Goal: Complete application form

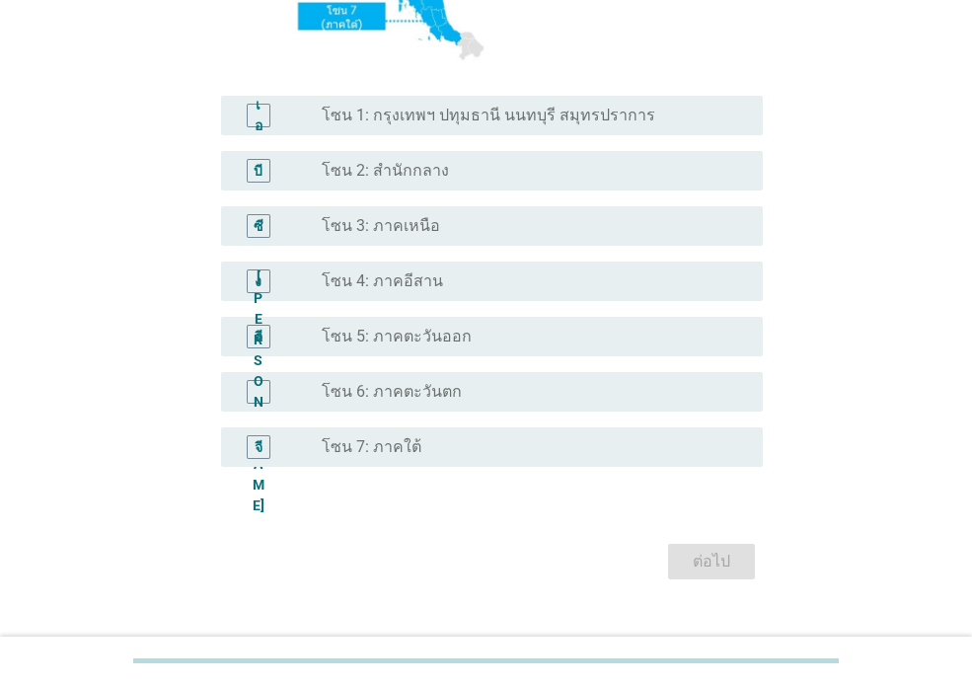
scroll to position [473, 0]
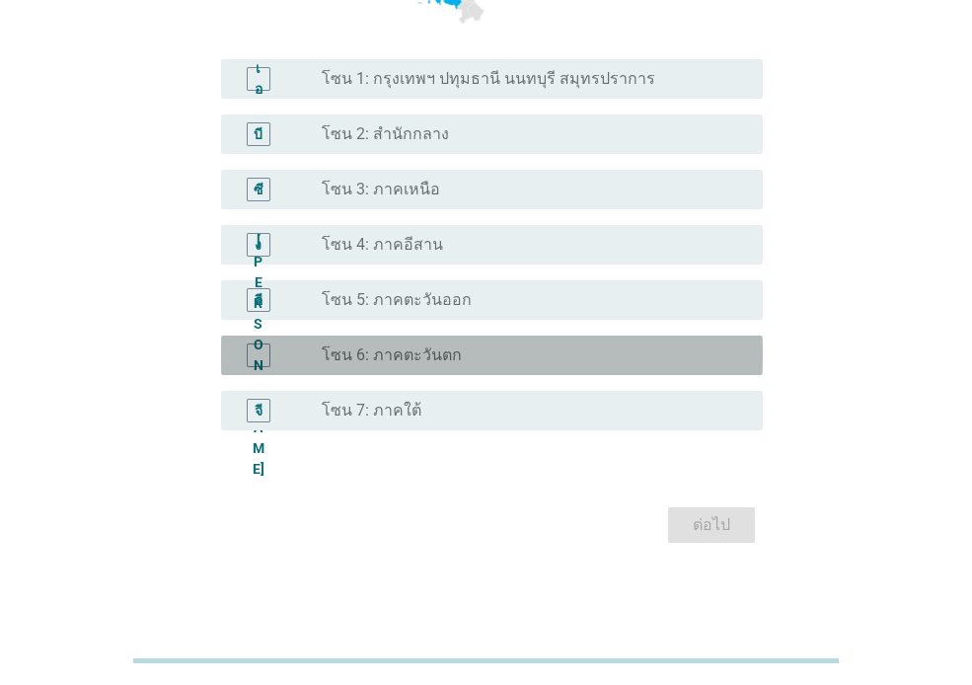
click at [251, 352] on div "[PERSON_NAME]" at bounding box center [259, 355] width 24 height 24
drag, startPoint x: 251, startPoint y: 352, endPoint x: 268, endPoint y: 357, distance: 18.4
click at [251, 352] on div "[PERSON_NAME]" at bounding box center [259, 355] width 24 height 24
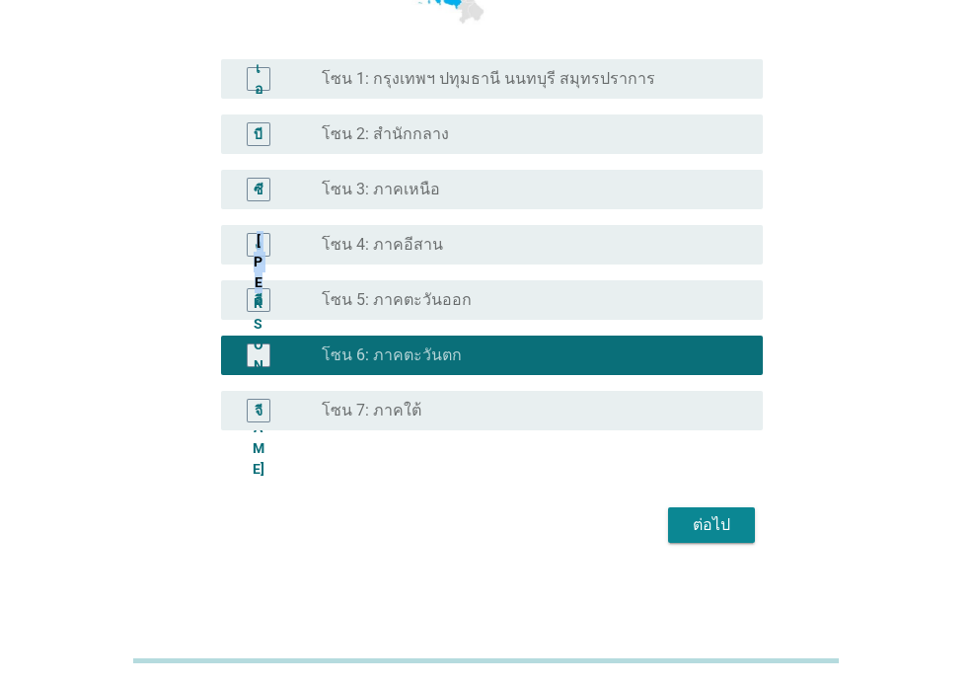
click at [704, 528] on font "ต่อไป" at bounding box center [710, 524] width 37 height 19
click at [704, 528] on div "ต่อไป" at bounding box center [485, 524] width 553 height 47
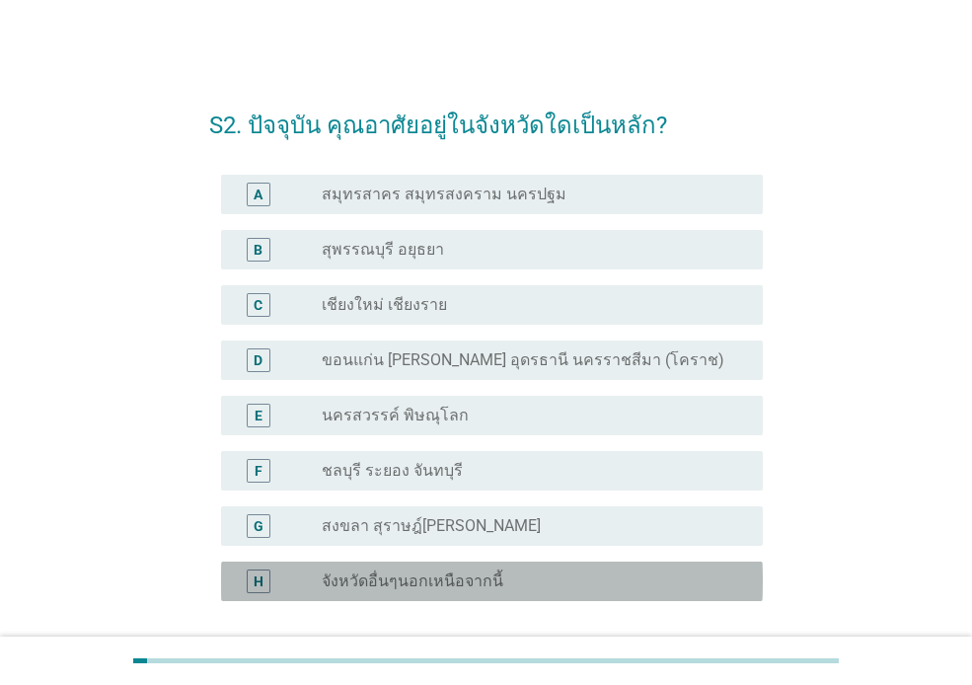
click at [417, 578] on label "จังหวัดอื่นๆนอกเหนือจากนี้" at bounding box center [413, 581] width 182 height 20
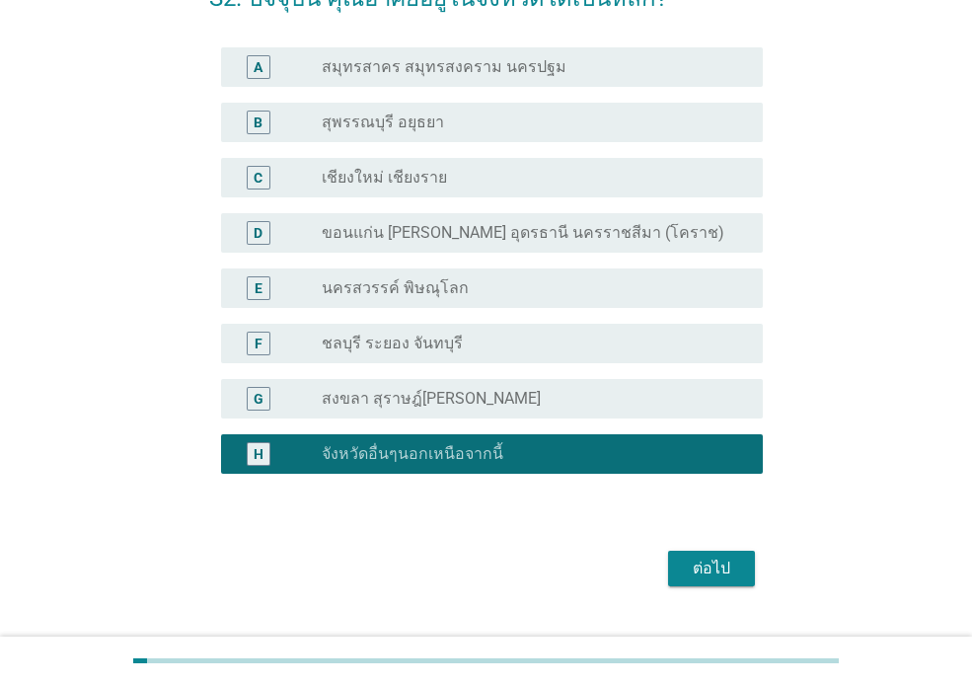
scroll to position [170, 0]
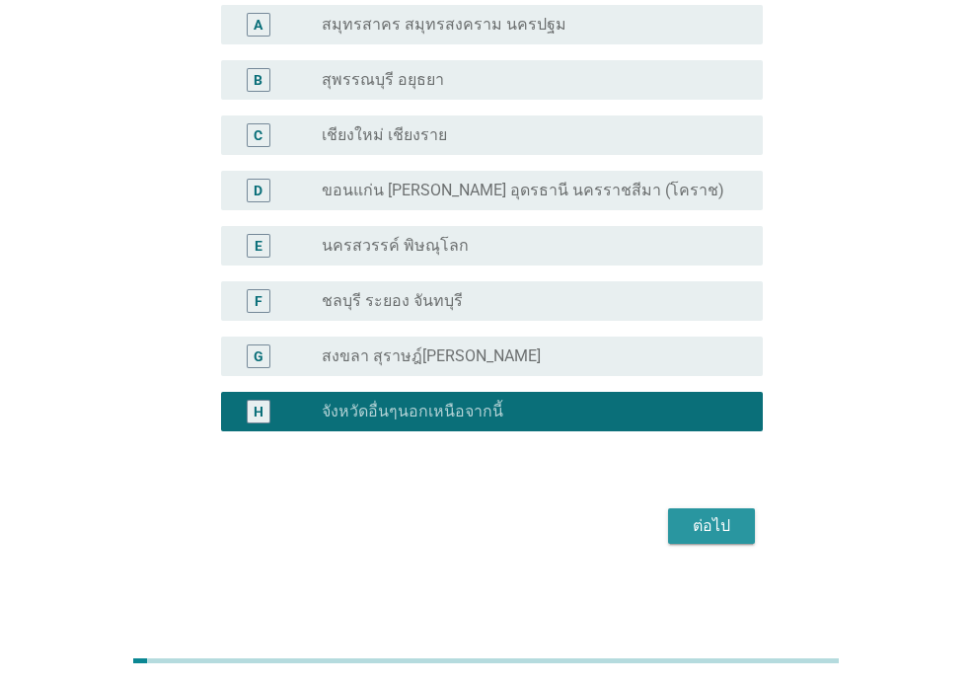
click at [725, 531] on div "ต่อไป" at bounding box center [711, 526] width 55 height 24
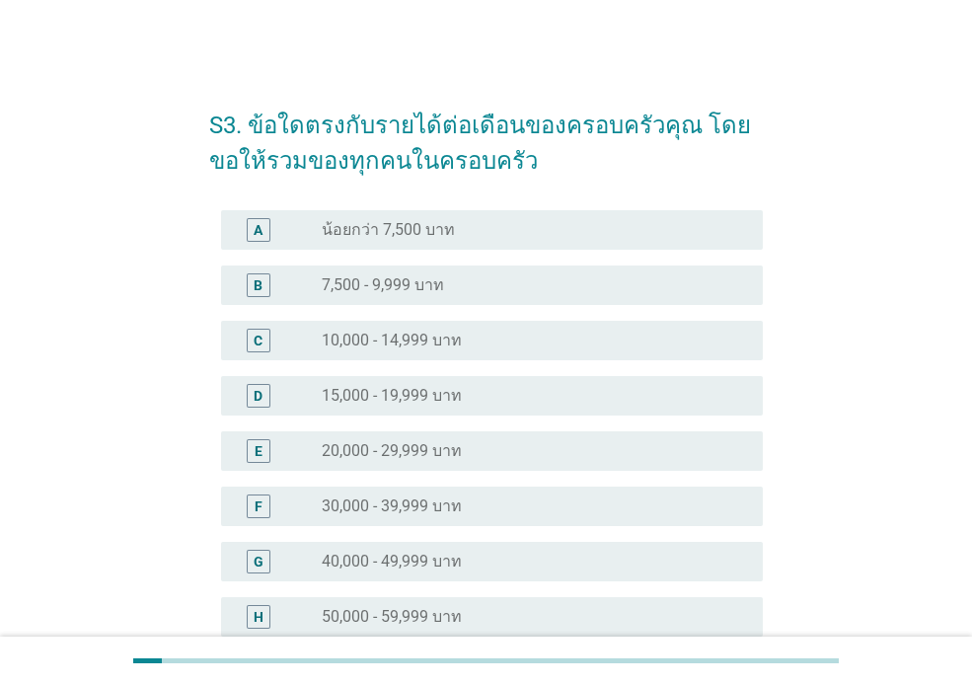
click at [407, 522] on div "F radio_button_unchecked 30,000 - 39,999 บาท" at bounding box center [492, 505] width 542 height 39
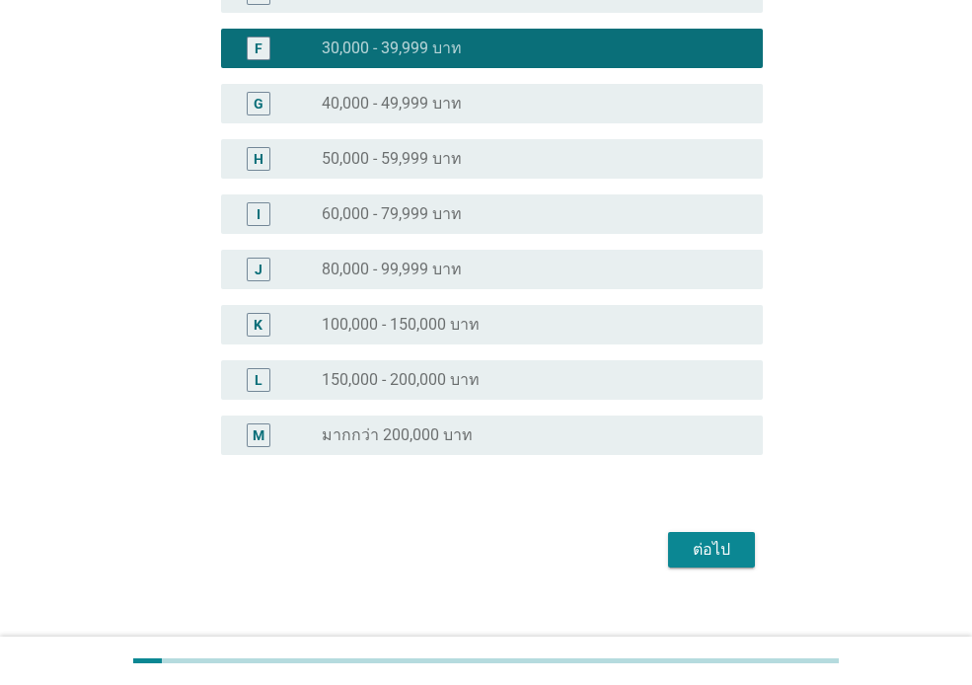
scroll to position [481, 0]
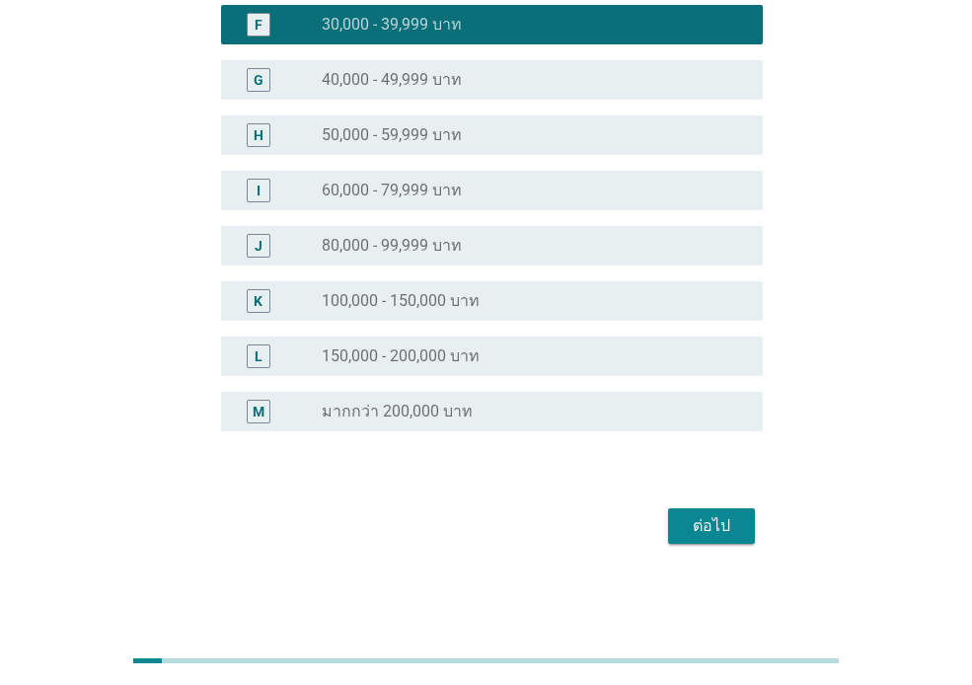
click at [709, 521] on div "ต่อไป" at bounding box center [711, 526] width 55 height 24
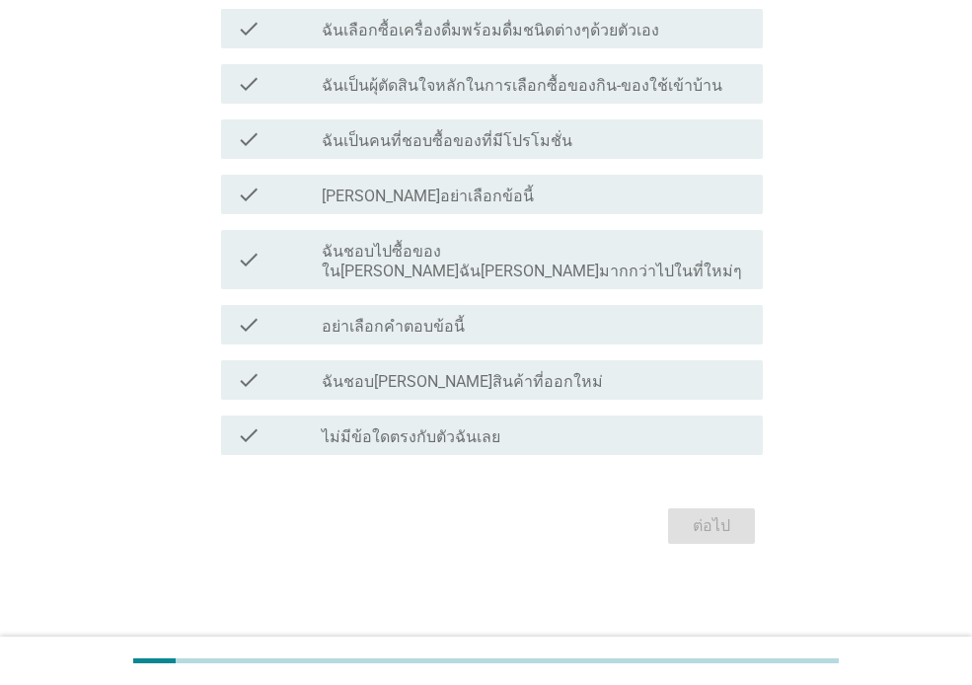
scroll to position [0, 0]
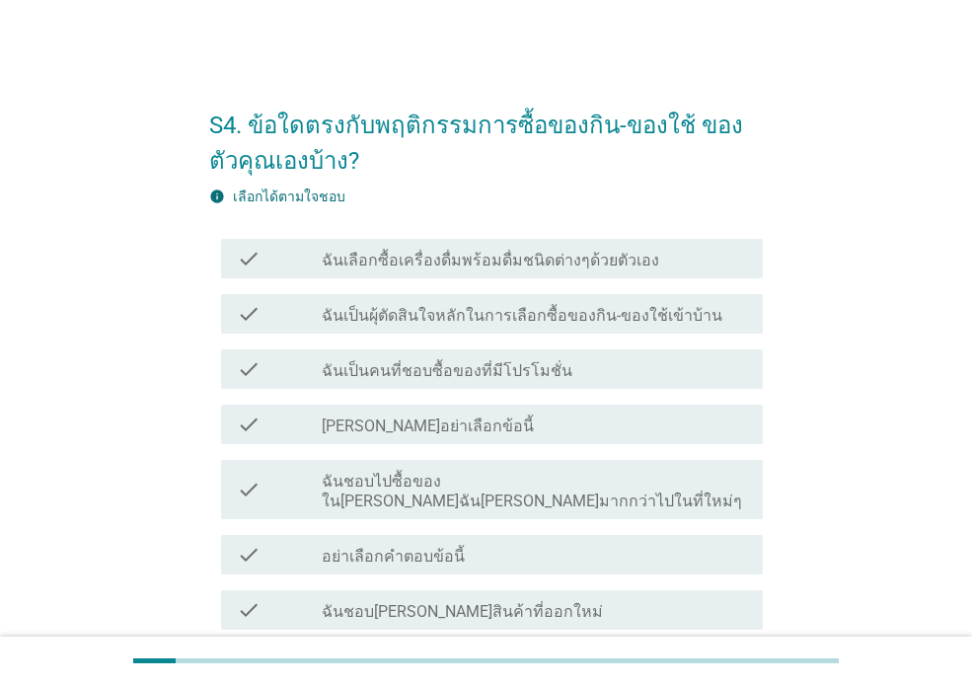
drag, startPoint x: 526, startPoint y: 260, endPoint x: 519, endPoint y: 302, distance: 42.0
click at [523, 262] on label "ฉันเลือกซื้อเครื่องดื่มพร้อมดื่มชนิดต่างๆด้วยตัวเอง" at bounding box center [490, 261] width 337 height 20
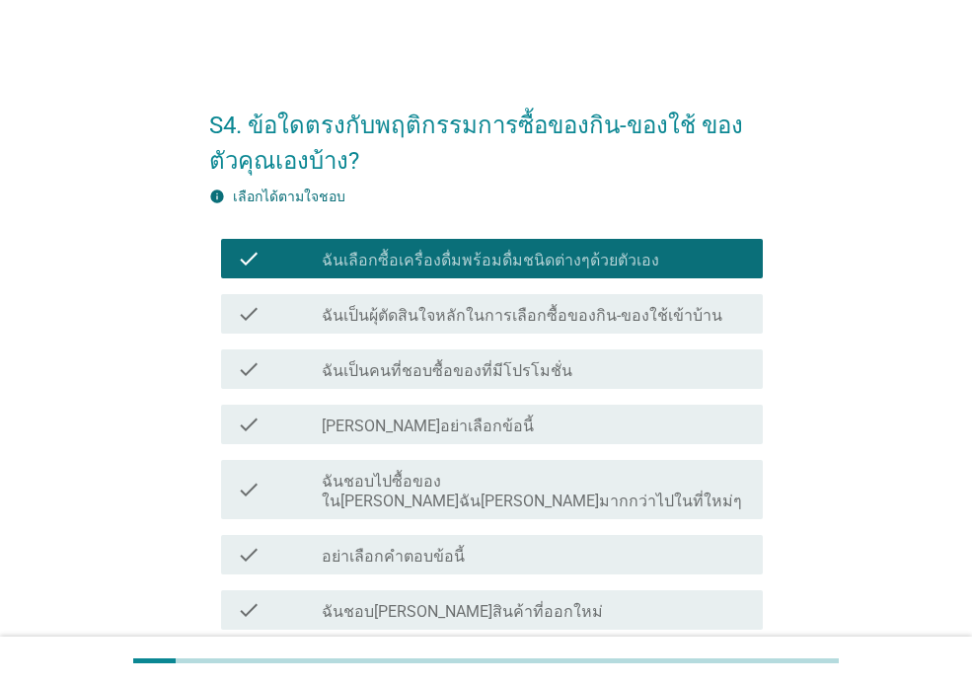
drag, startPoint x: 467, startPoint y: 402, endPoint x: 454, endPoint y: 451, distance: 50.0
click at [466, 412] on div "check check_box ฉันเลือกซื้อเครื่องดื่มพร้อมดื่มชนิดต่างๆด้วยตัวเอง check check…" at bounding box center [485, 462] width 553 height 462
click at [454, 451] on div "check check_box ฉันเลือกซื้อเครื่องดื่มพร้อมดื่มชนิดต่างๆด้วยตัวเอง check check…" at bounding box center [485, 462] width 553 height 462
click at [443, 492] on div "check check_box_outline_blank ฉันชอบไปซื้อของใน[PERSON_NAME]ฉัน[PERSON_NAME]มาก…" at bounding box center [492, 489] width 542 height 59
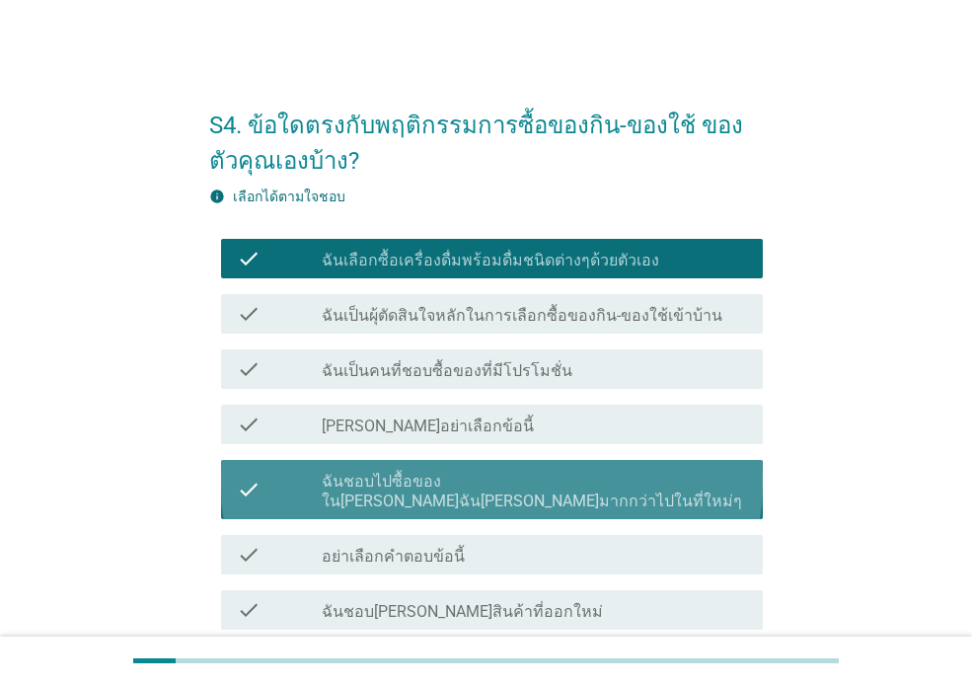
click at [440, 508] on div "check check_box ฉันเลือกซื้อเครื่องดื่มพร้อมดื่มชนิดต่างๆด้วยตัวเอง check check…" at bounding box center [485, 462] width 553 height 462
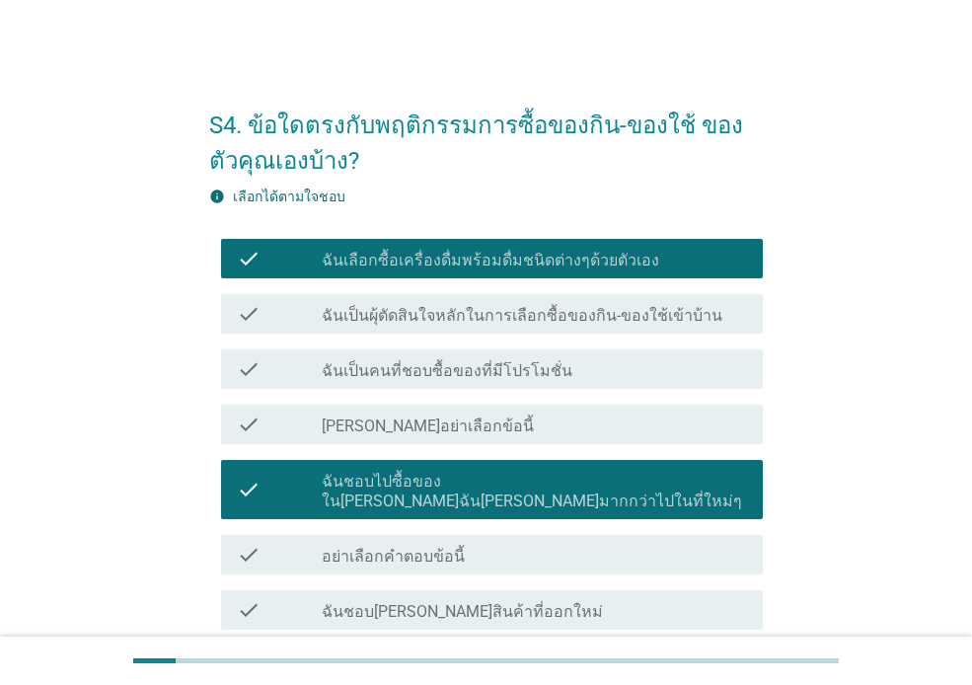
click at [614, 435] on div "check_box_outline_blank [PERSON_NAME]อย่าเลือกข้อนี้" at bounding box center [534, 424] width 425 height 24
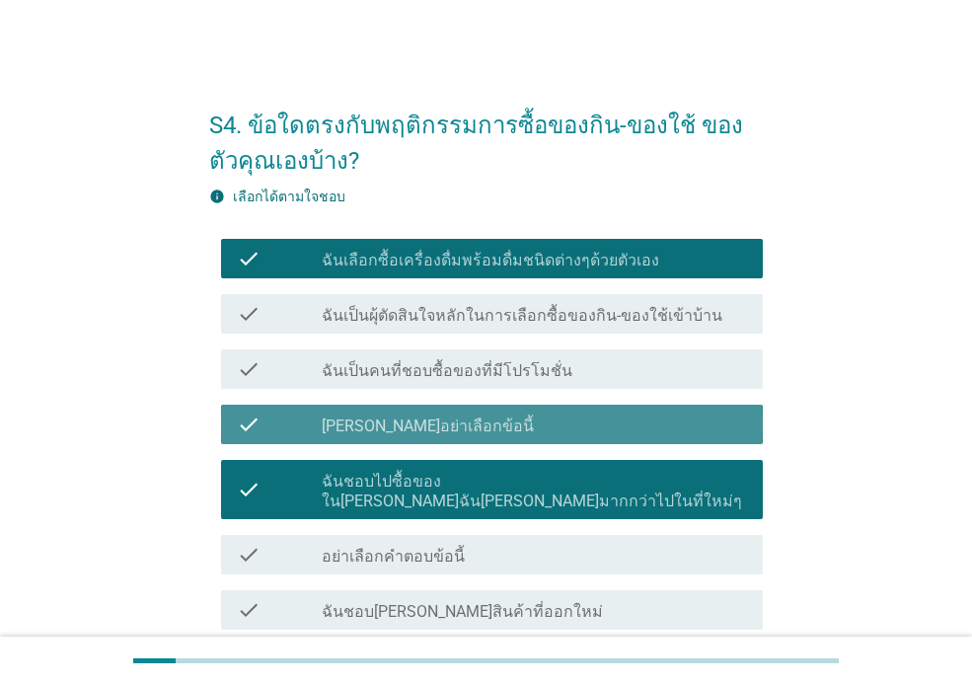
click at [596, 428] on div "check_box_outline_blank [PERSON_NAME]อย่าเลือกข้อนี้" at bounding box center [534, 424] width 425 height 24
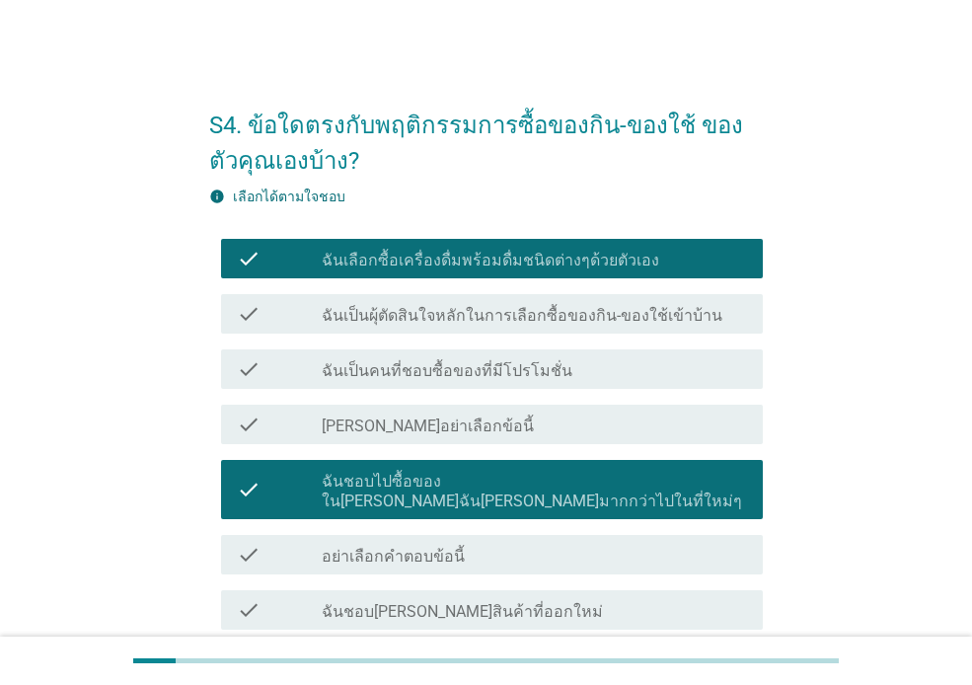
click at [595, 375] on div "check_box_outline_blank ฉันเป็นคนที่ชอบซื้อของที่มีโปรโมชั่น" at bounding box center [534, 369] width 425 height 24
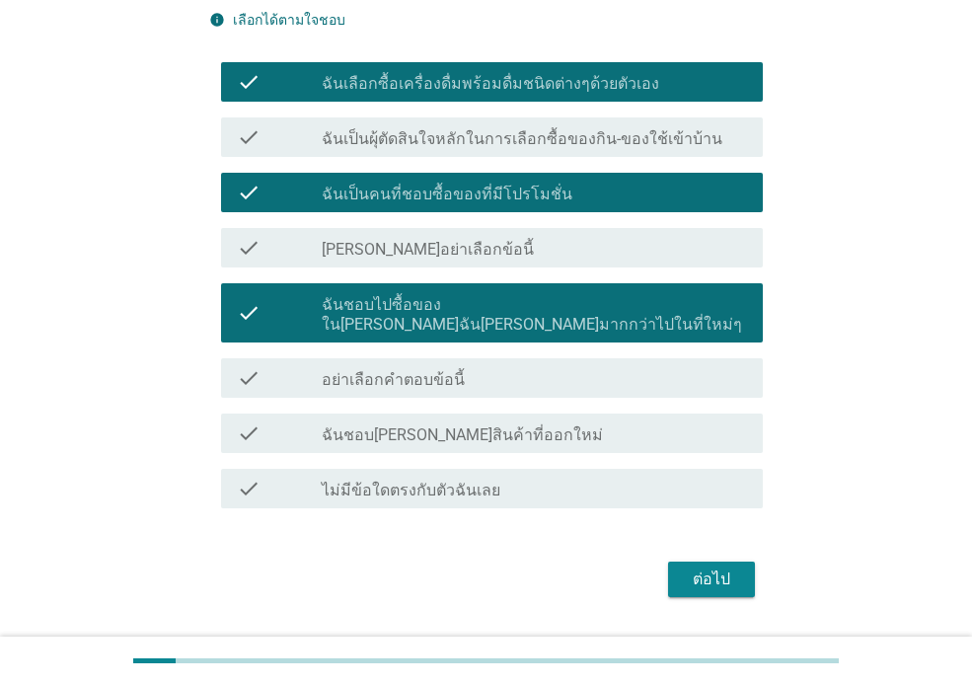
scroll to position [210, 0]
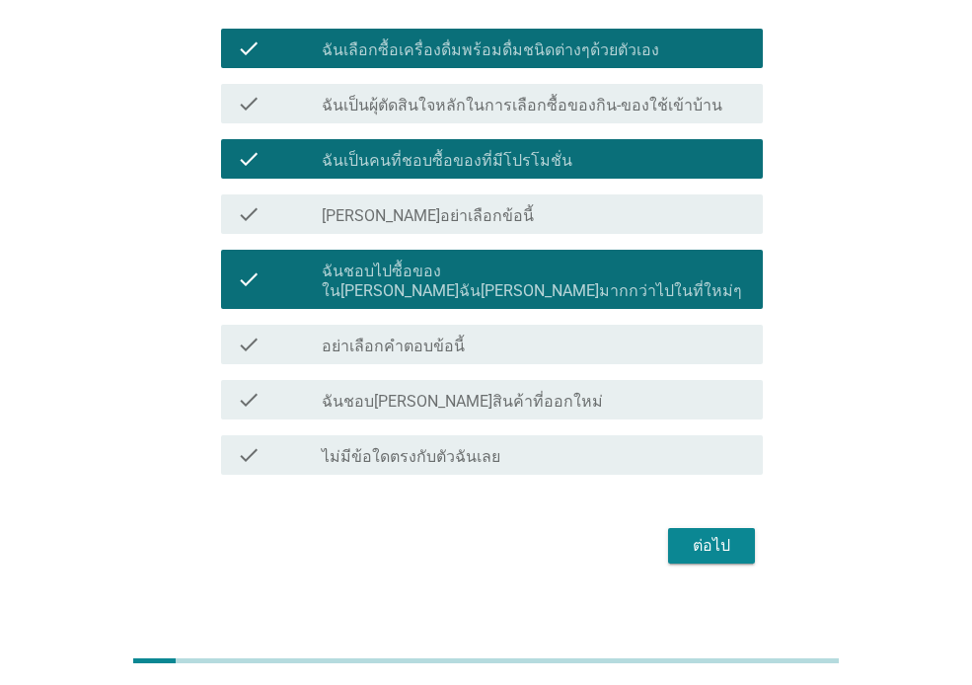
click at [714, 534] on div "ต่อไป" at bounding box center [711, 546] width 55 height 24
click at [714, 534] on div "ต่อไป" at bounding box center [485, 545] width 553 height 47
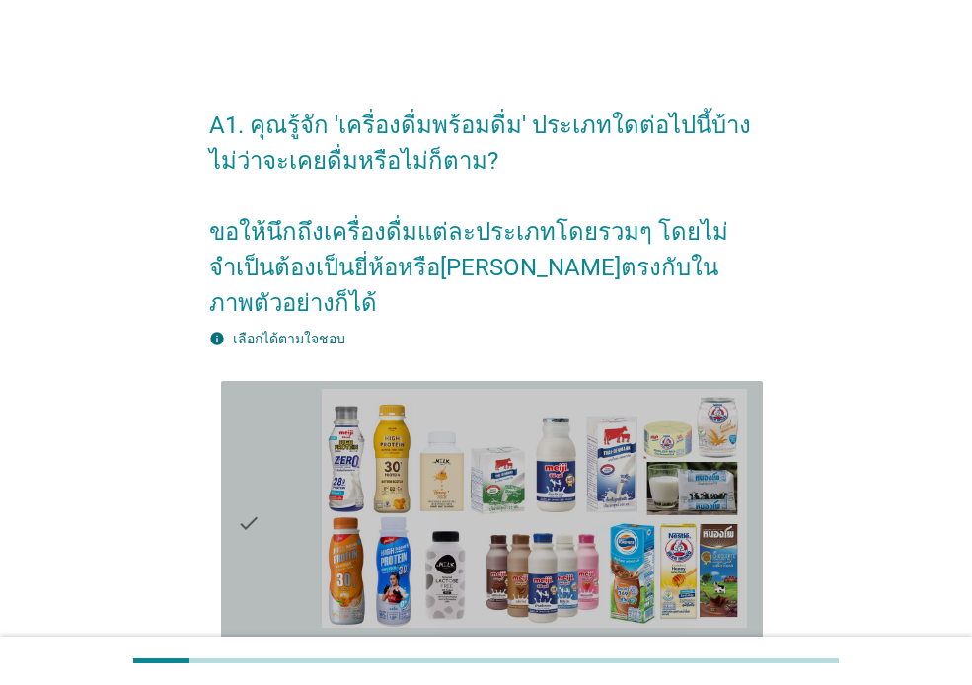
click at [276, 523] on div "check" at bounding box center [279, 523] width 85 height 269
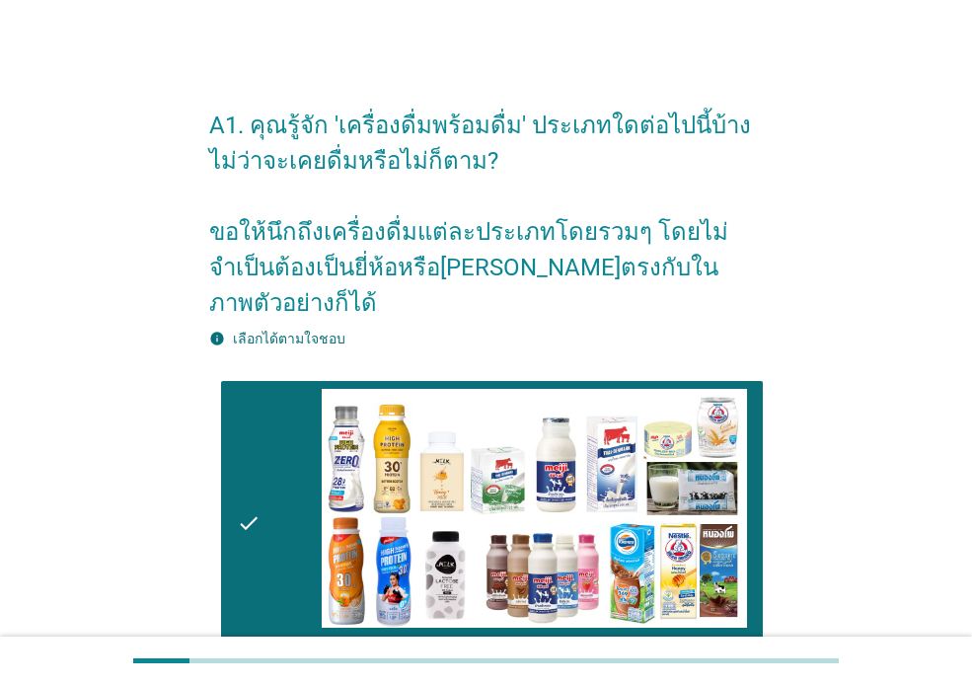
scroll to position [461, 0]
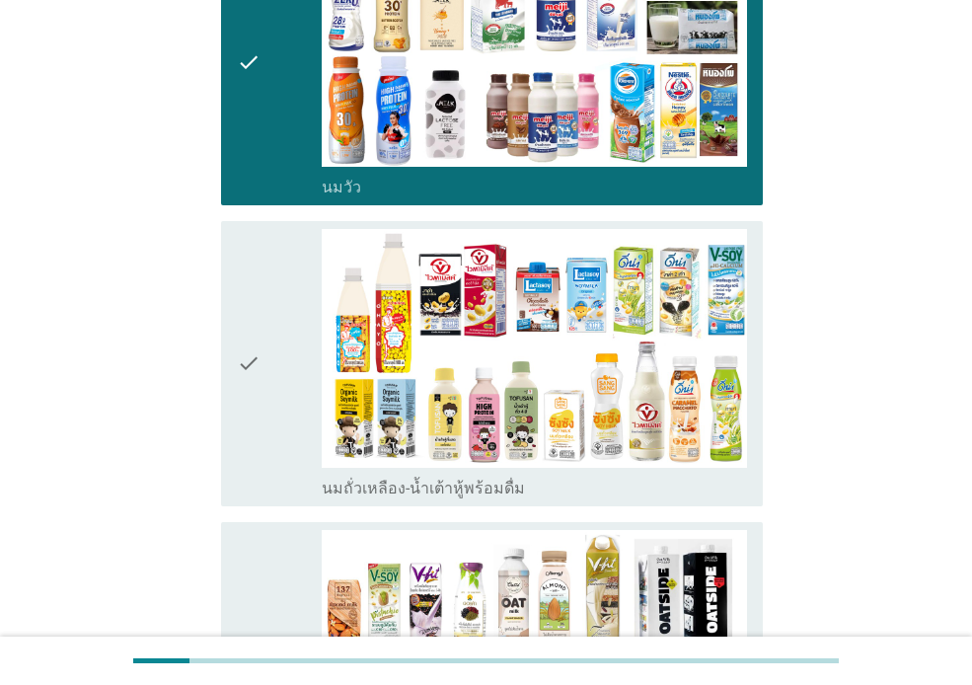
click at [244, 398] on icon "check" at bounding box center [249, 363] width 24 height 269
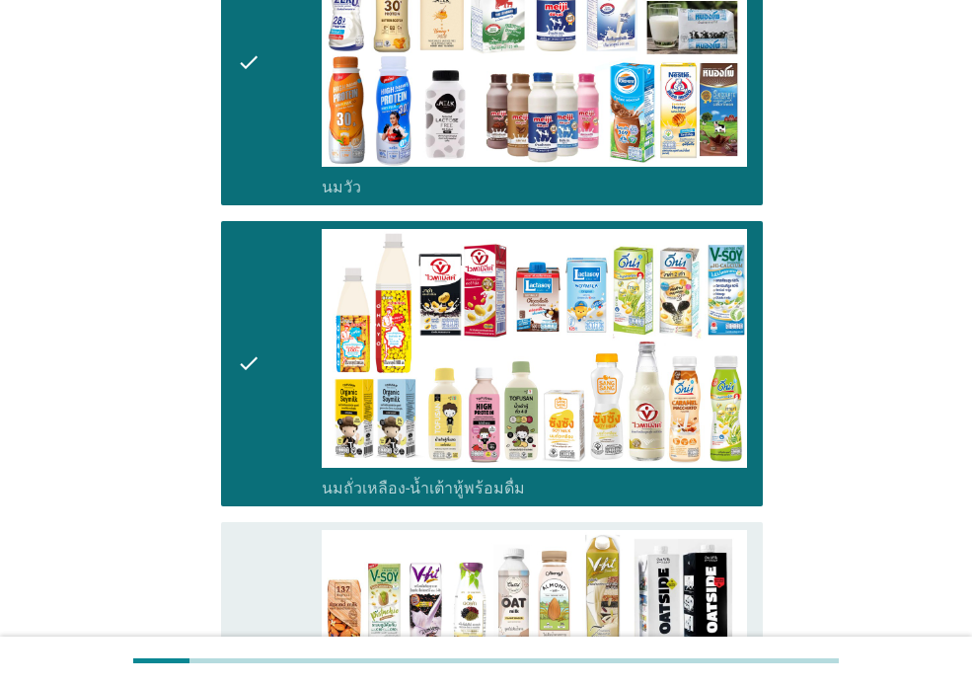
scroll to position [920, 0]
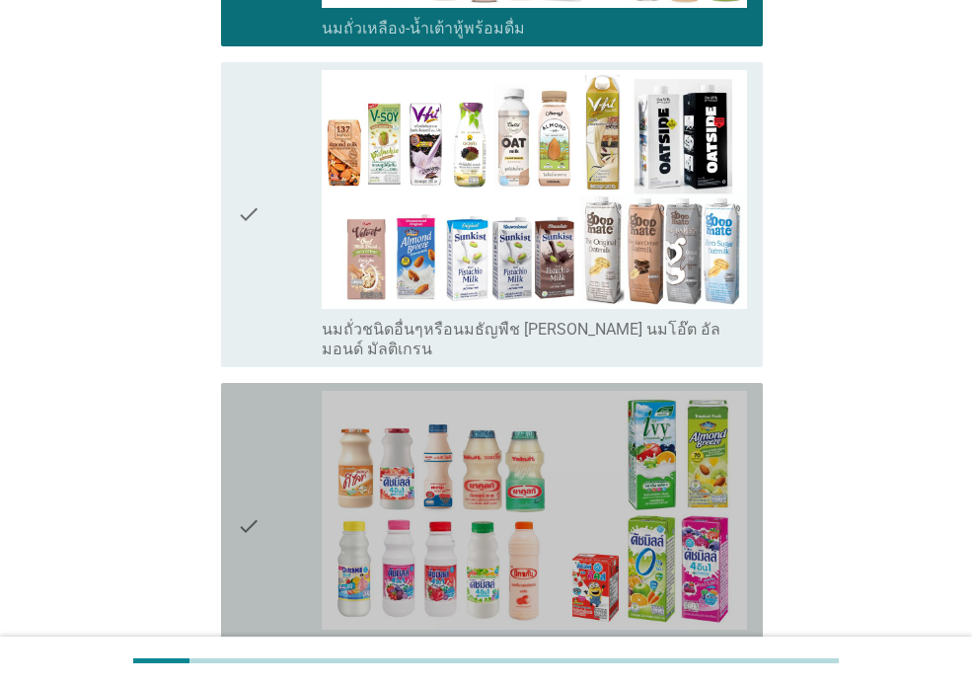
click at [280, 501] on div "check" at bounding box center [279, 525] width 85 height 269
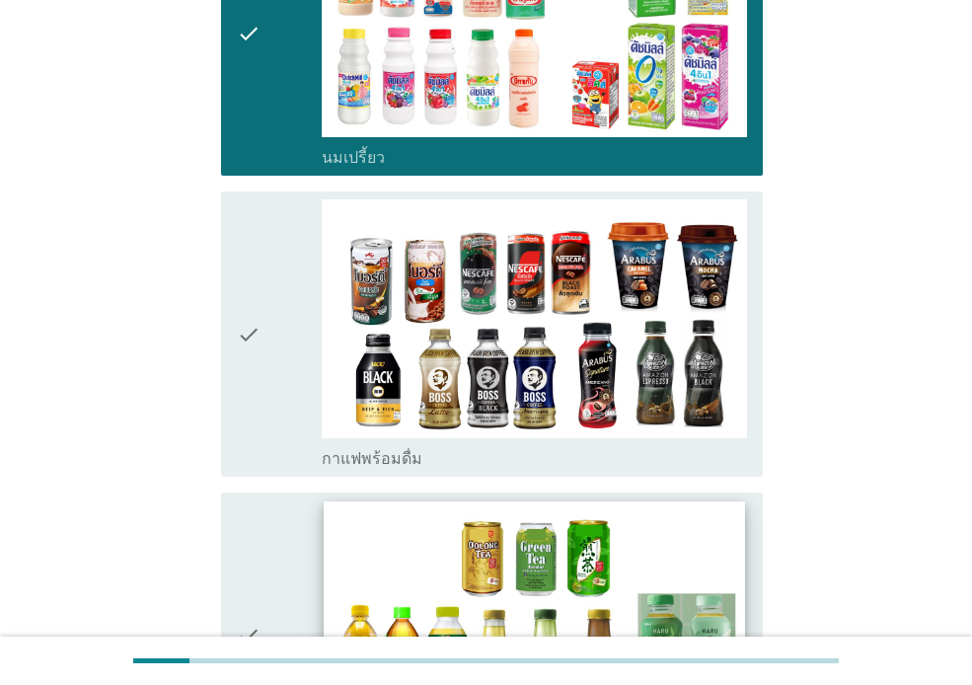
scroll to position [1381, 0]
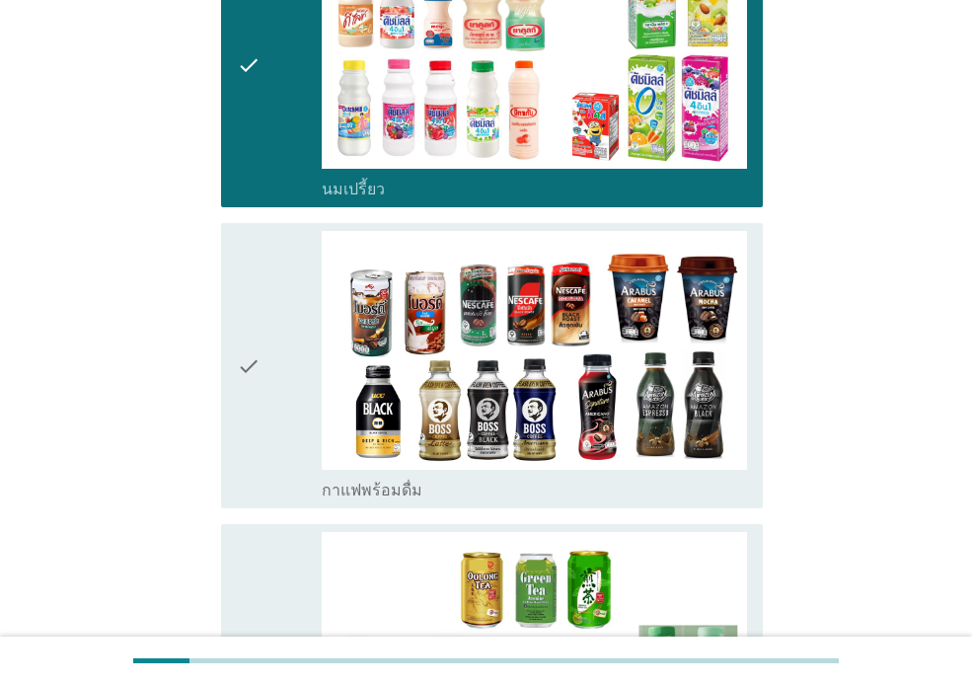
click at [286, 351] on div "check" at bounding box center [279, 365] width 85 height 269
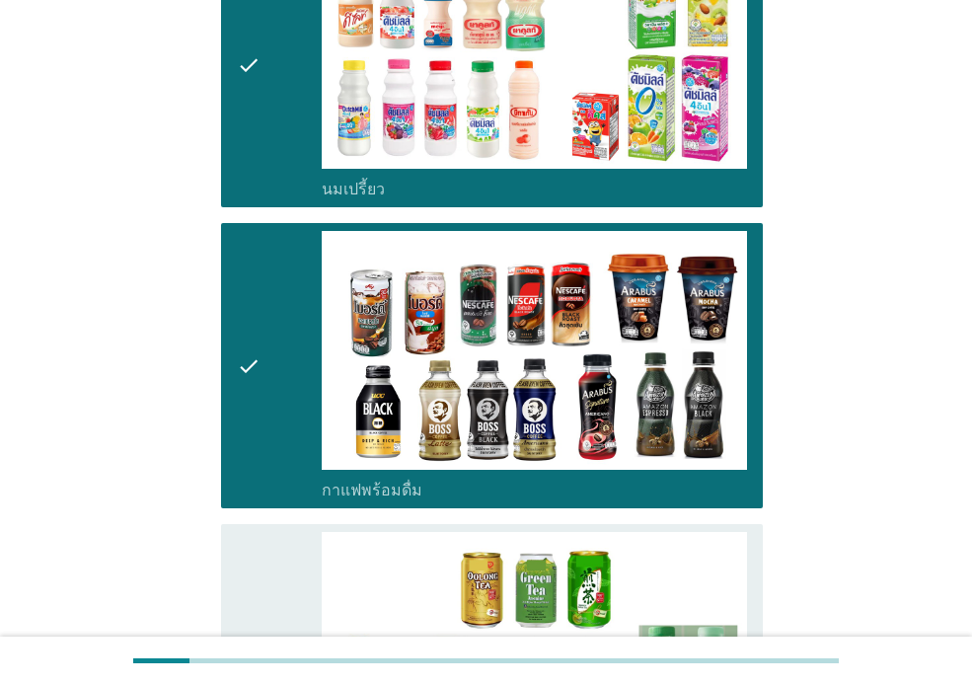
click at [298, 538] on div "check" at bounding box center [279, 666] width 85 height 269
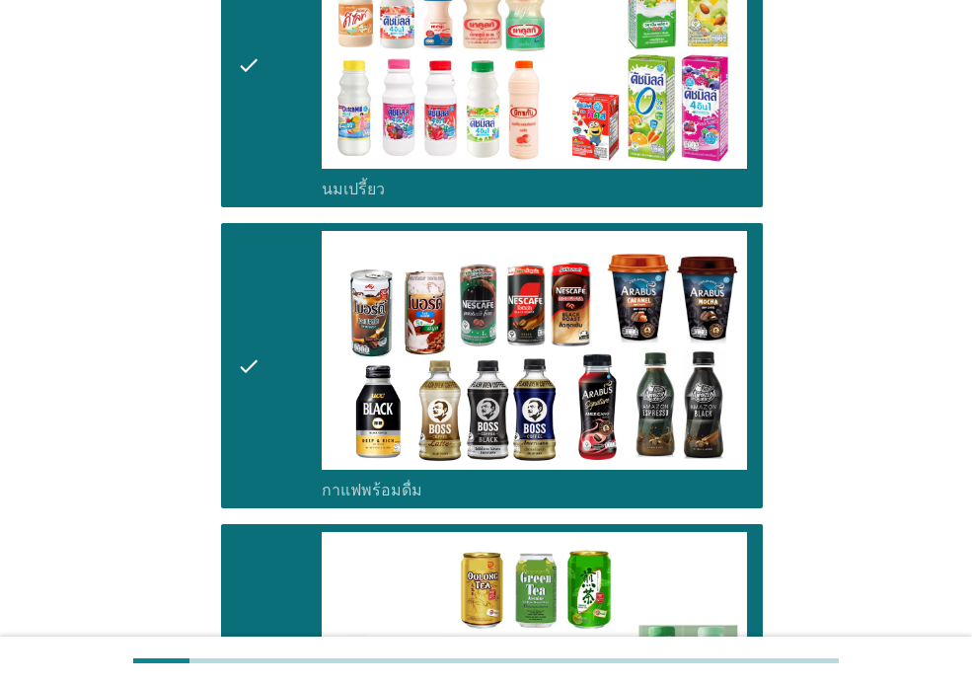
scroll to position [1842, 0]
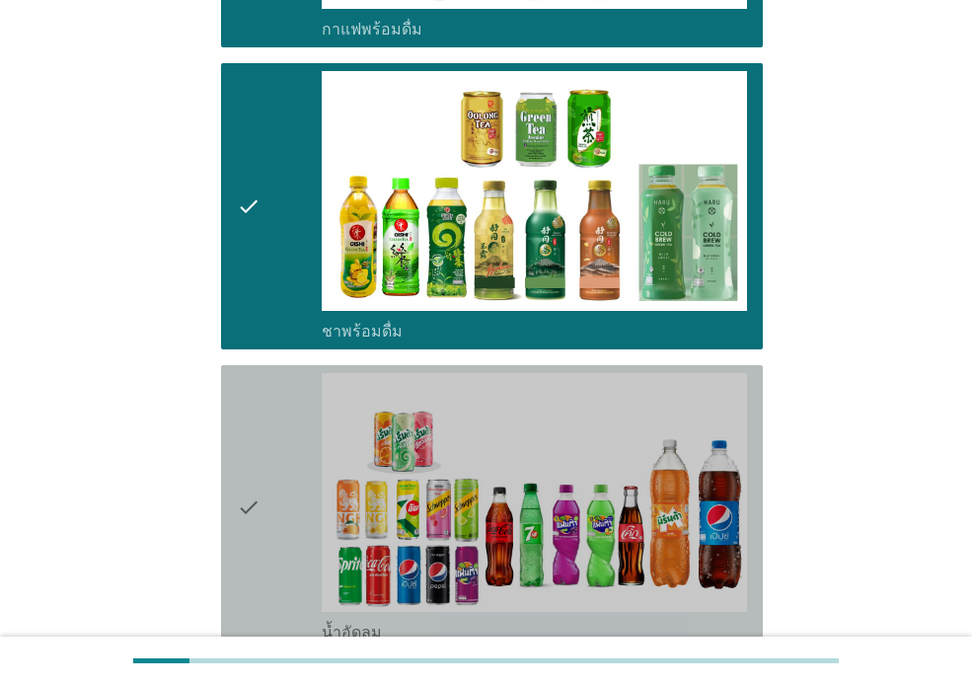
click at [302, 408] on div "check" at bounding box center [279, 507] width 85 height 269
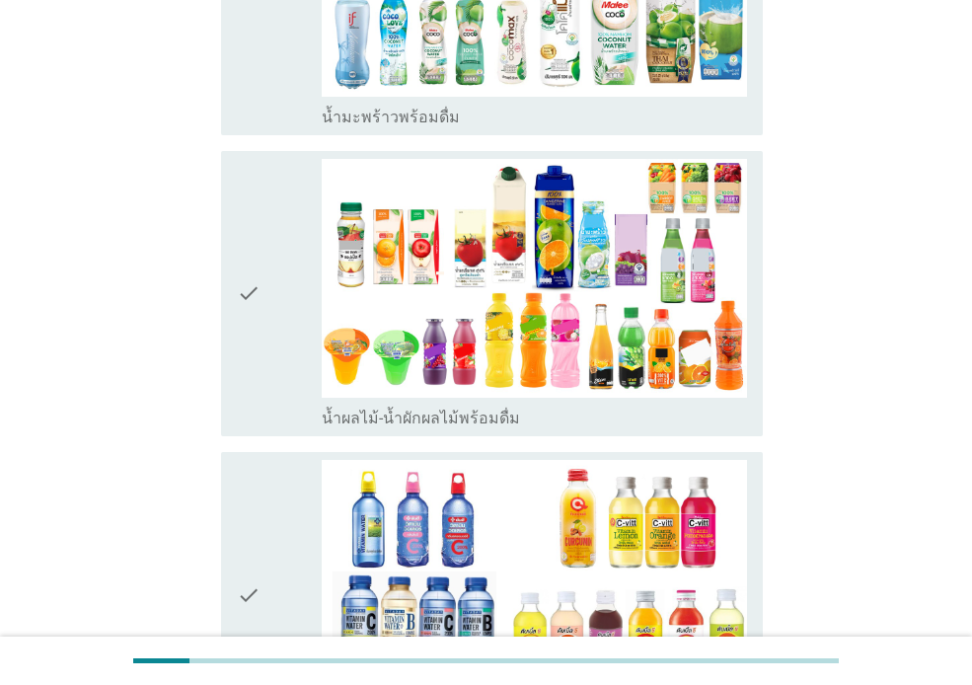
scroll to position [2672, 0]
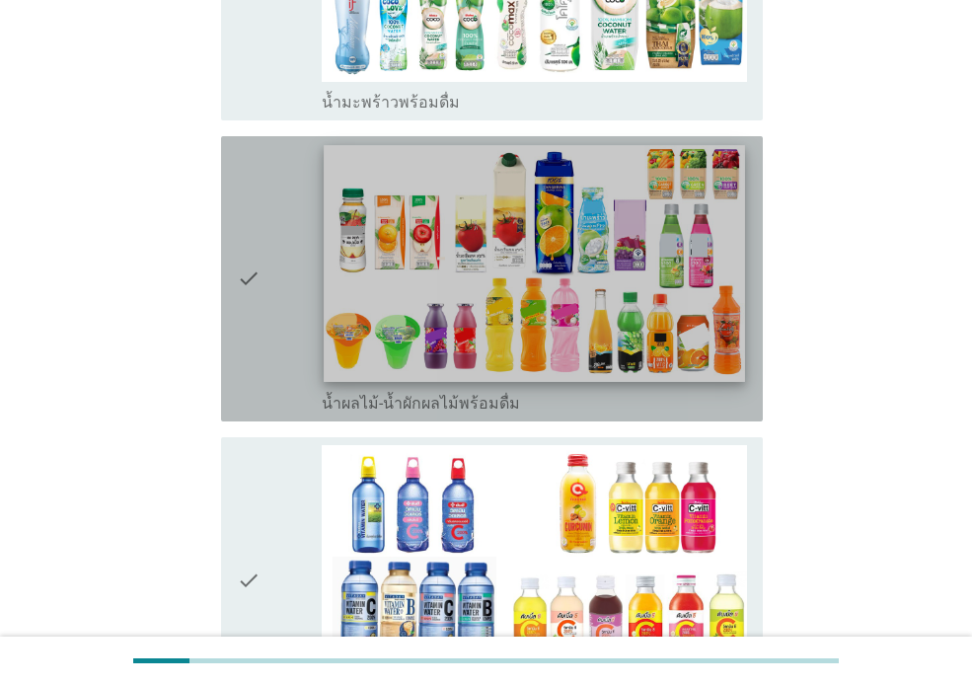
click at [456, 229] on img at bounding box center [534, 263] width 420 height 237
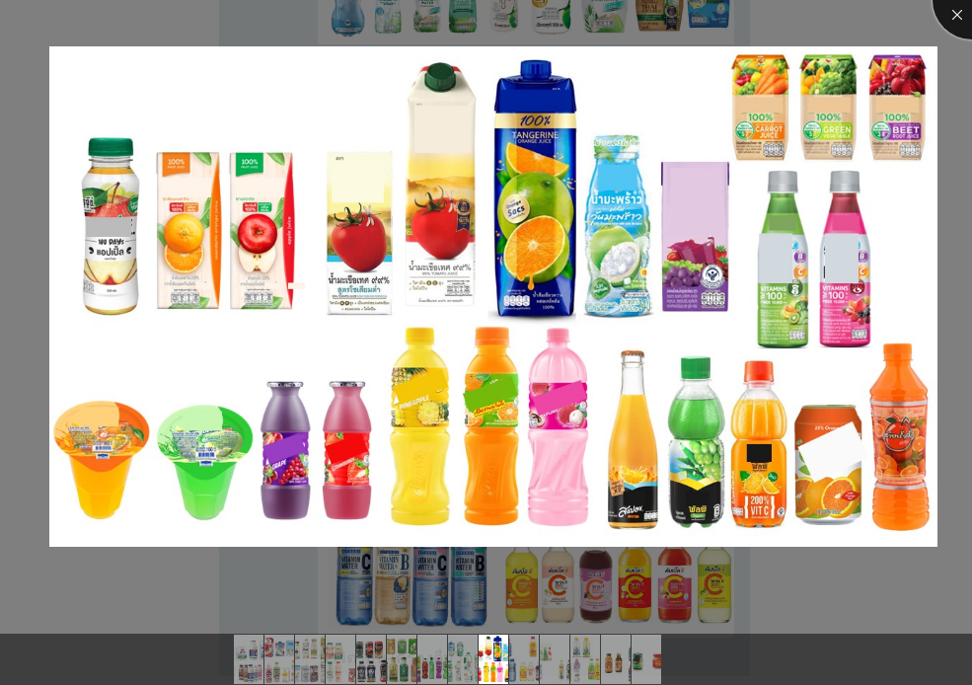
click at [965, 9] on div at bounding box center [971, 0] width 79 height 79
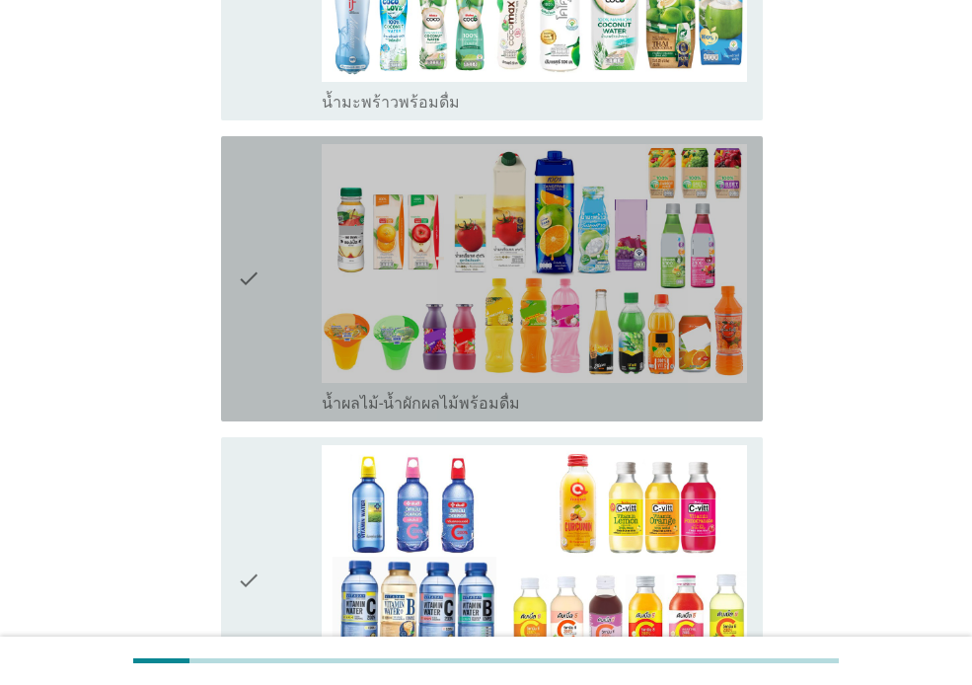
click at [287, 314] on div "check" at bounding box center [279, 278] width 85 height 269
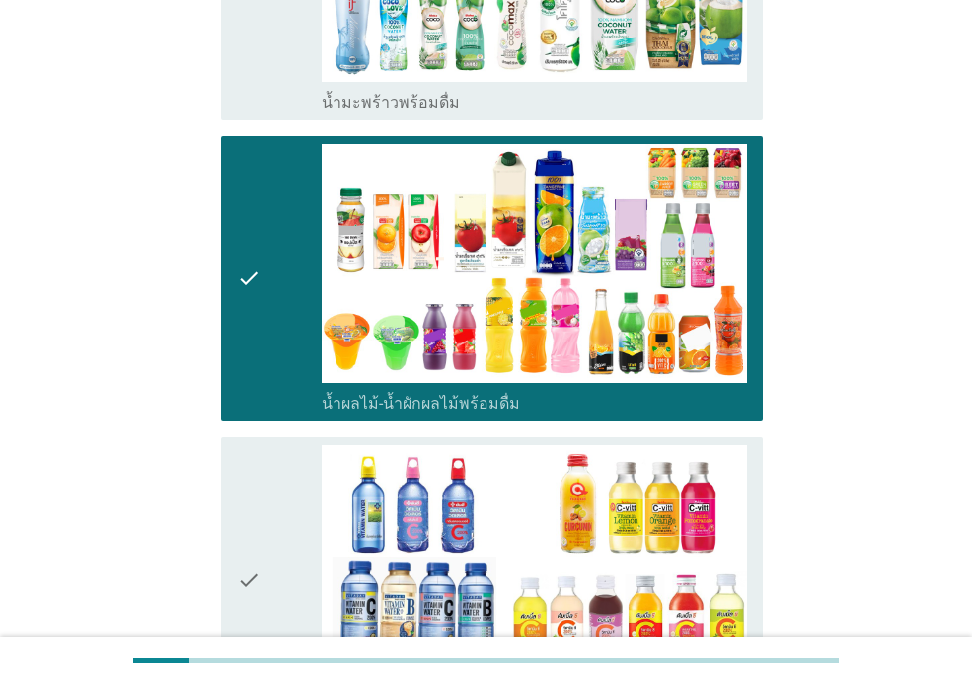
click at [299, 562] on div "check" at bounding box center [279, 579] width 85 height 269
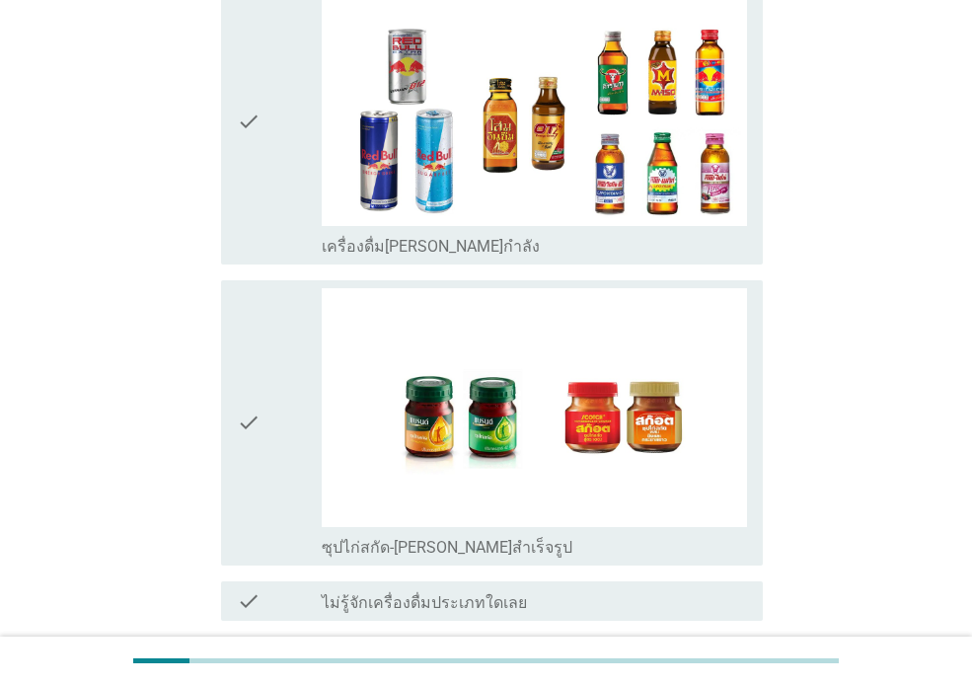
scroll to position [3593, 0]
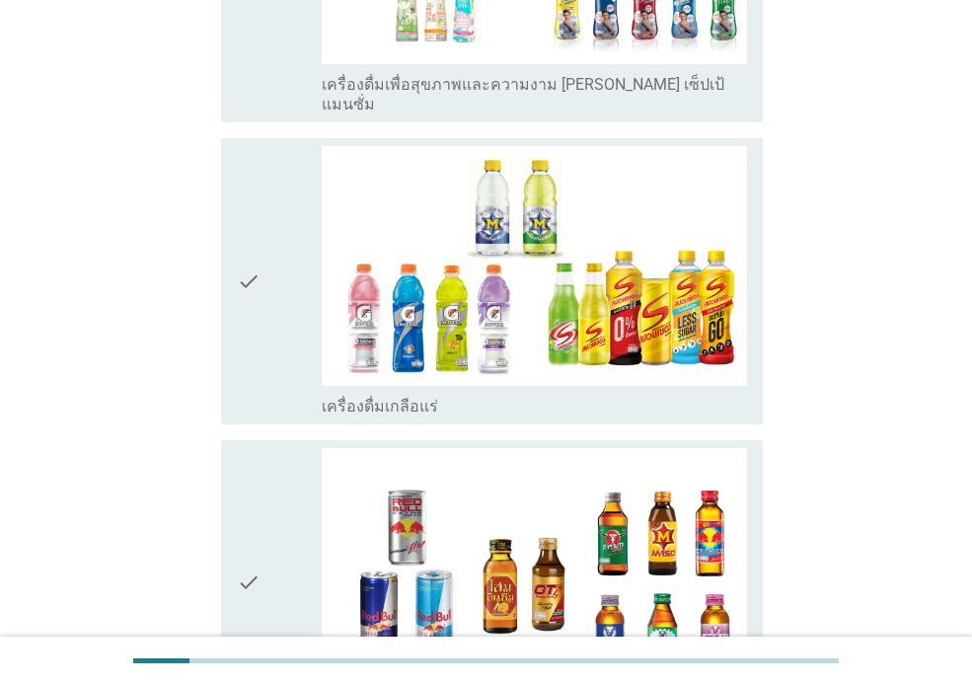
click at [296, 247] on div "check" at bounding box center [279, 280] width 85 height 269
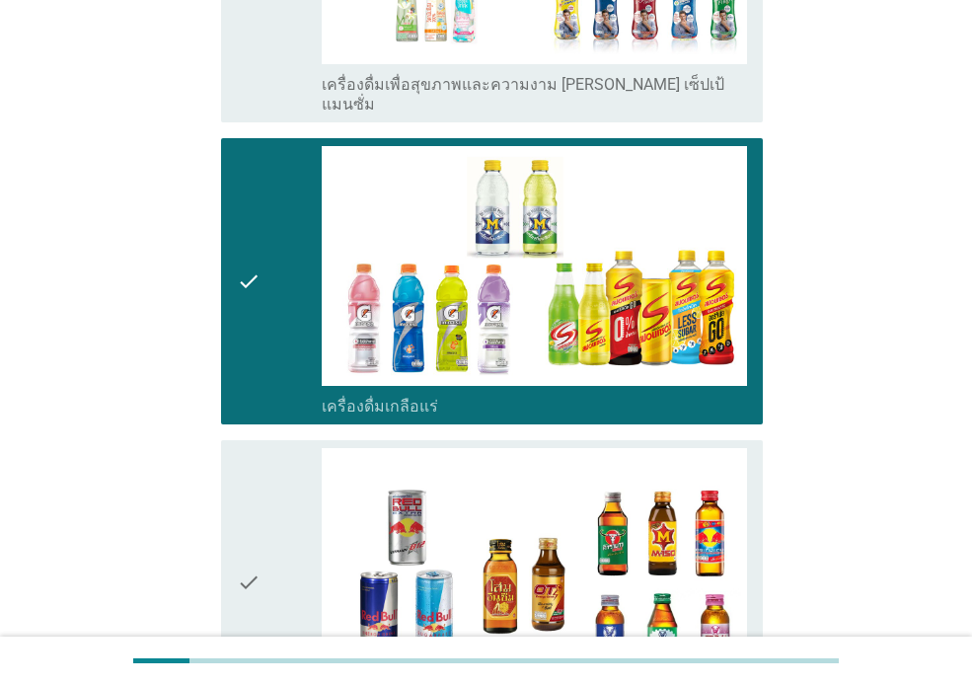
drag, startPoint x: 247, startPoint y: 437, endPoint x: 257, endPoint y: 437, distance: 10.9
click at [248, 448] on icon "check" at bounding box center [249, 582] width 24 height 269
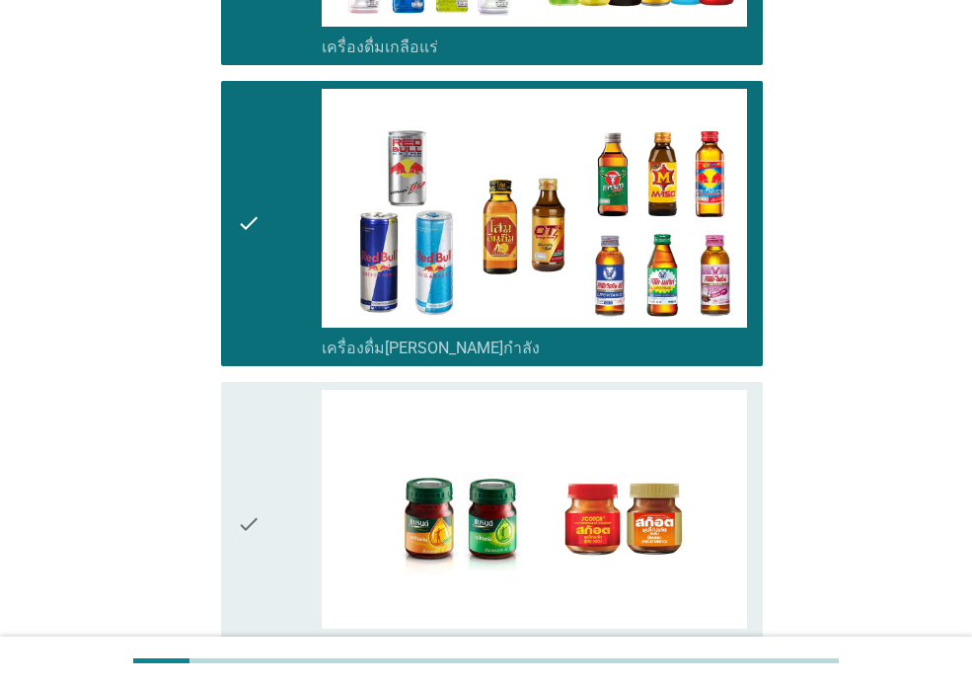
scroll to position [4144, 0]
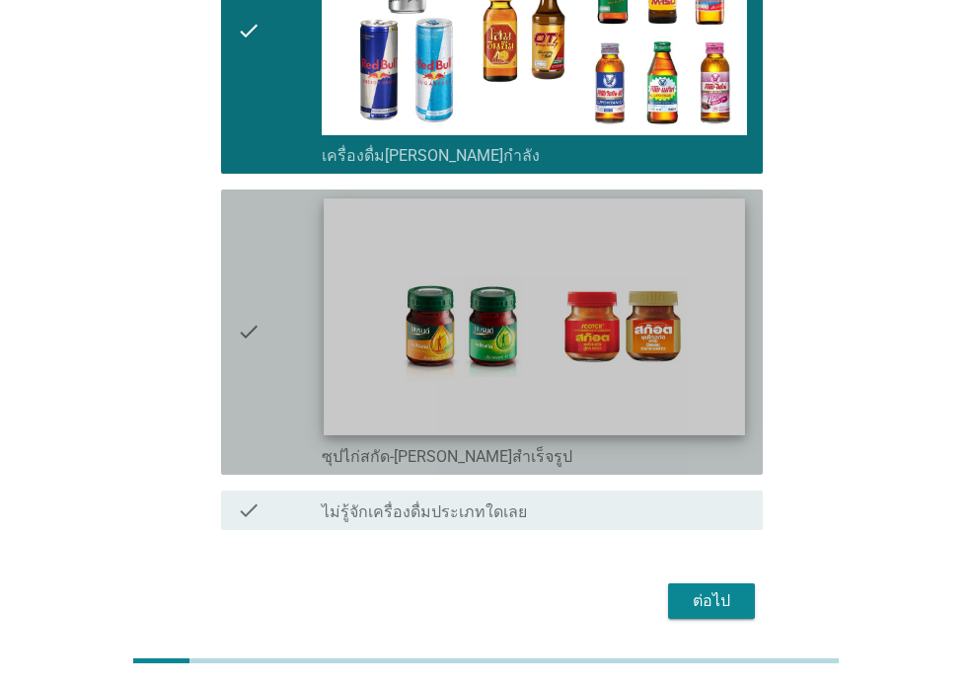
click at [382, 284] on img at bounding box center [534, 316] width 420 height 237
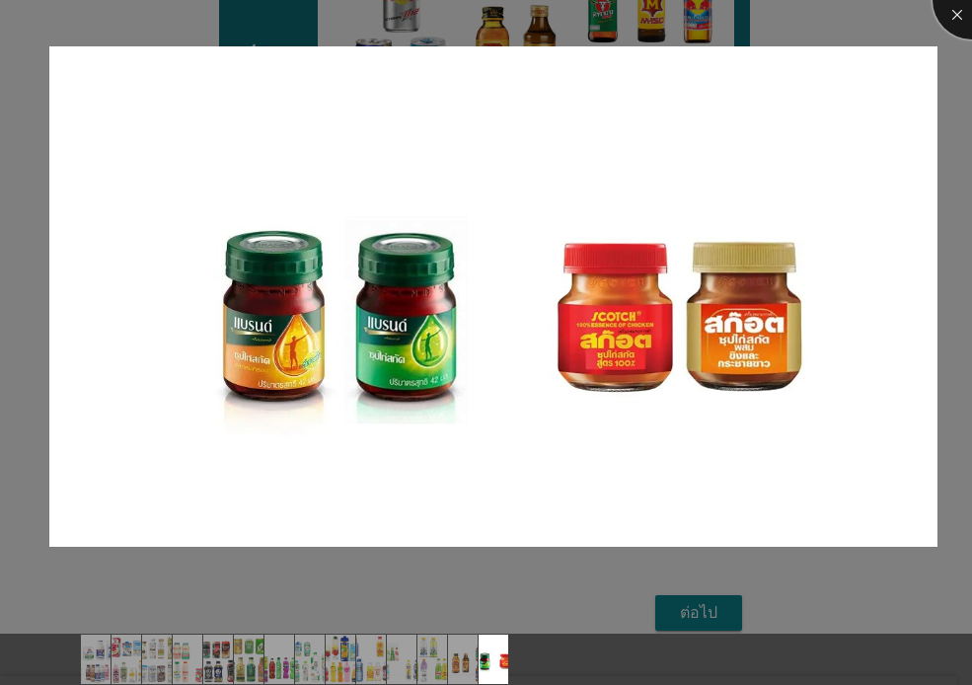
click at [962, 17] on div at bounding box center [971, 0] width 79 height 79
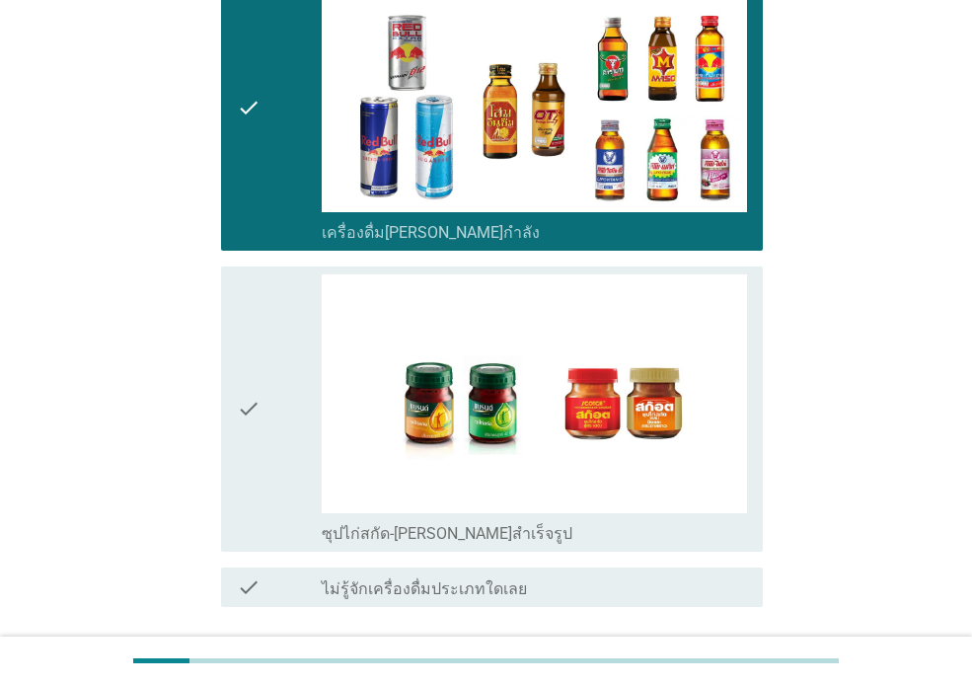
click at [273, 326] on div "check" at bounding box center [279, 408] width 85 height 269
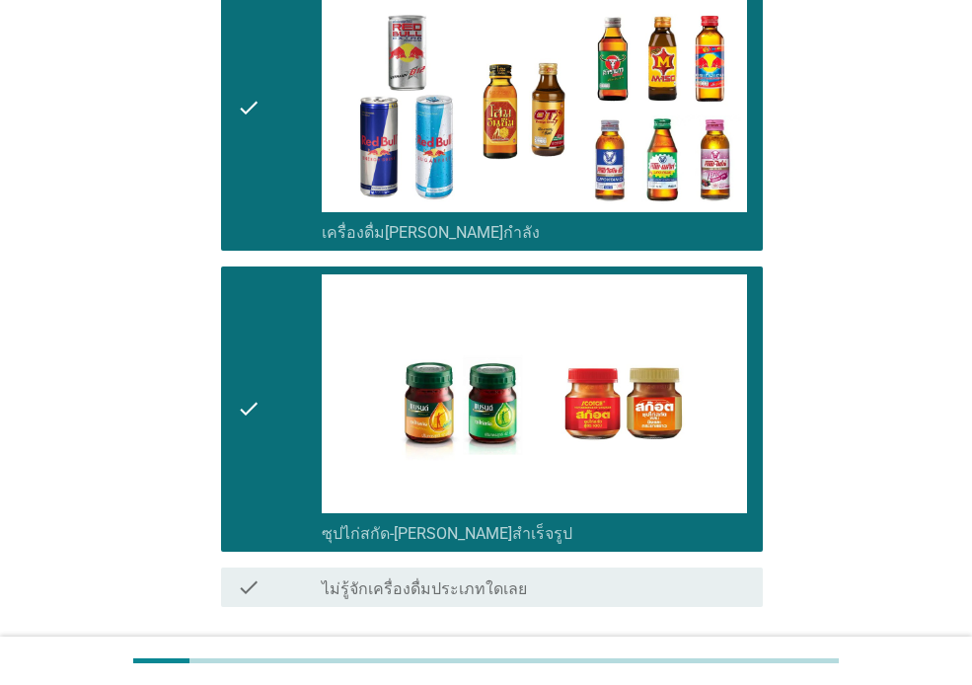
click at [702, 666] on div "ต่อไป" at bounding box center [711, 678] width 55 height 24
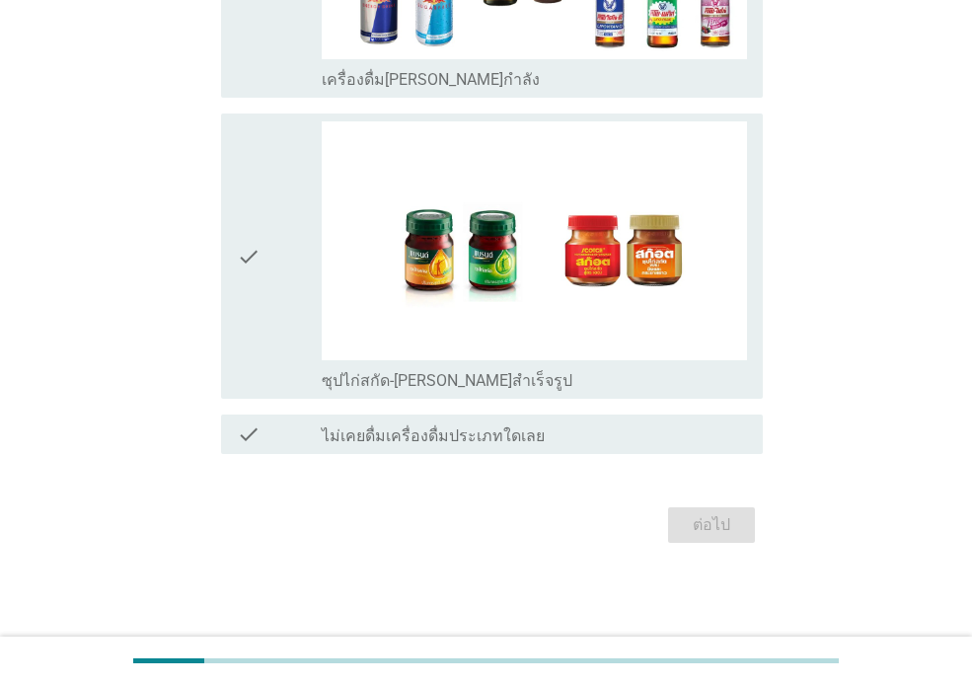
scroll to position [0, 0]
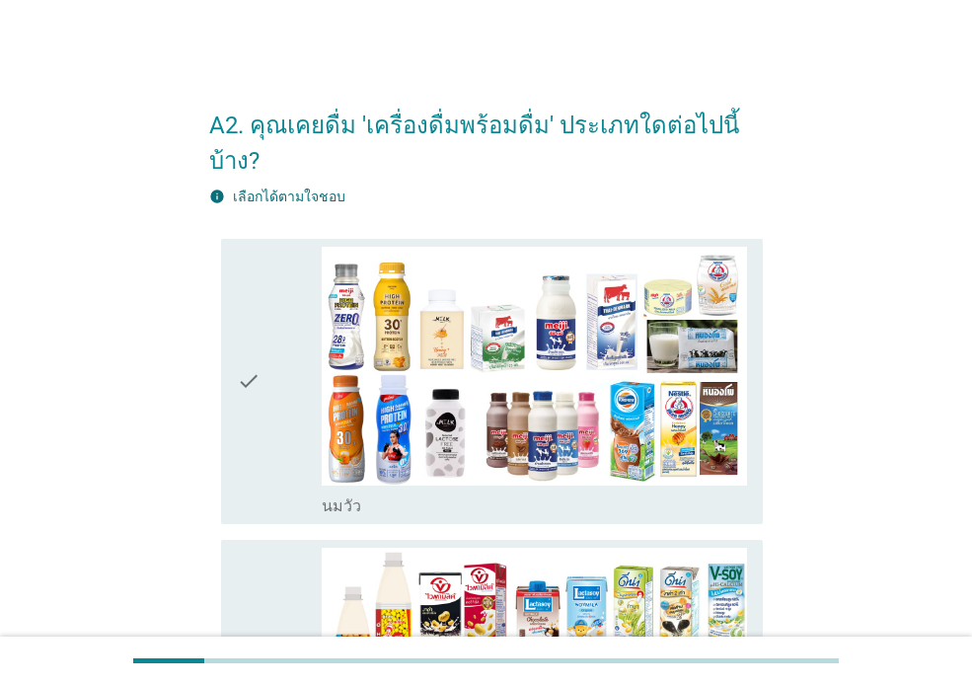
click at [281, 352] on div "check" at bounding box center [279, 381] width 85 height 269
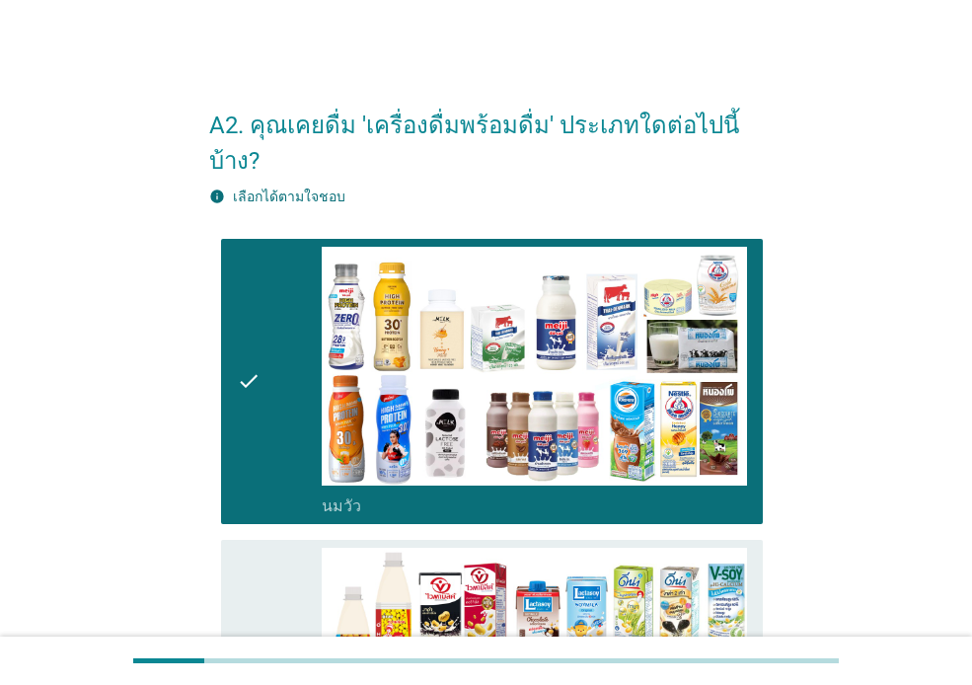
drag, startPoint x: 237, startPoint y: 570, endPoint x: 355, endPoint y: 489, distance: 143.4
click at [237, 571] on icon "check" at bounding box center [249, 681] width 24 height 269
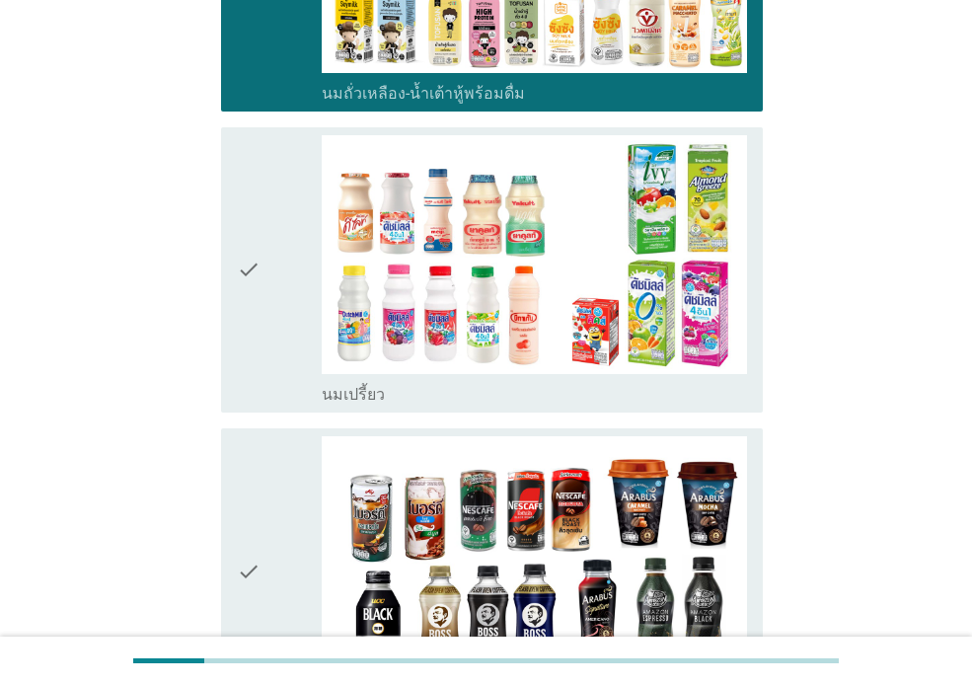
scroll to position [759, 0]
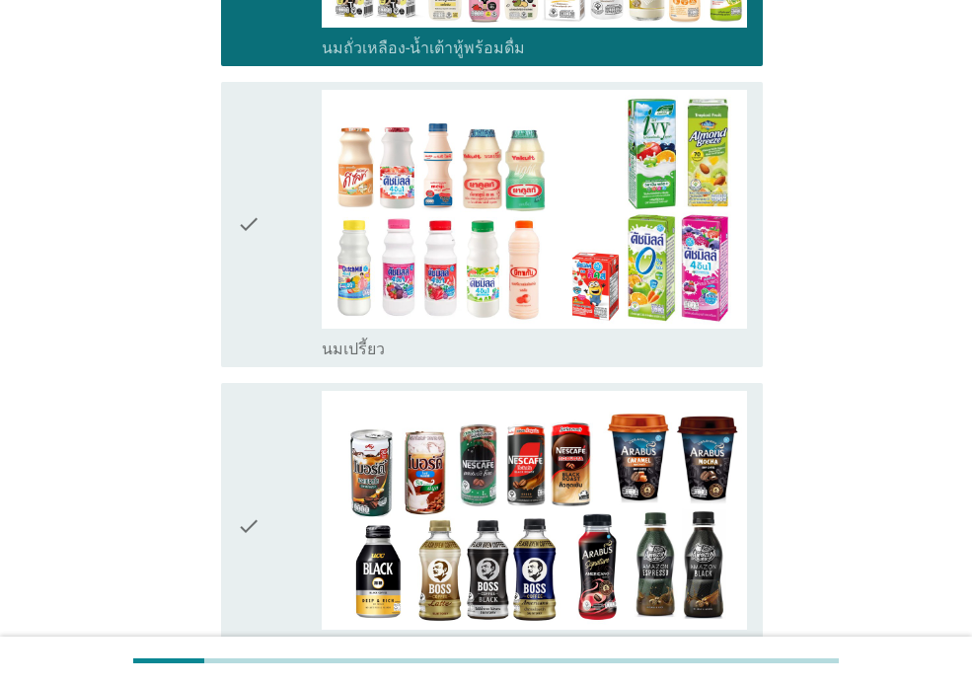
drag, startPoint x: 274, startPoint y: 236, endPoint x: 261, endPoint y: 340, distance: 105.3
click at [274, 235] on div "check" at bounding box center [279, 224] width 85 height 269
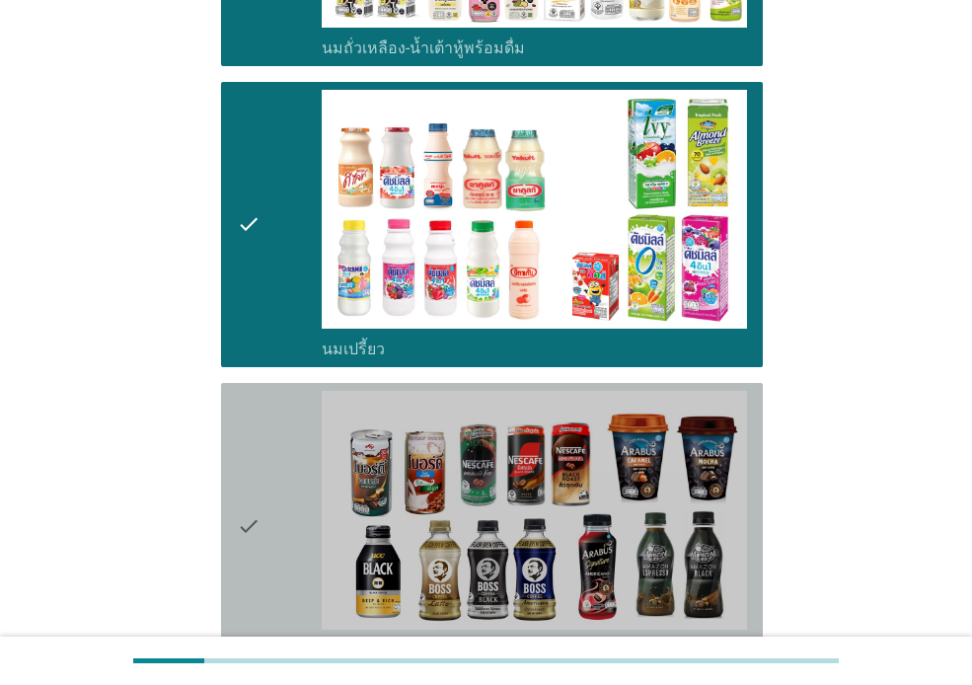
click at [244, 453] on icon "check" at bounding box center [249, 525] width 24 height 269
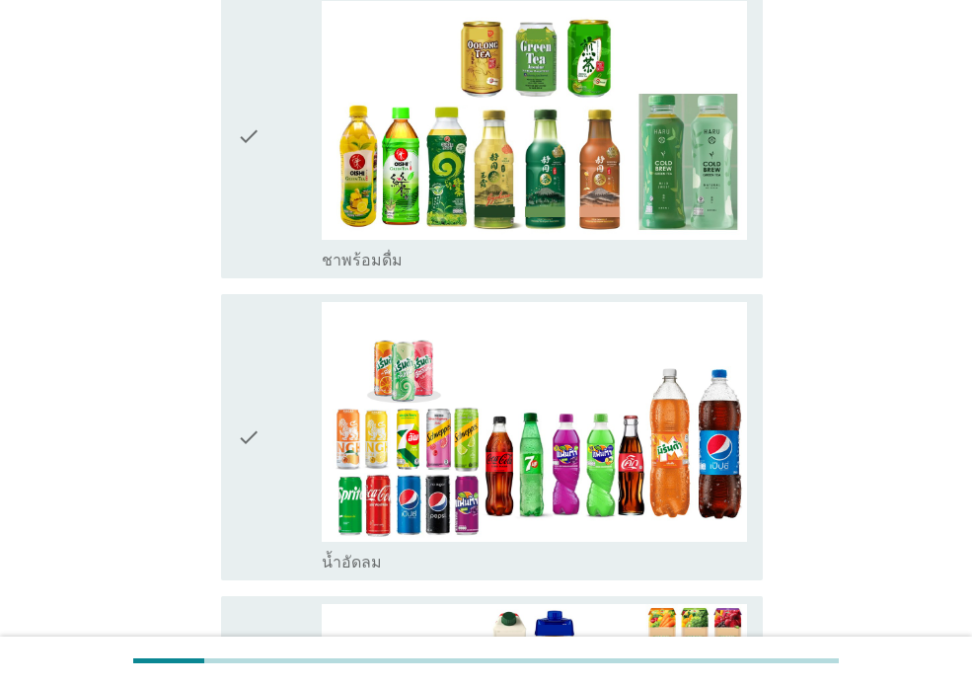
scroll to position [1437, 0]
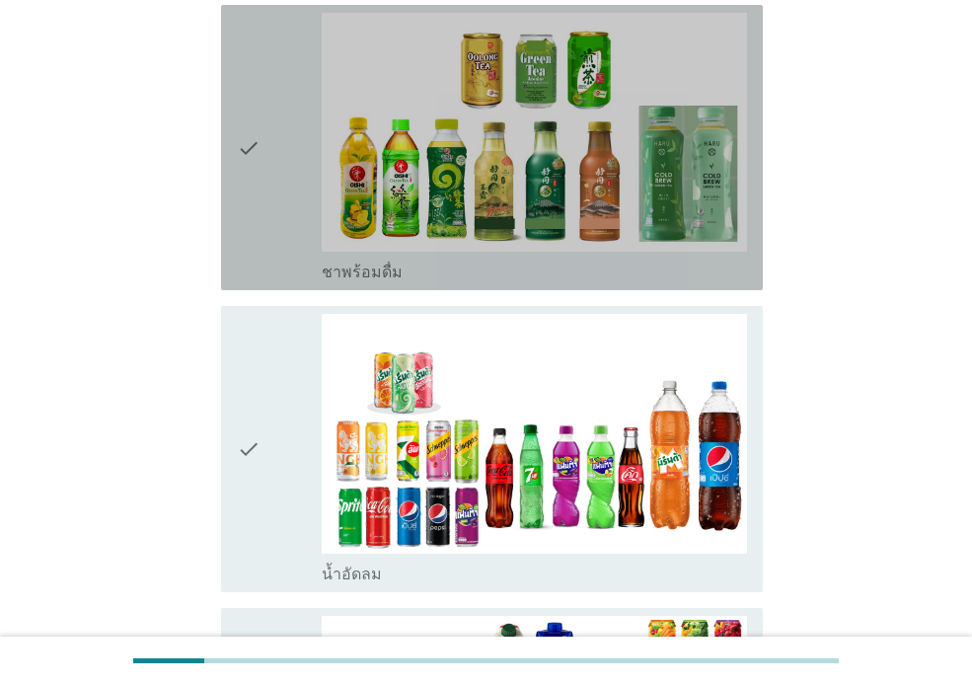
drag, startPoint x: 306, startPoint y: 202, endPoint x: 278, endPoint y: 278, distance: 80.8
click at [307, 204] on div "check" at bounding box center [279, 147] width 85 height 269
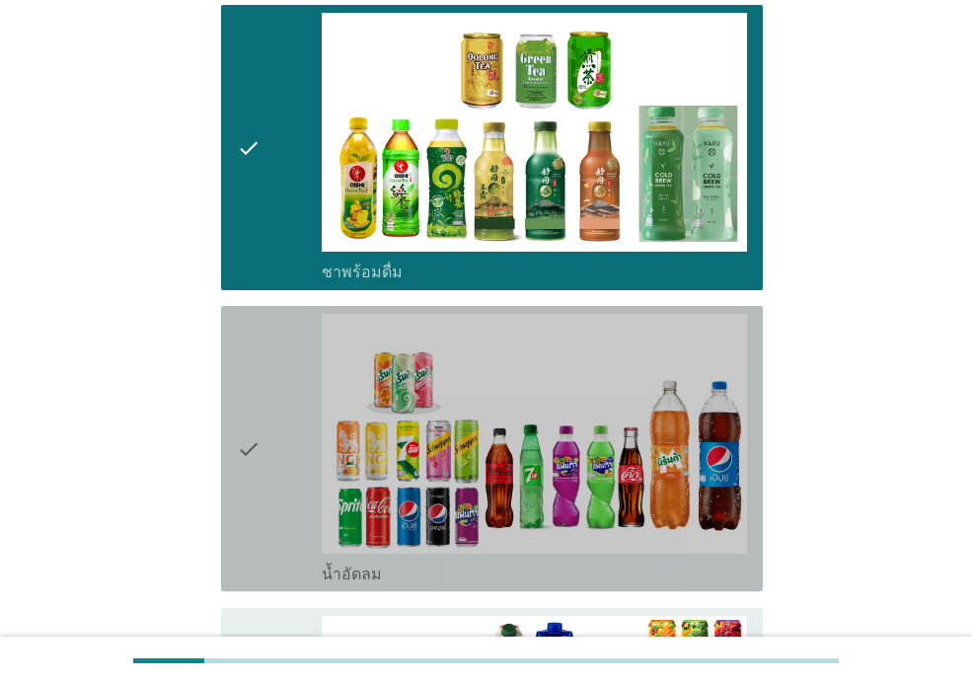
click at [283, 369] on div "check" at bounding box center [279, 448] width 85 height 269
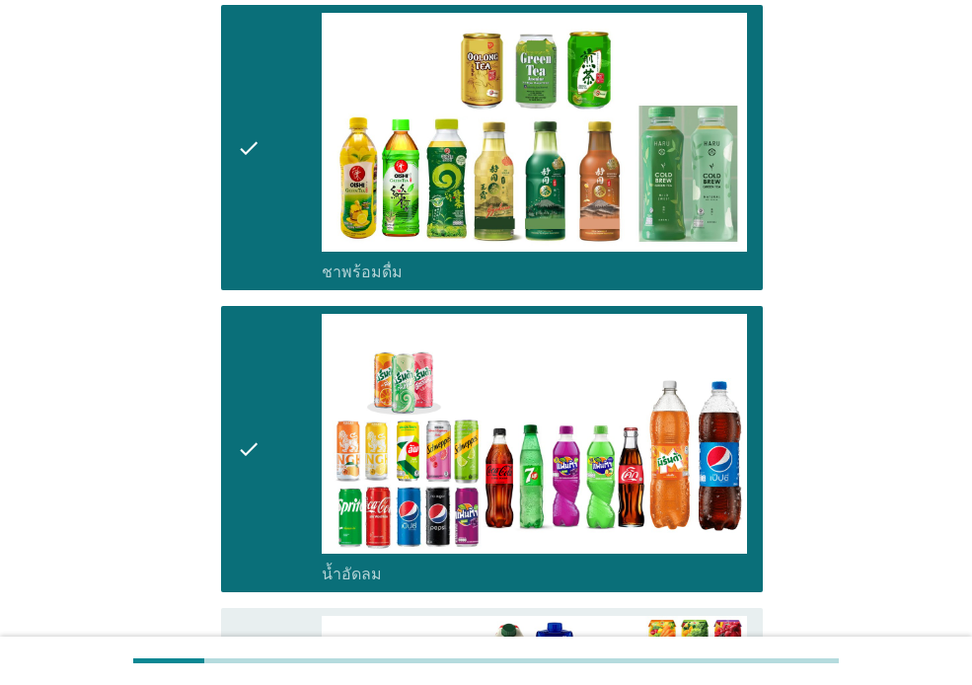
scroll to position [1898, 0]
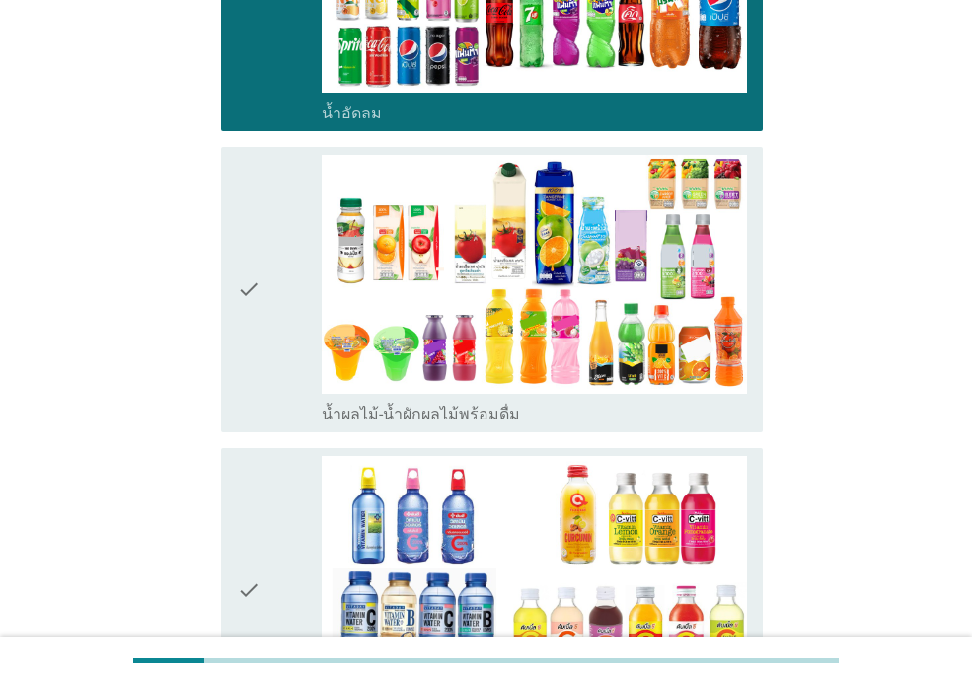
click at [255, 290] on icon "check" at bounding box center [249, 289] width 24 height 269
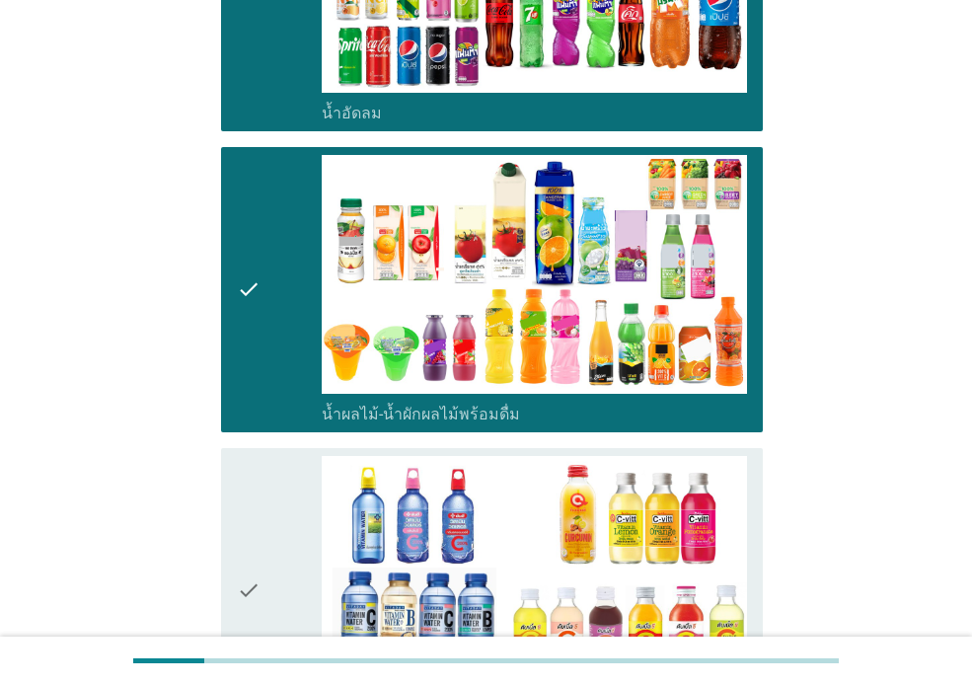
click at [268, 461] on div "check" at bounding box center [279, 590] width 85 height 269
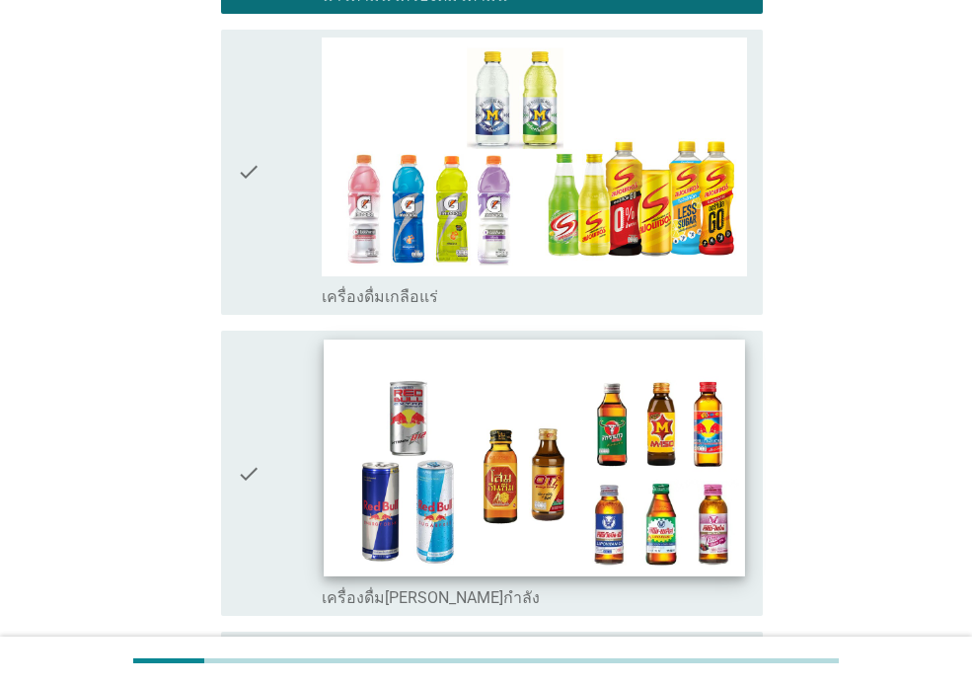
scroll to position [2818, 0]
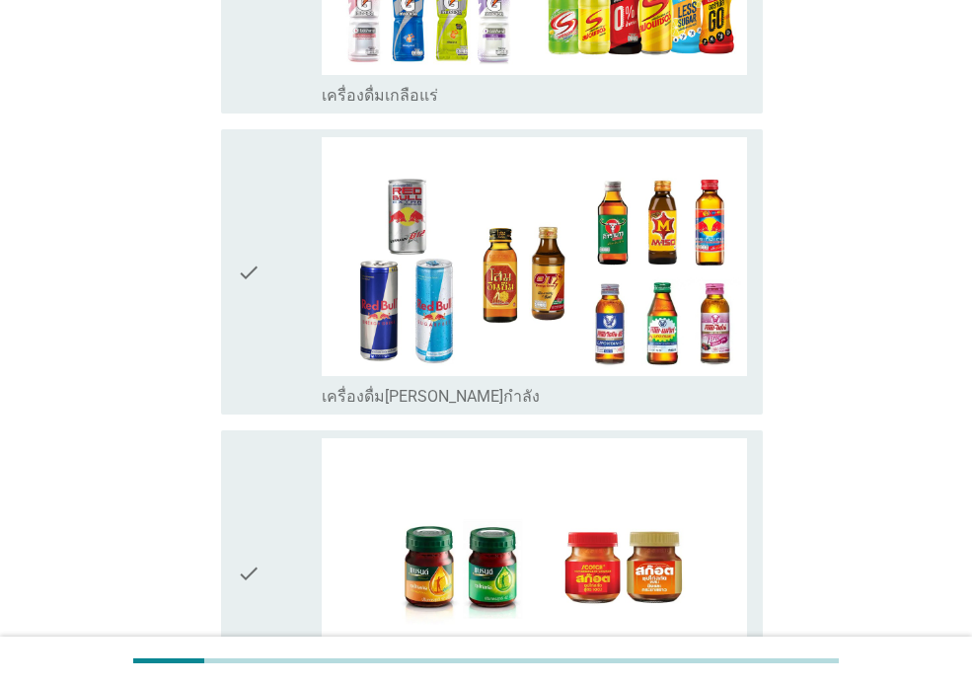
click at [286, 194] on div "check" at bounding box center [279, 271] width 85 height 269
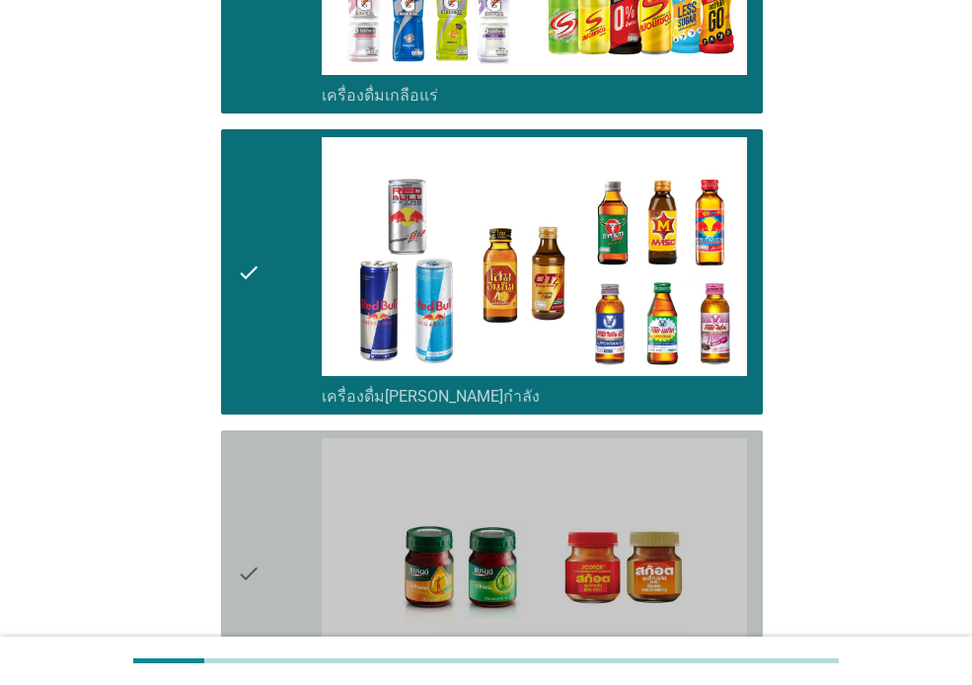
click at [302, 454] on div "check" at bounding box center [279, 572] width 85 height 269
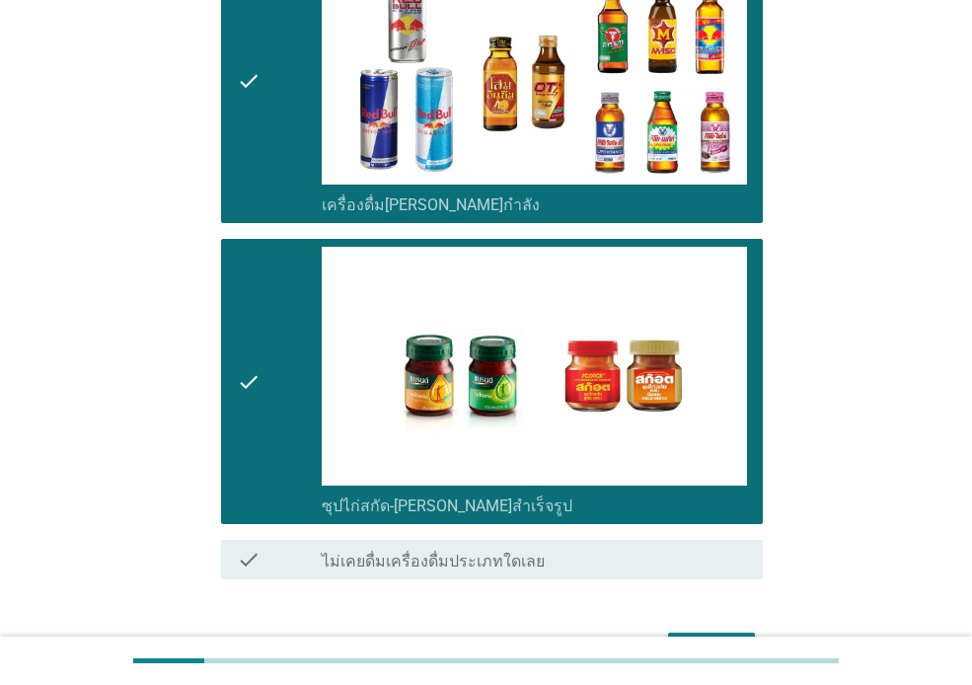
scroll to position [3099, 0]
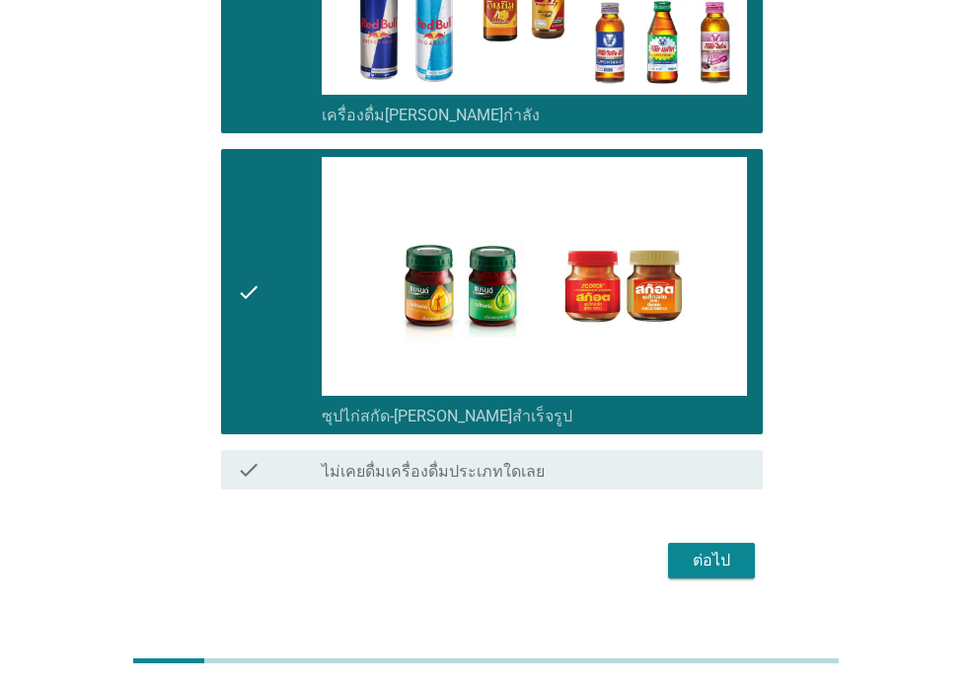
click at [712, 548] on div "ต่อไป" at bounding box center [711, 560] width 55 height 24
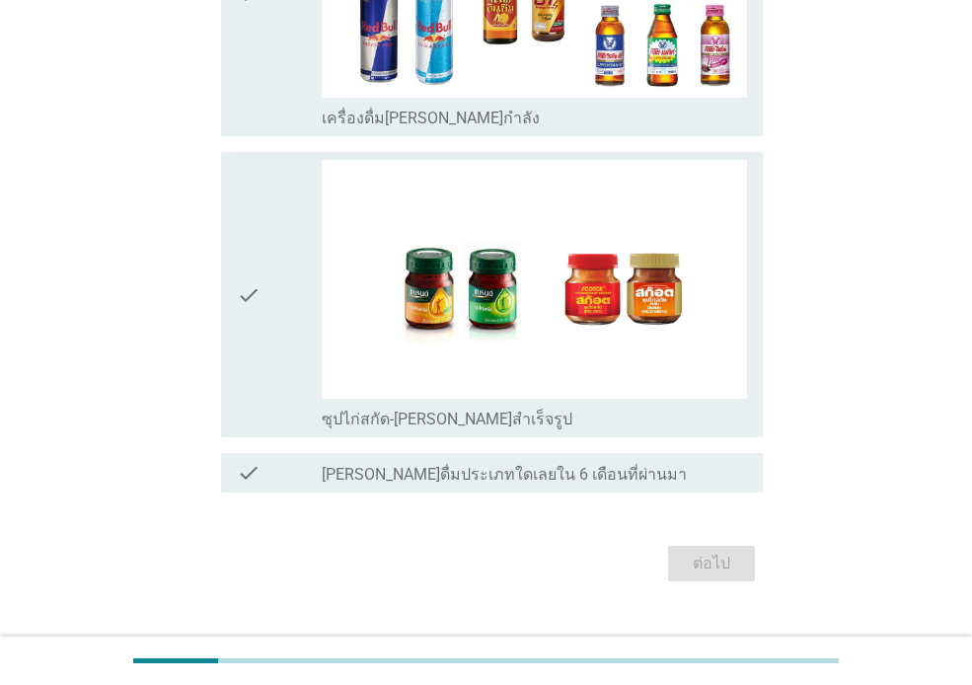
scroll to position [3135, 0]
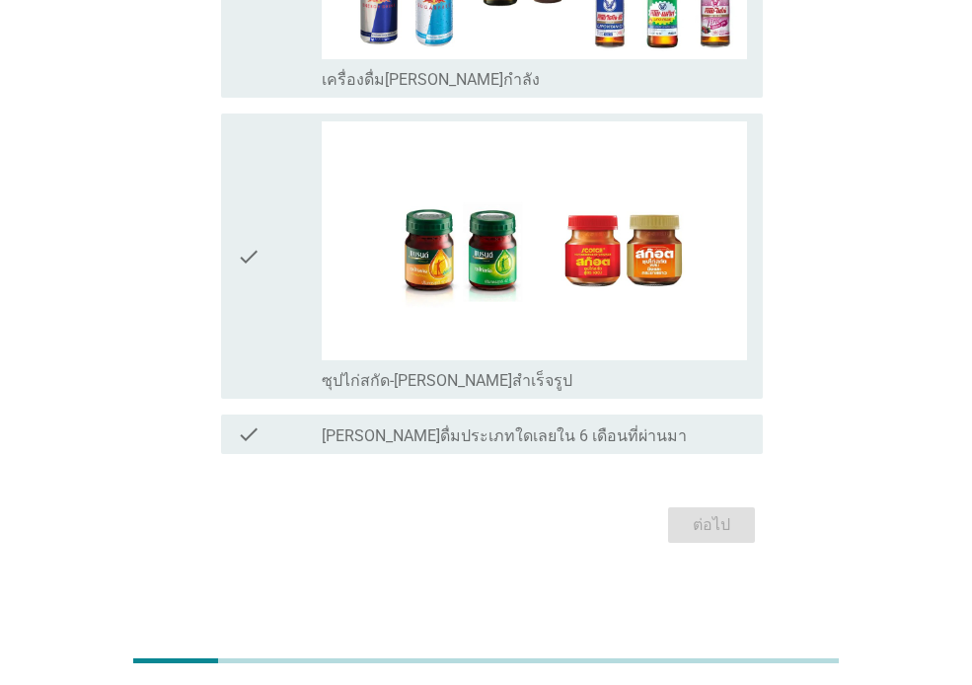
click at [724, 518] on div "ต่อไป" at bounding box center [485, 524] width 553 height 47
click at [722, 519] on div "ต่อไป" at bounding box center [485, 524] width 553 height 47
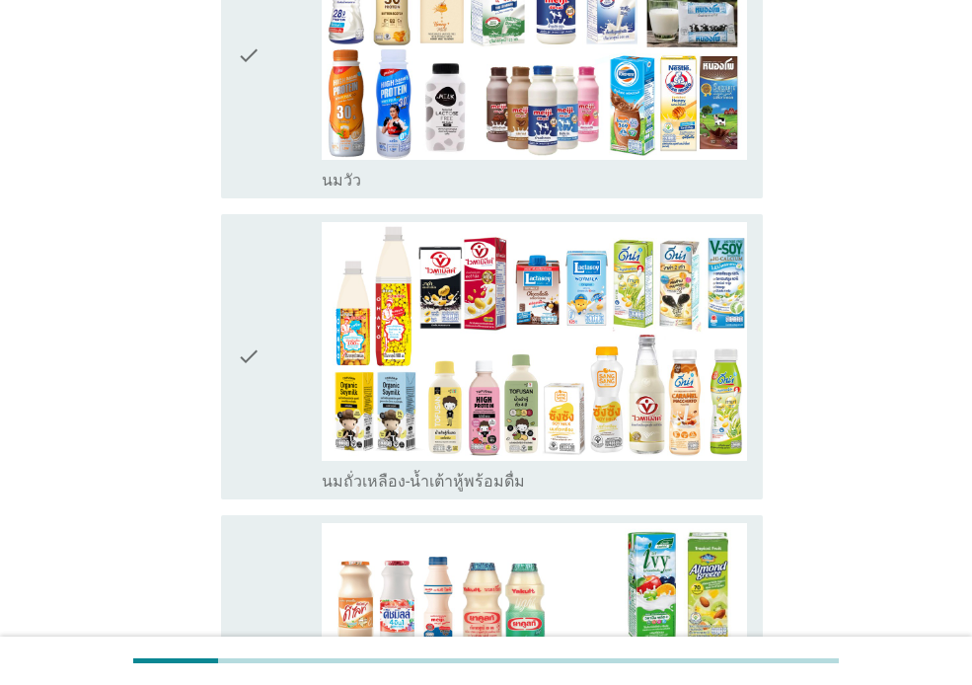
scroll to position [185, 0]
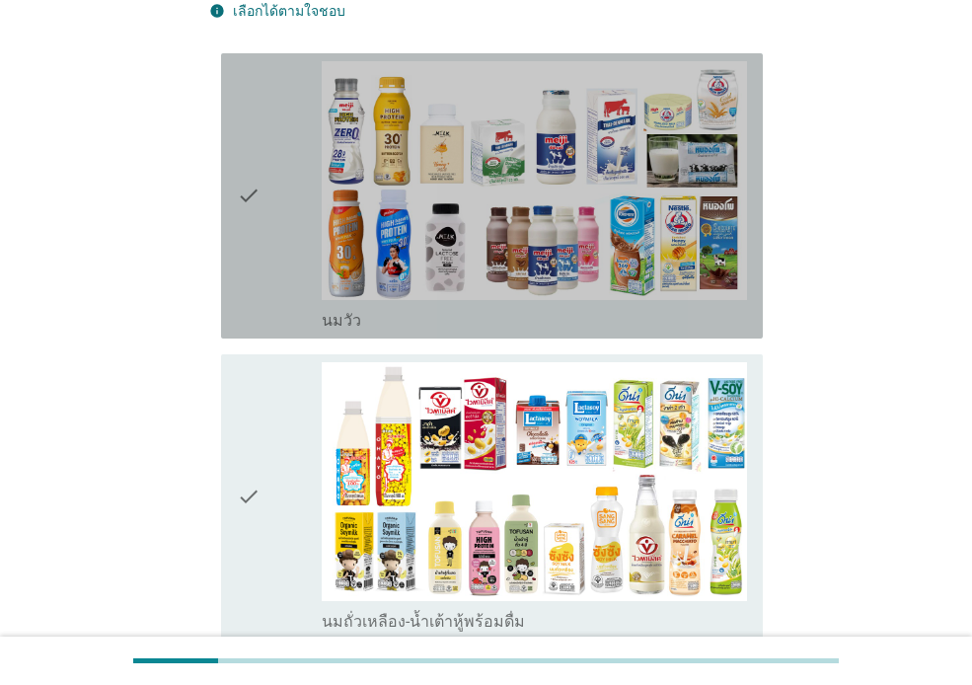
click at [300, 251] on div "check" at bounding box center [279, 195] width 85 height 269
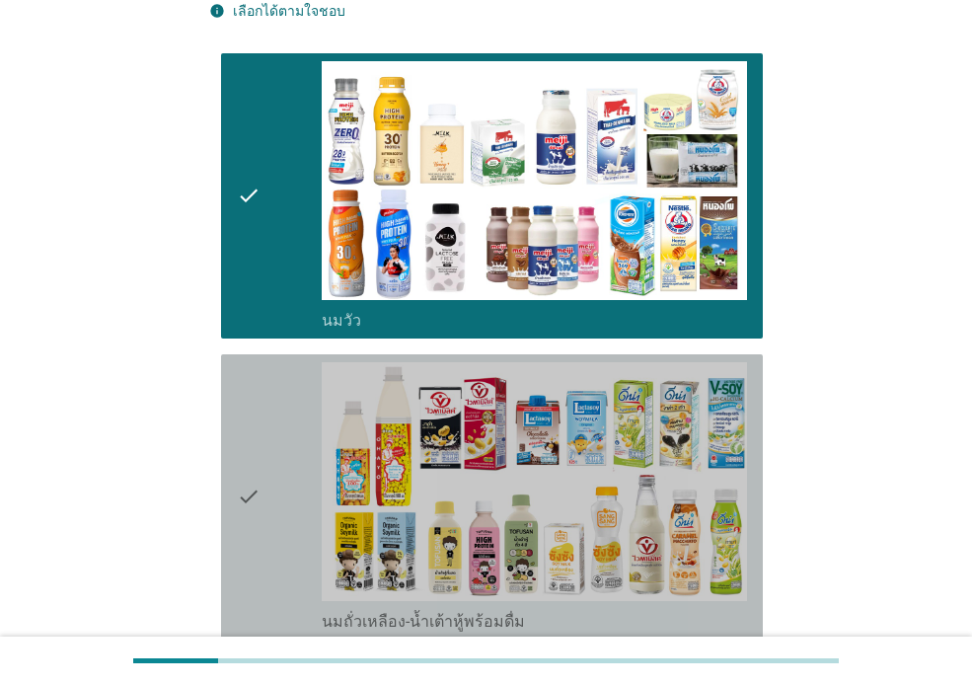
click at [263, 505] on div "check" at bounding box center [279, 496] width 85 height 269
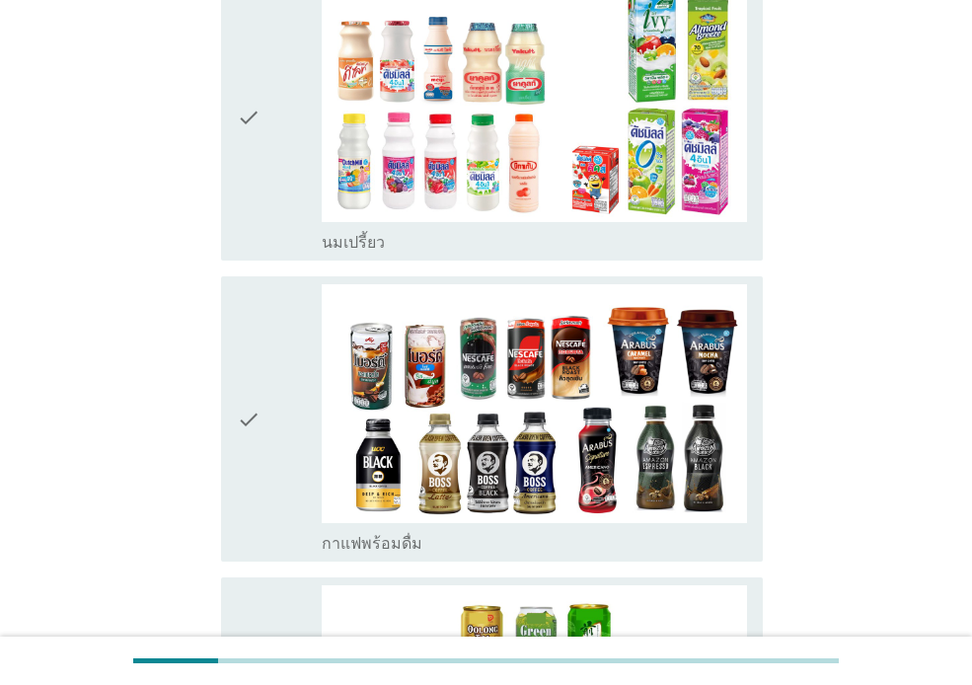
scroll to position [813, 0]
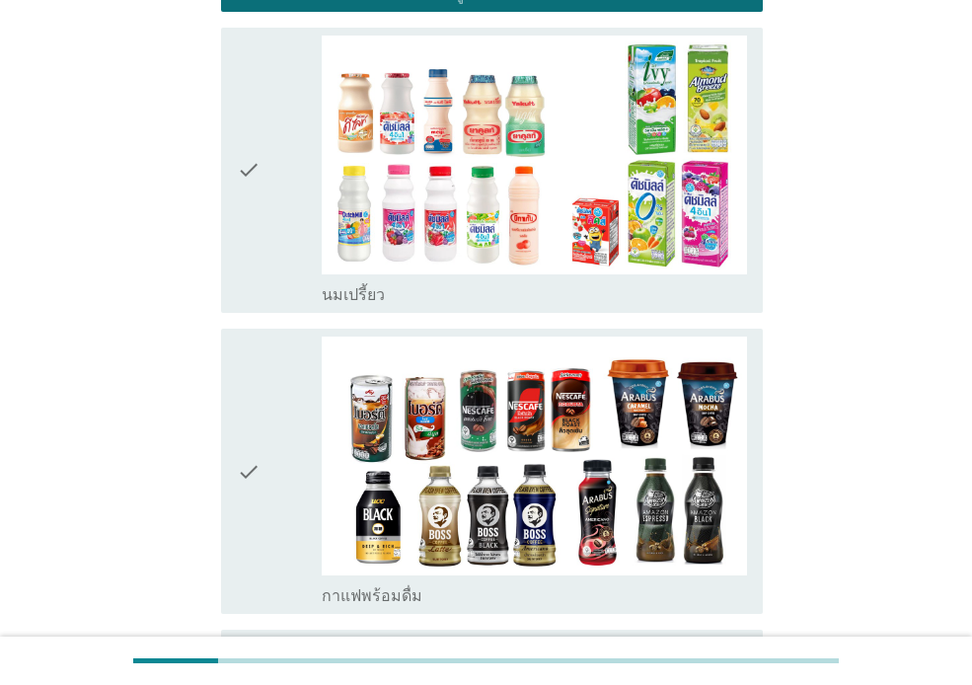
drag, startPoint x: 265, startPoint y: 240, endPoint x: 265, endPoint y: 370, distance: 130.2
click at [265, 241] on div "check" at bounding box center [279, 170] width 85 height 269
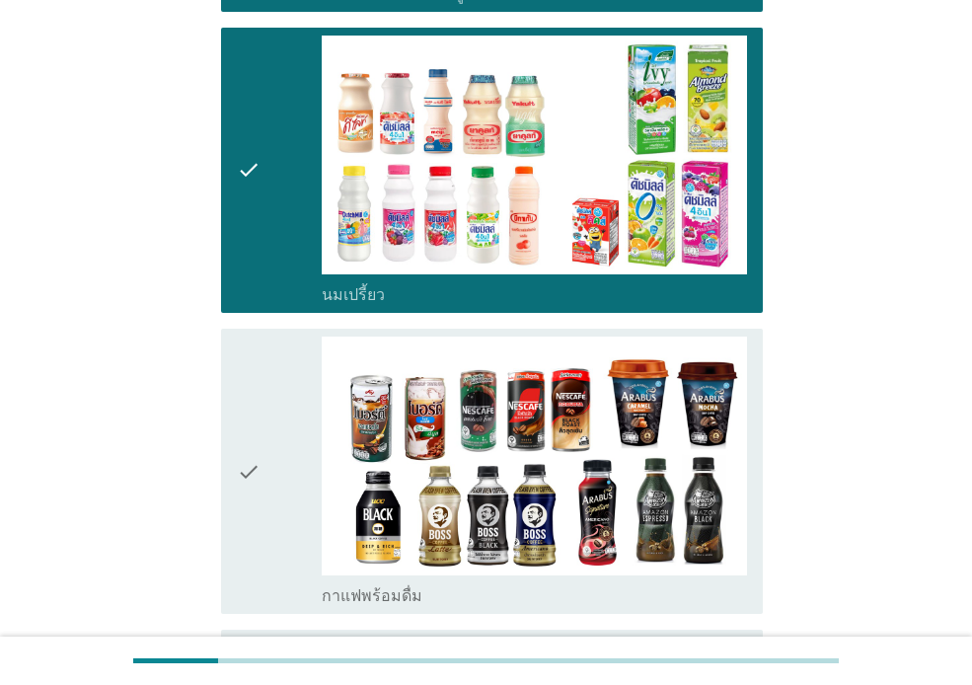
drag, startPoint x: 267, startPoint y: 401, endPoint x: 297, endPoint y: 414, distance: 32.3
click at [269, 401] on div "check" at bounding box center [279, 470] width 85 height 269
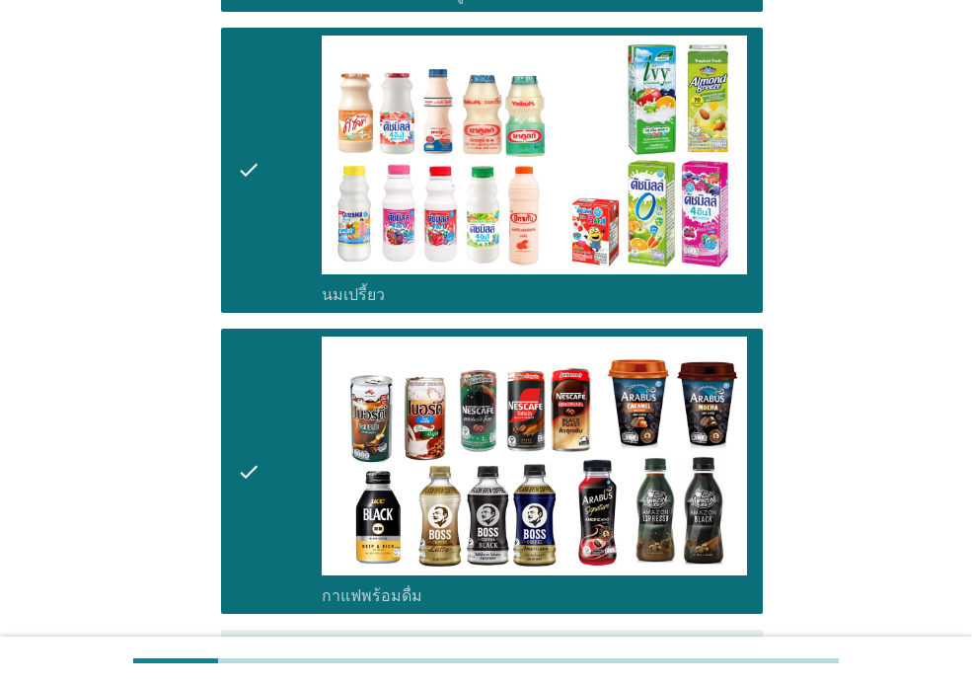
scroll to position [1274, 0]
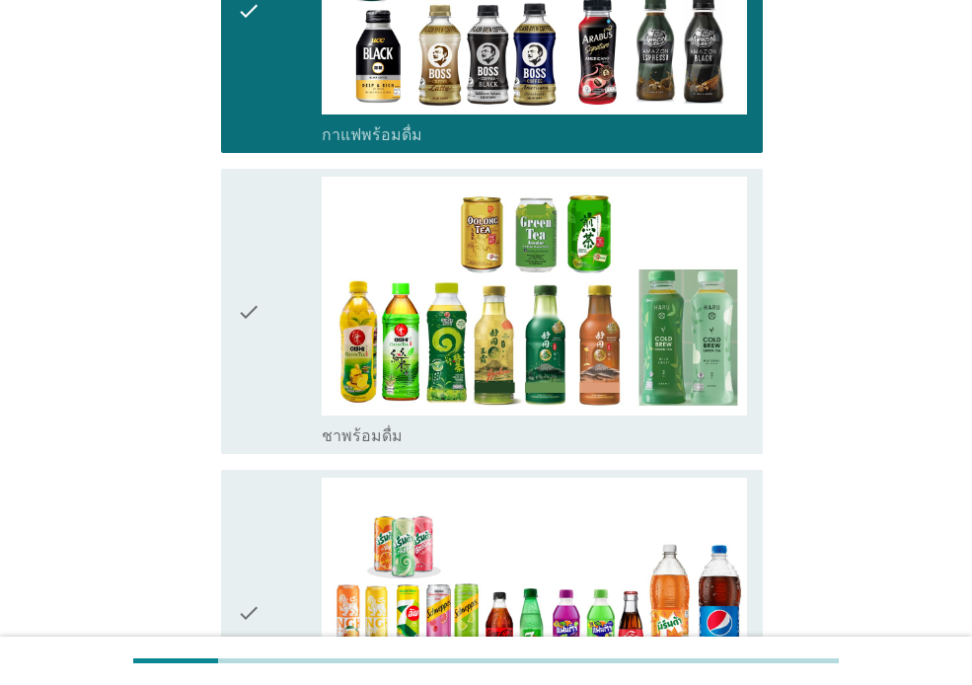
click at [256, 369] on icon "check" at bounding box center [249, 311] width 24 height 269
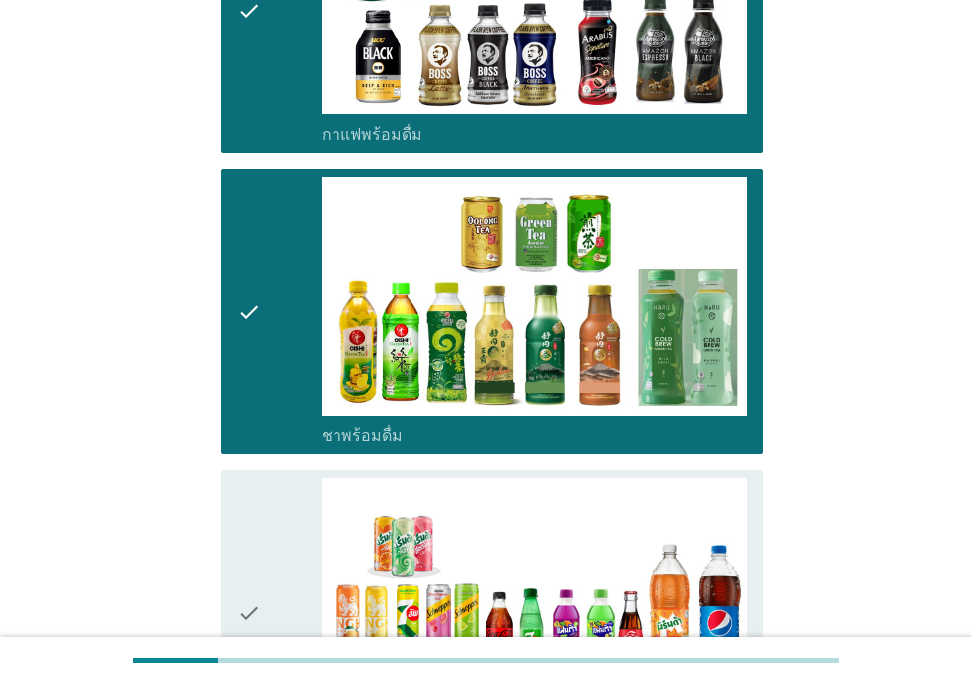
click at [278, 551] on div "check" at bounding box center [279, 611] width 85 height 269
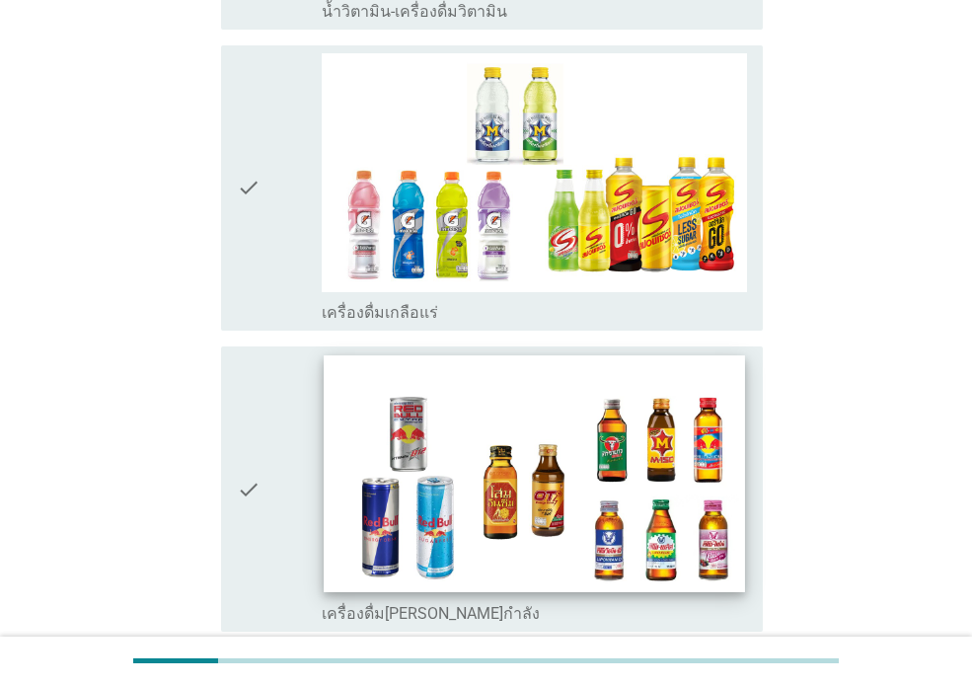
scroll to position [2655, 0]
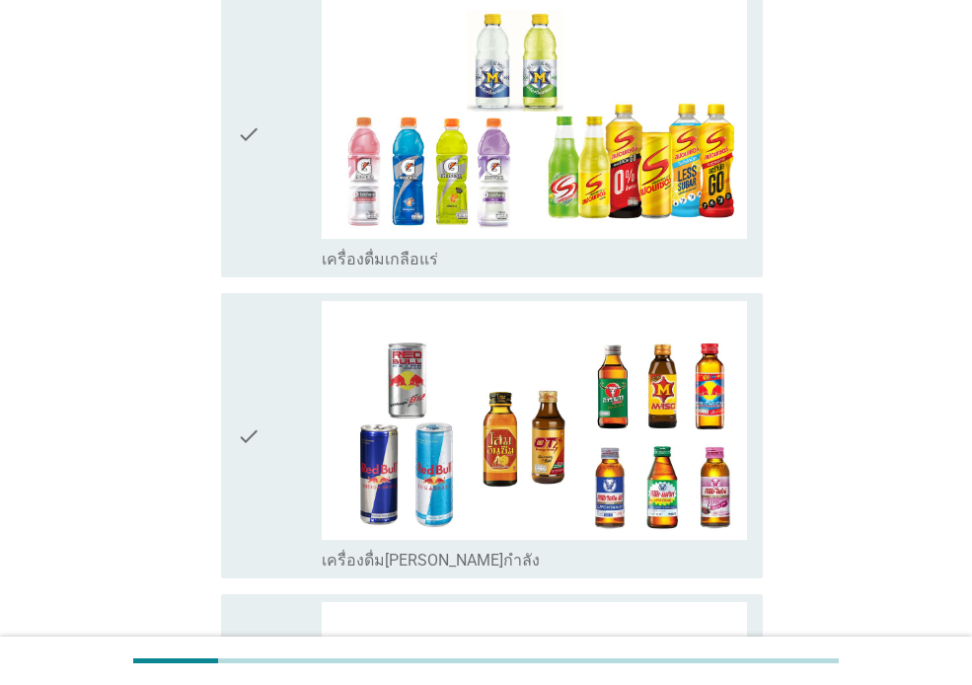
click at [283, 225] on div "check" at bounding box center [279, 134] width 85 height 269
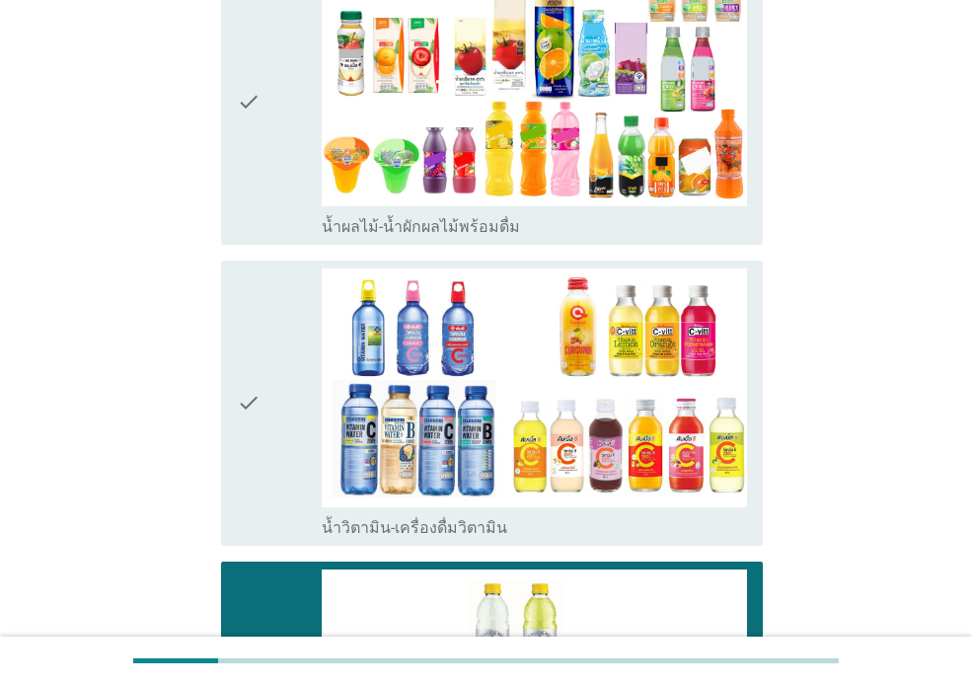
scroll to position [2091, 0]
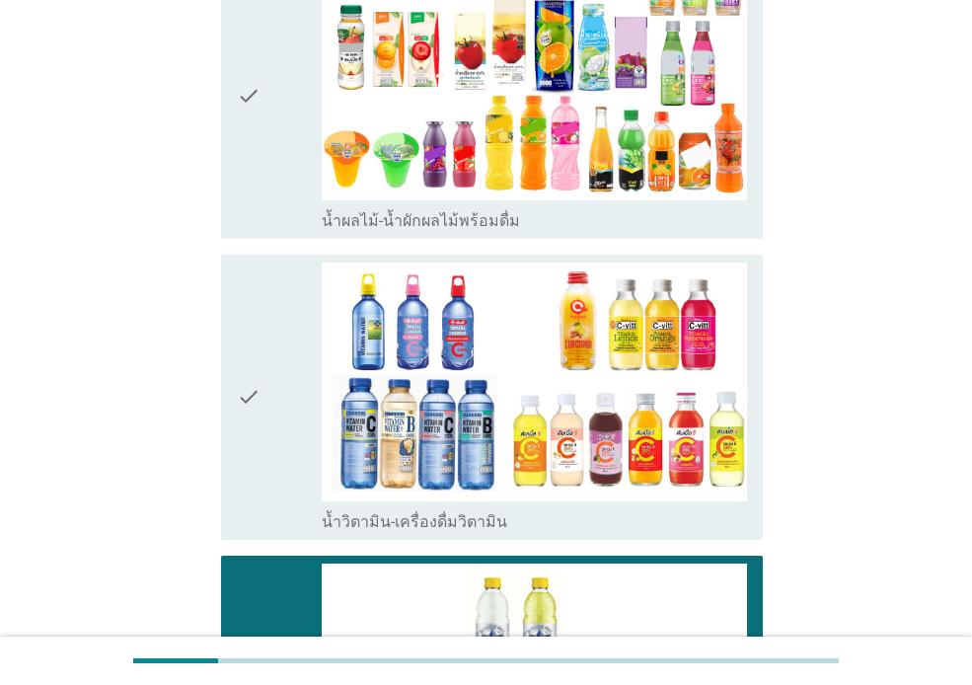
drag, startPoint x: 257, startPoint y: 461, endPoint x: 294, endPoint y: 462, distance: 36.5
click at [258, 461] on icon "check" at bounding box center [249, 396] width 24 height 269
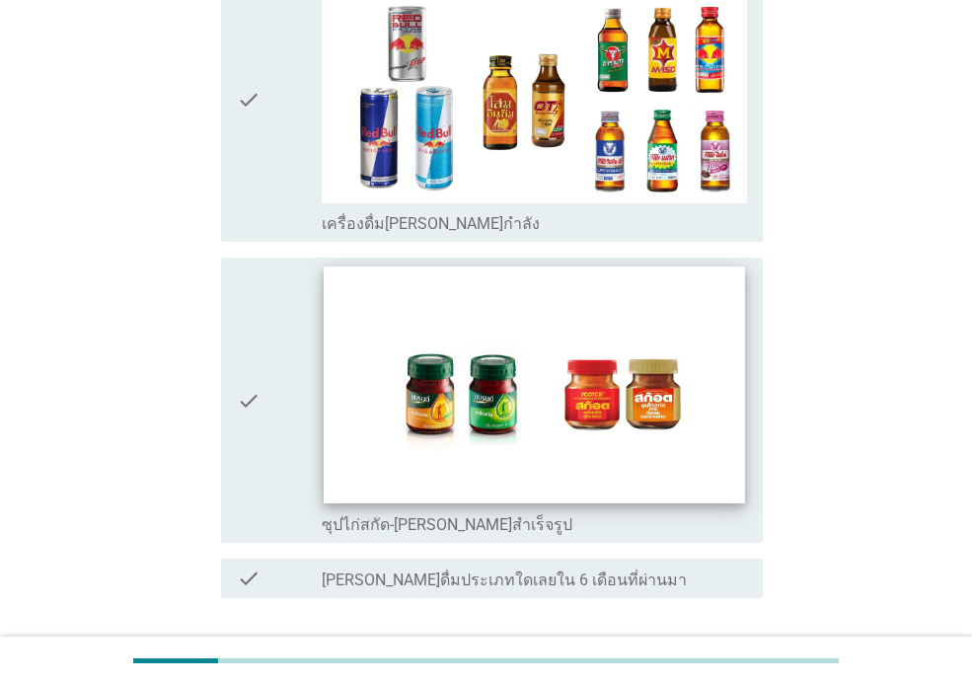
scroll to position [2997, 0]
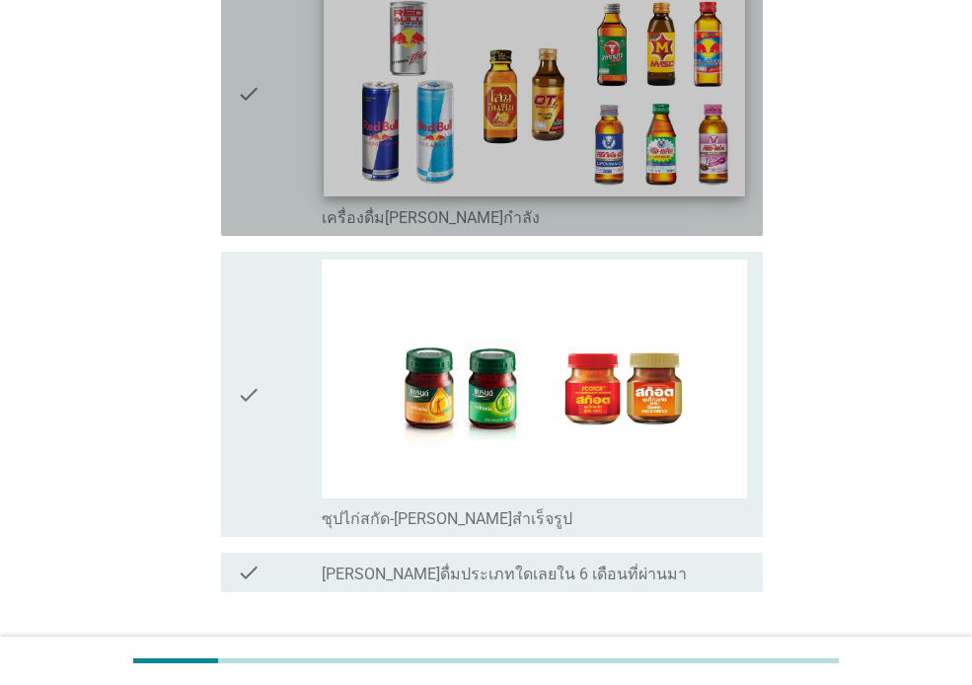
click at [490, 140] on img at bounding box center [534, 78] width 420 height 237
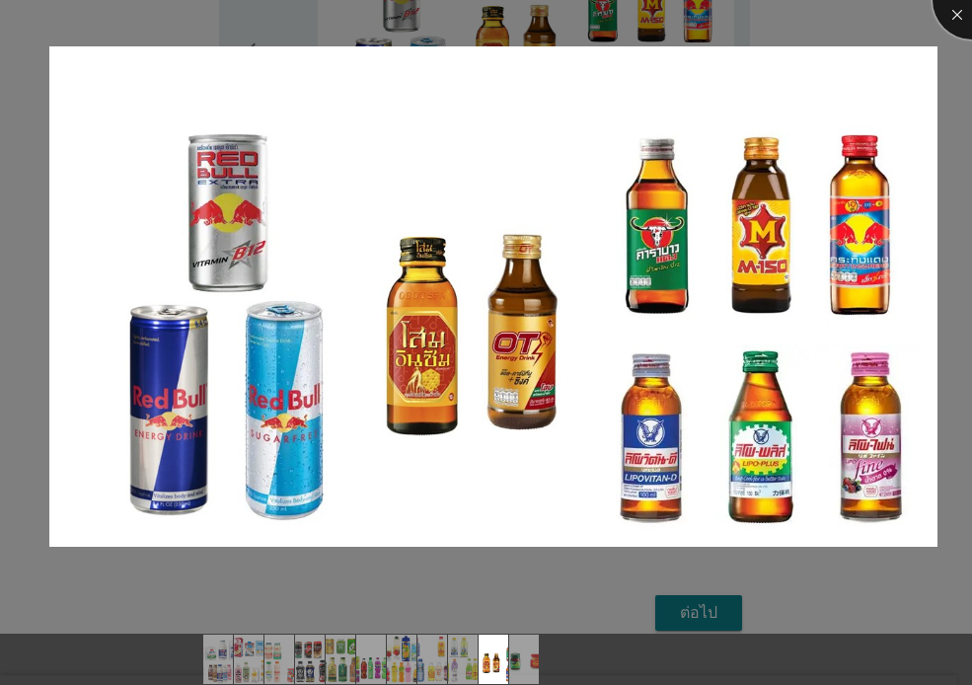
click at [942, 22] on div at bounding box center [971, 0] width 79 height 79
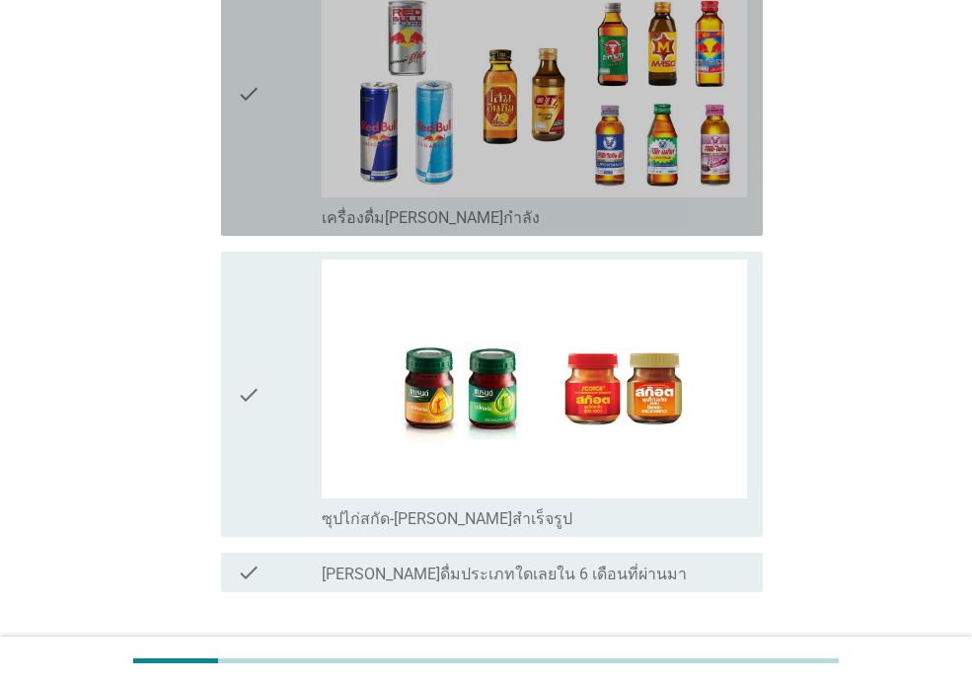
click at [241, 158] on icon "check" at bounding box center [249, 93] width 24 height 269
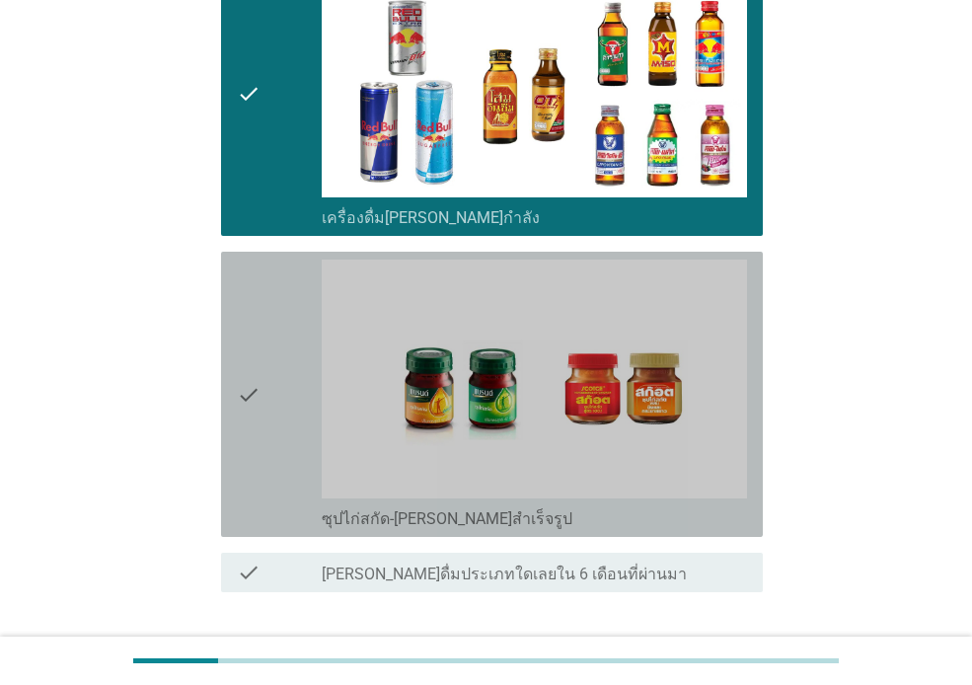
click at [263, 328] on div "check" at bounding box center [279, 393] width 85 height 269
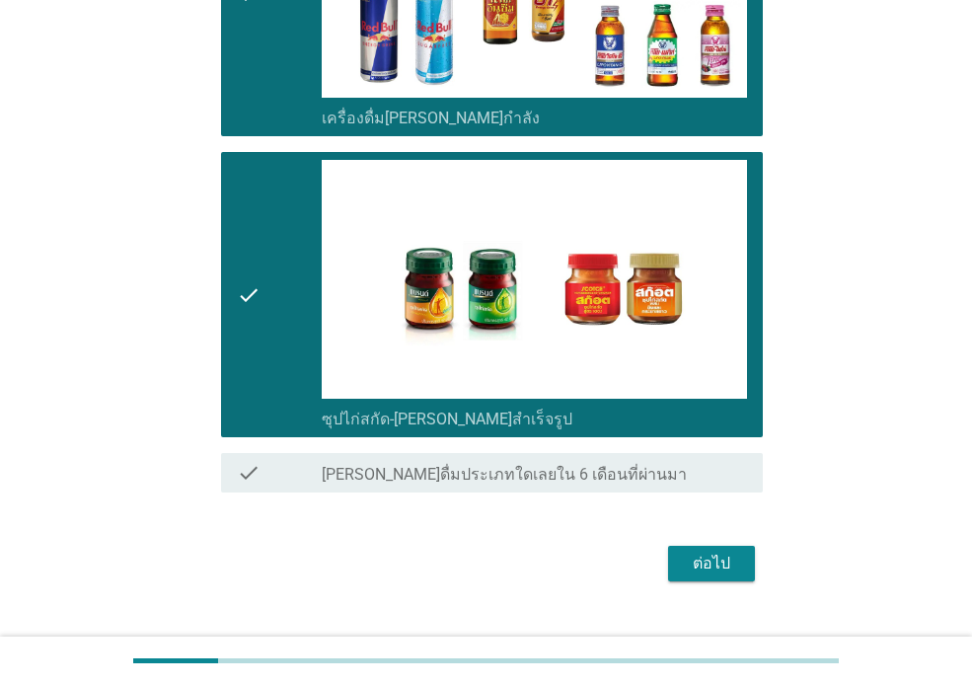
scroll to position [3135, 0]
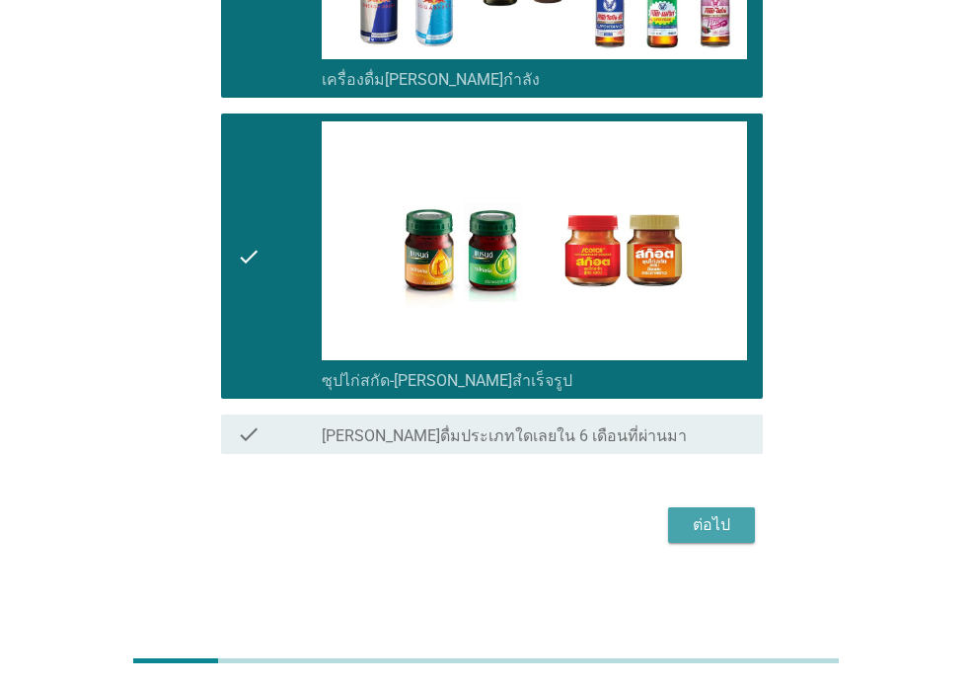
click at [707, 519] on div "ต่อไป" at bounding box center [711, 525] width 55 height 24
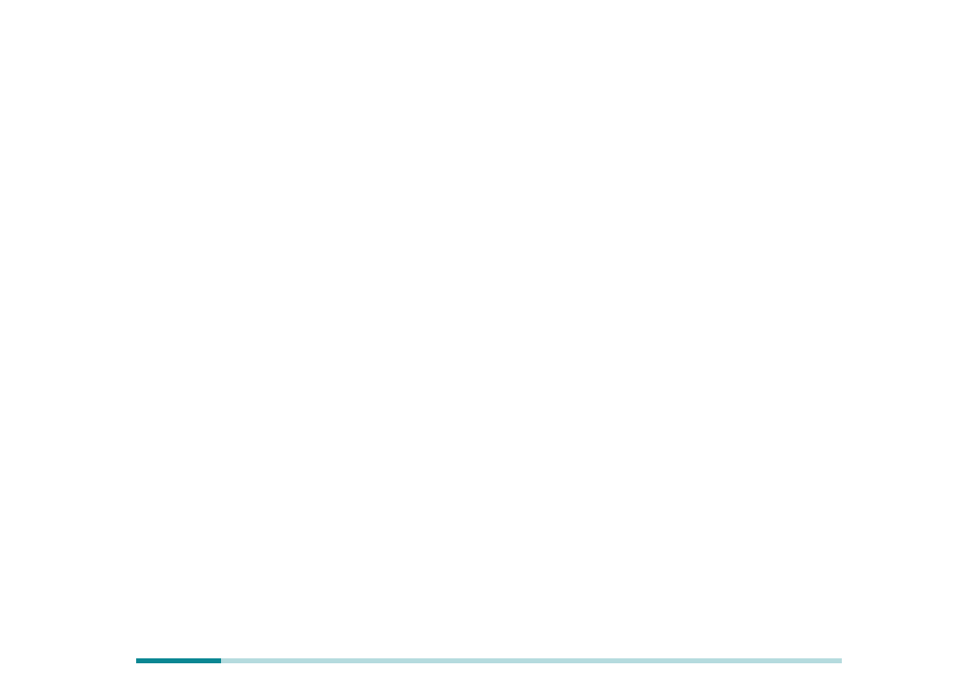
scroll to position [0, 0]
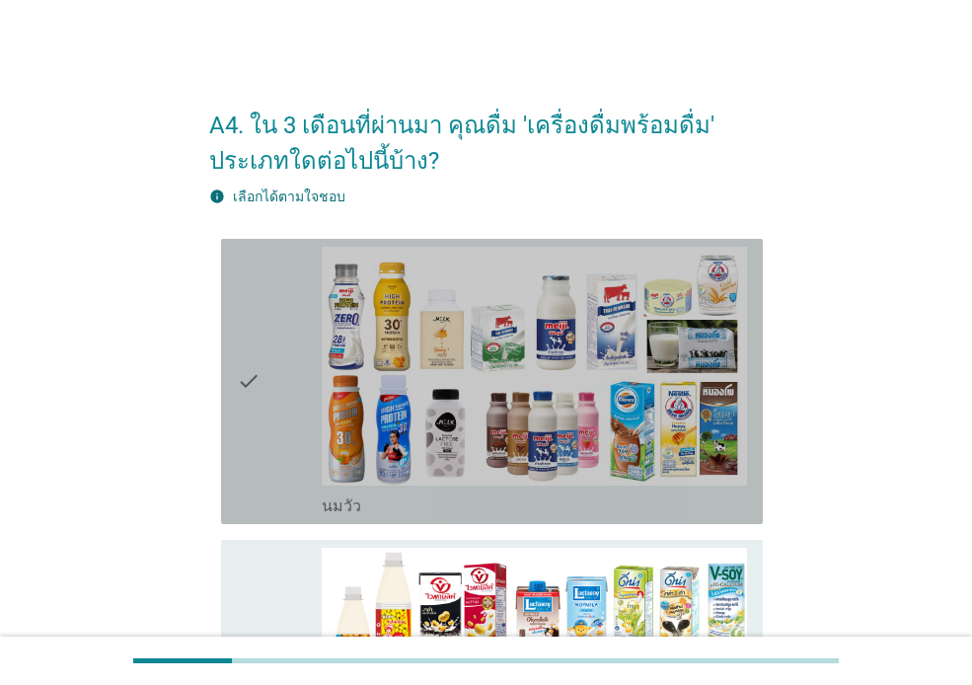
drag, startPoint x: 273, startPoint y: 393, endPoint x: 218, endPoint y: 513, distance: 132.4
click at [265, 410] on div "check" at bounding box center [279, 381] width 85 height 269
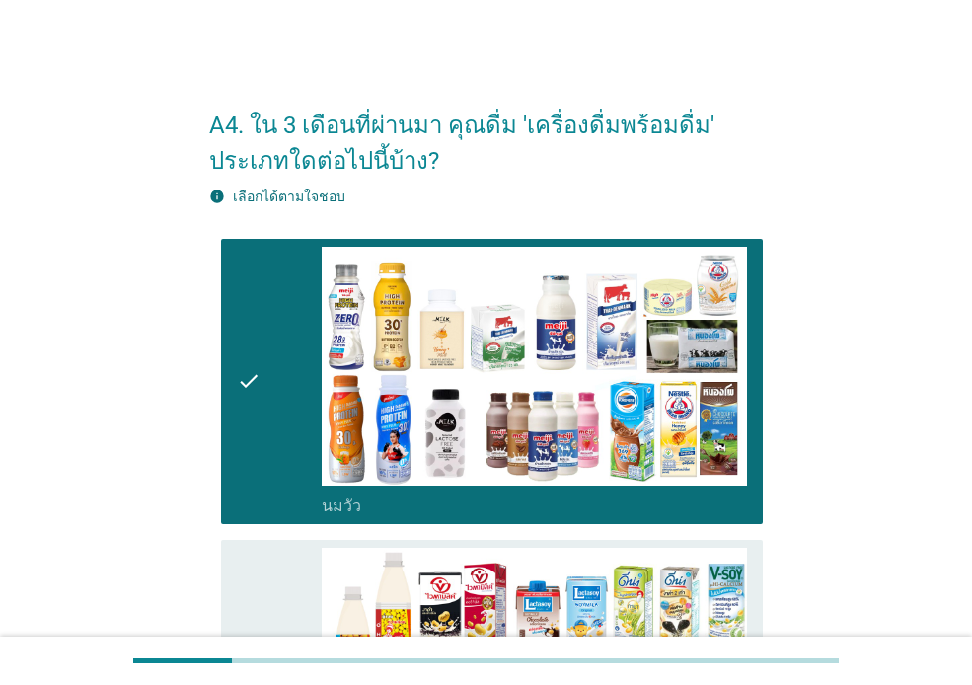
click at [251, 590] on icon "check" at bounding box center [249, 681] width 24 height 269
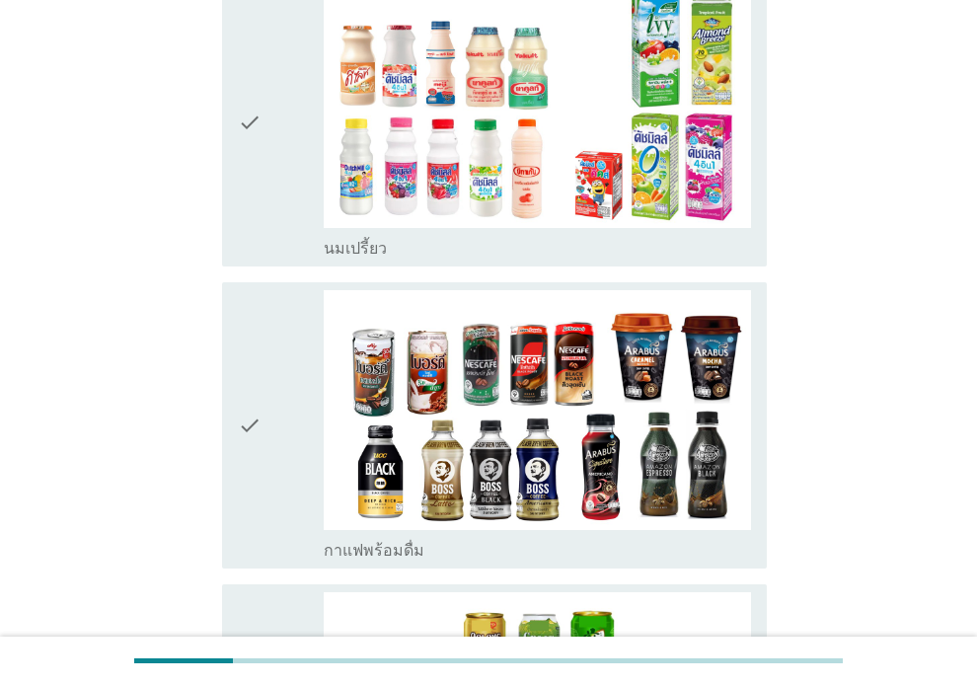
scroll to position [869, 0]
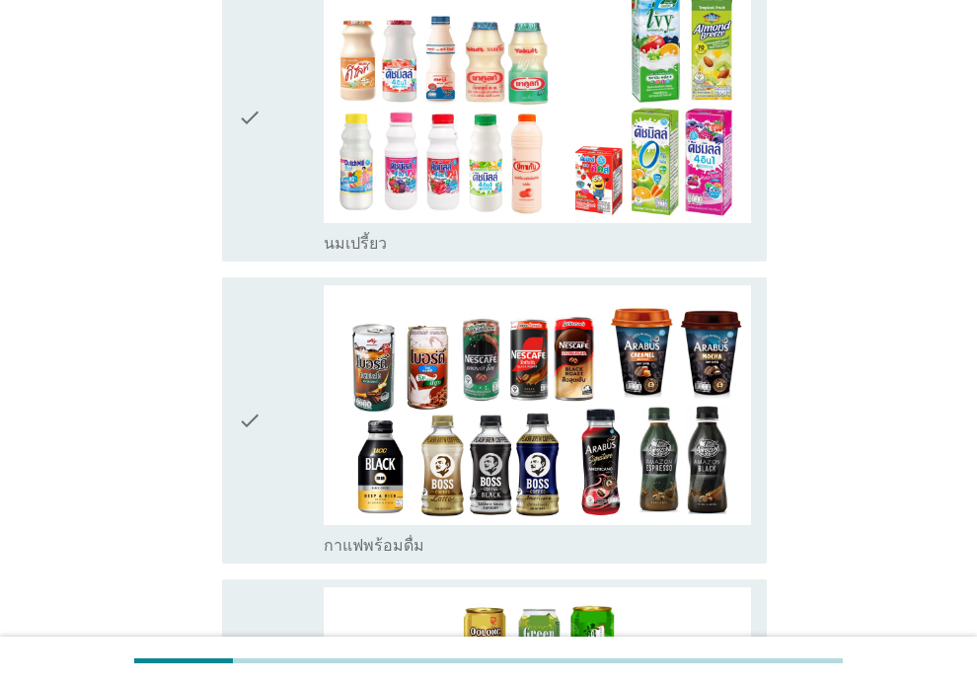
click at [275, 130] on div "check" at bounding box center [281, 117] width 86 height 271
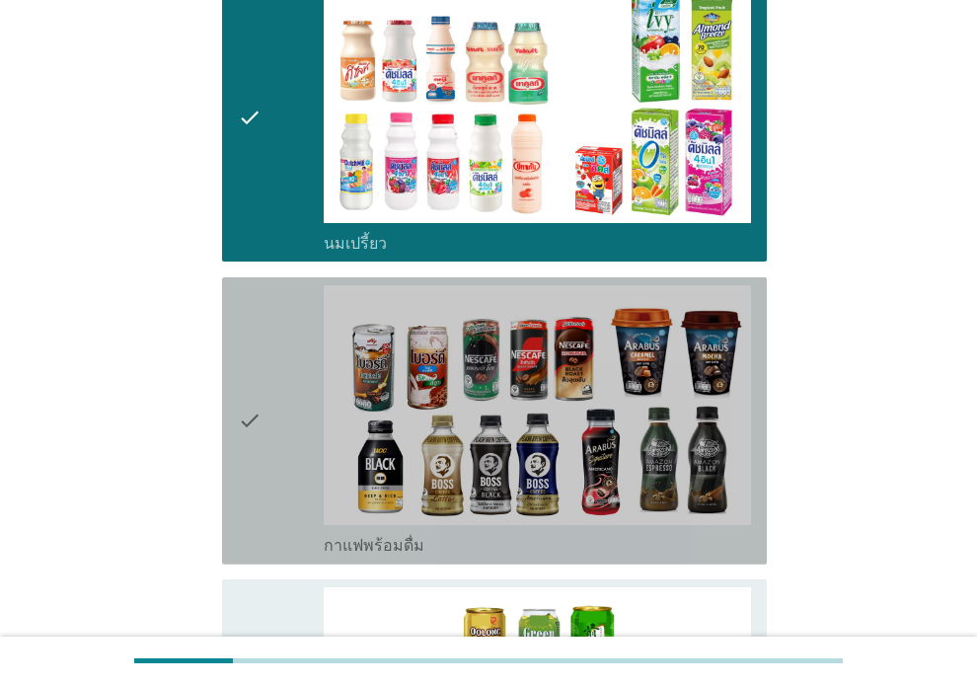
click at [287, 368] on div "check" at bounding box center [281, 420] width 86 height 271
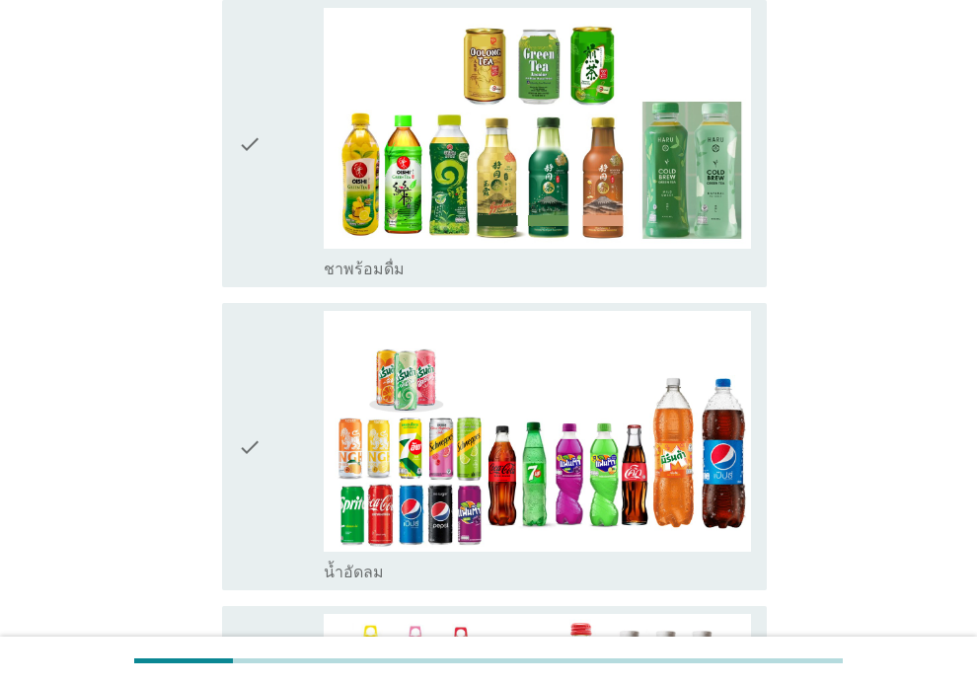
scroll to position [1459, 0]
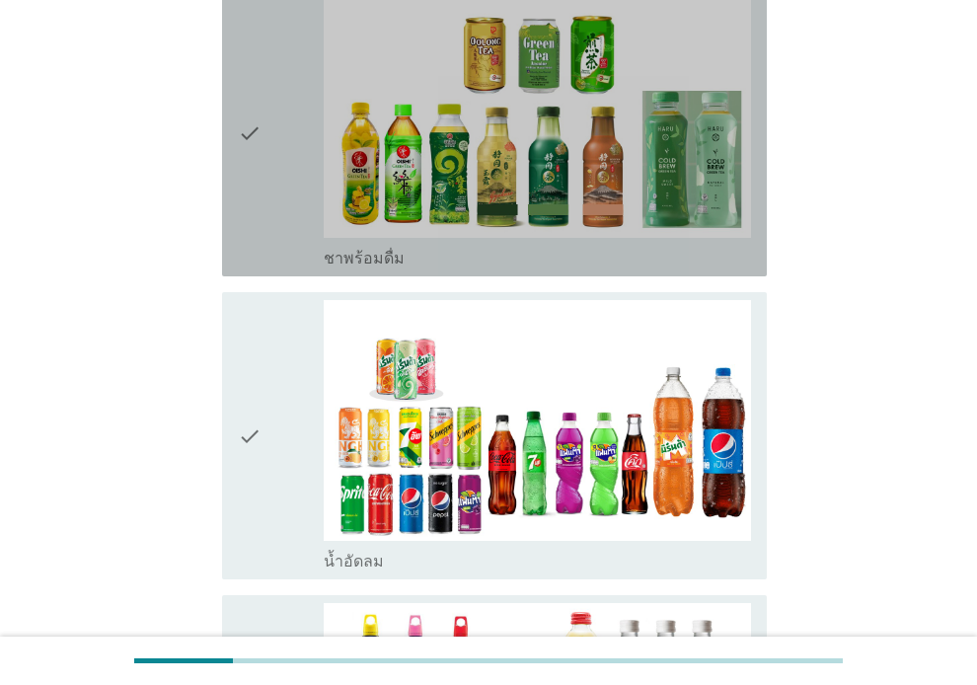
click at [249, 177] on icon "check" at bounding box center [250, 132] width 24 height 271
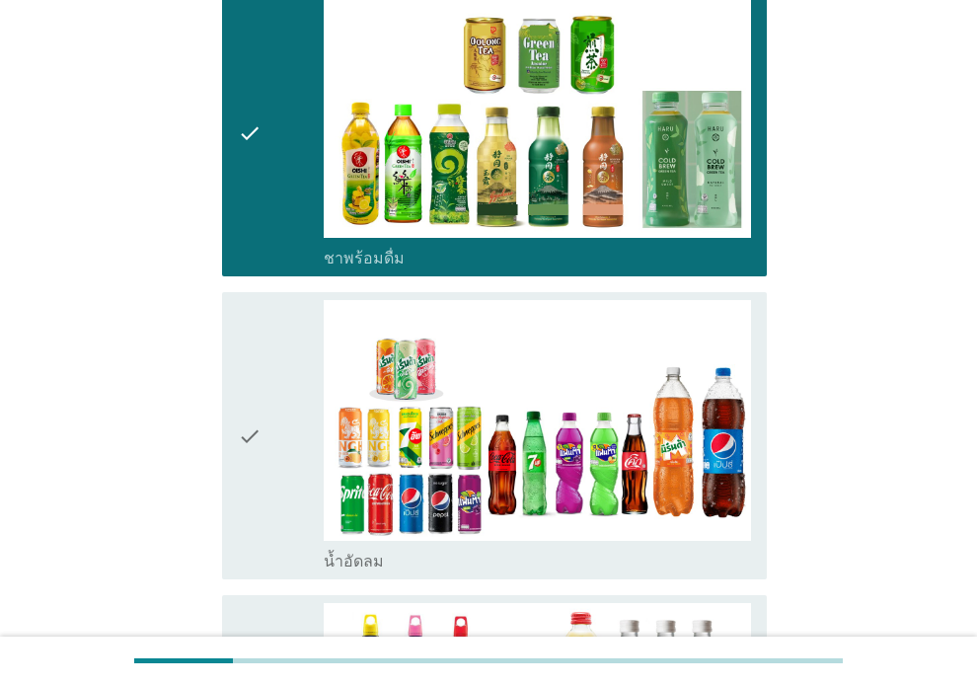
click at [295, 380] on div "check" at bounding box center [281, 435] width 86 height 271
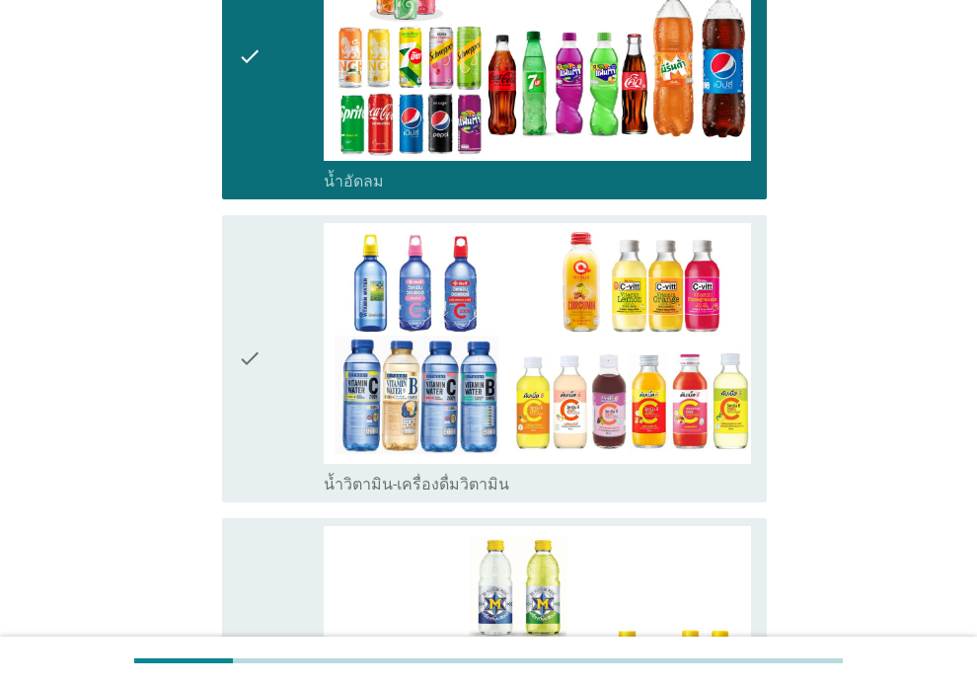
scroll to position [1929, 0]
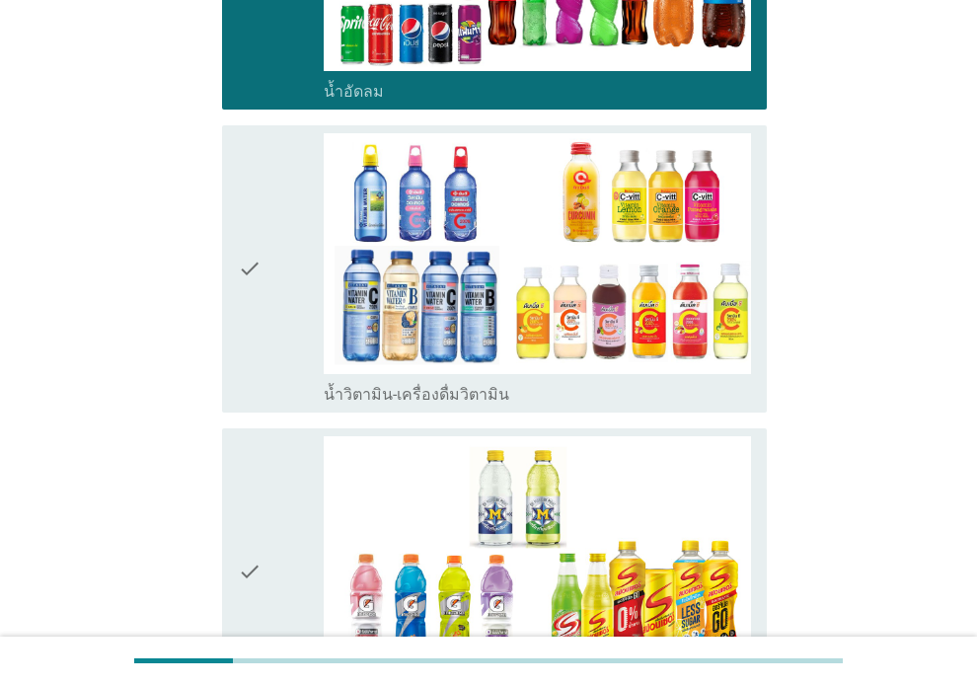
click at [238, 298] on icon "check" at bounding box center [250, 268] width 24 height 271
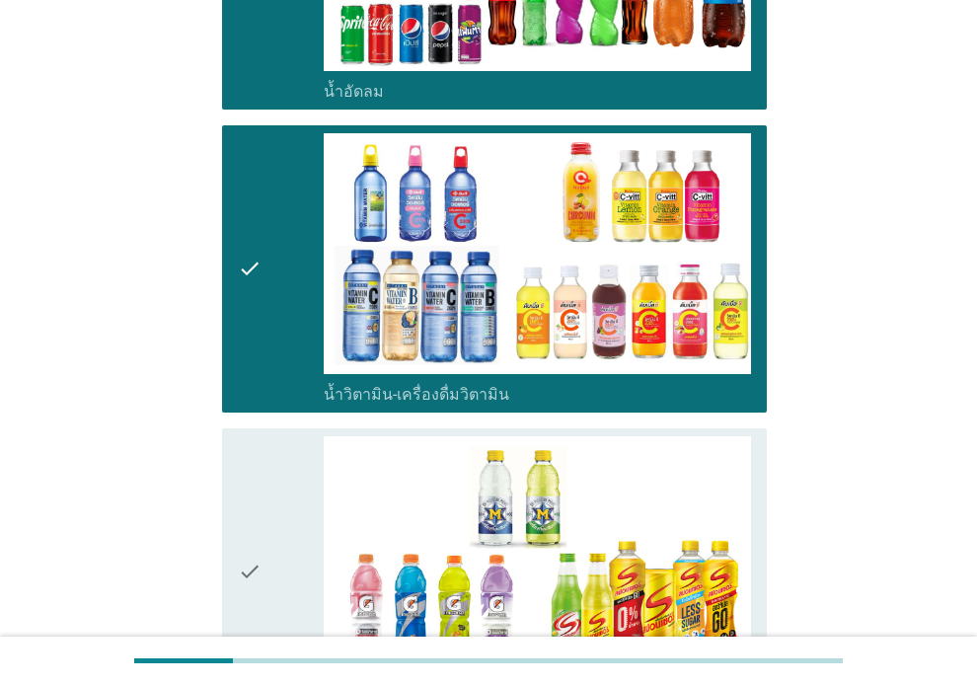
click at [299, 502] on div "check" at bounding box center [281, 571] width 86 height 271
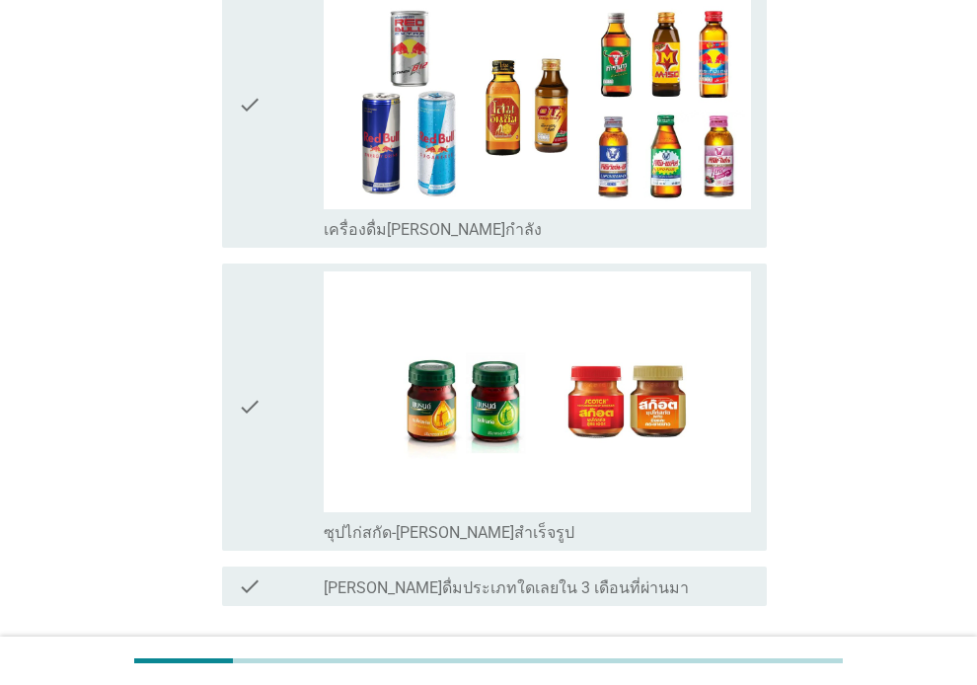
scroll to position [2849, 0]
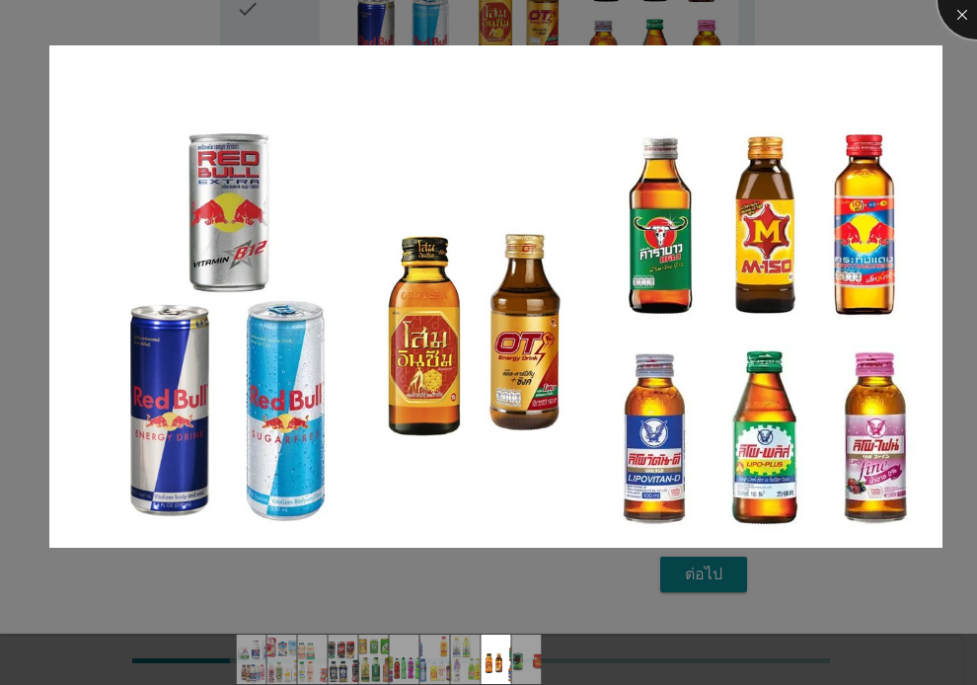
click at [957, 16] on div at bounding box center [976, 0] width 79 height 79
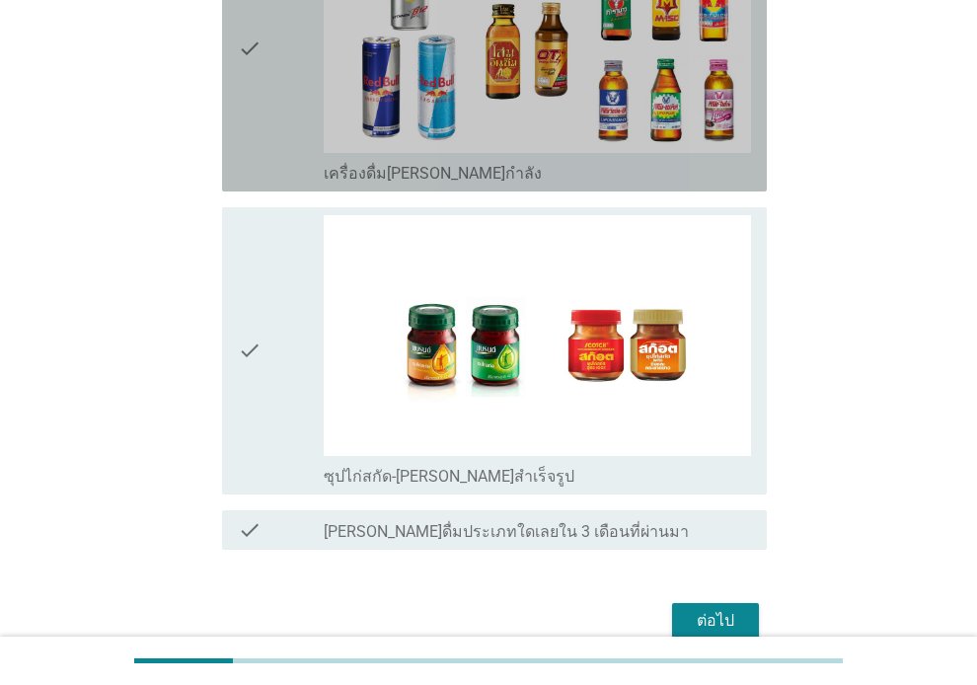
click at [279, 129] on div "check" at bounding box center [281, 47] width 86 height 271
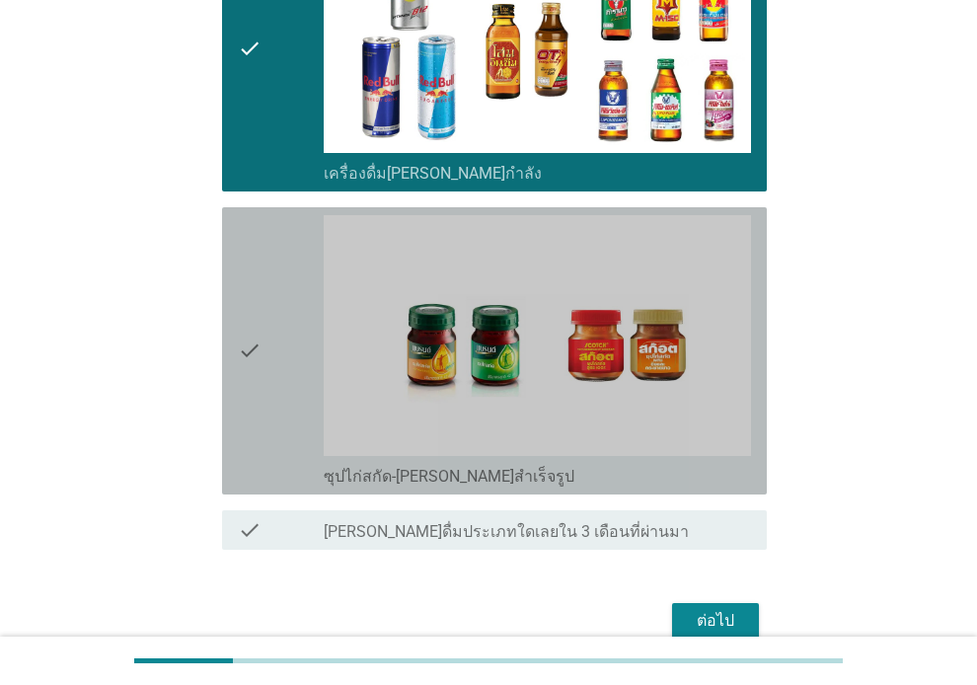
click at [269, 272] on div "check" at bounding box center [281, 350] width 86 height 271
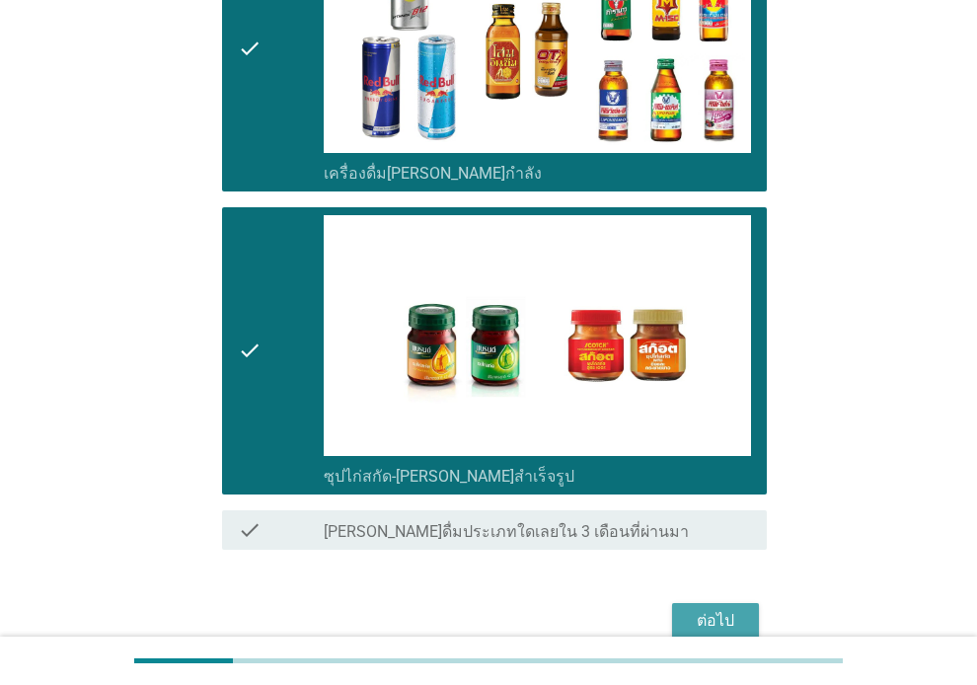
click at [713, 620] on div "ต่อไป" at bounding box center [715, 621] width 55 height 24
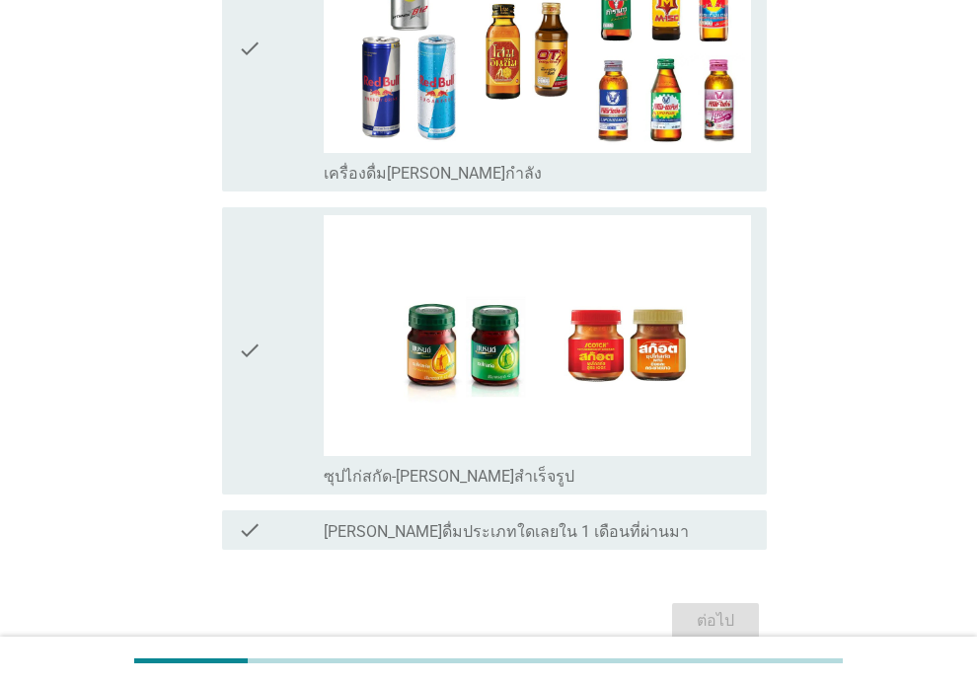
scroll to position [0, 0]
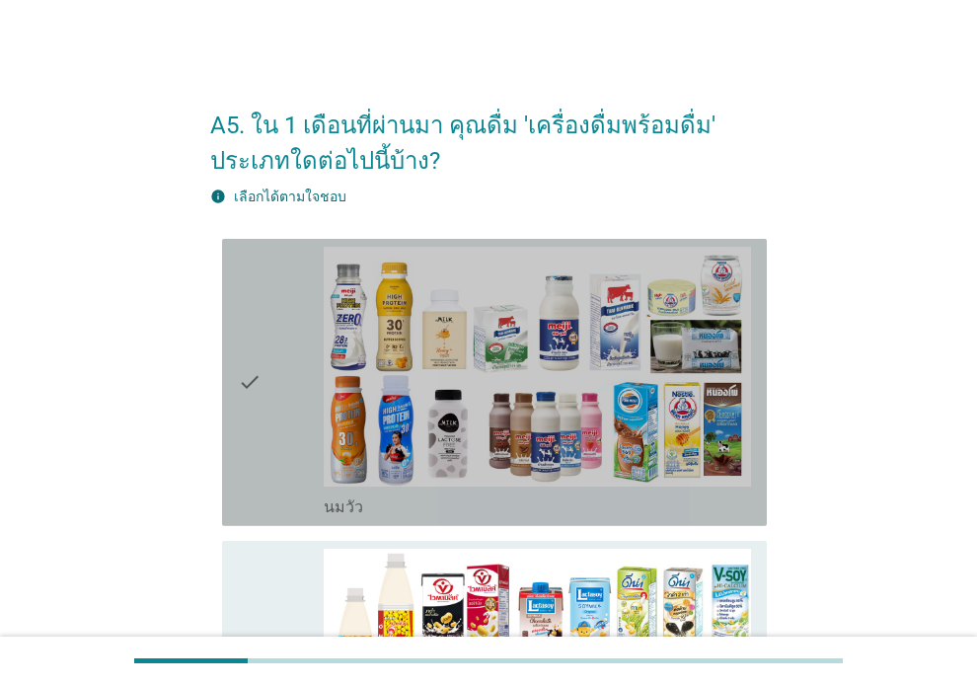
click at [256, 419] on icon "check" at bounding box center [250, 382] width 24 height 271
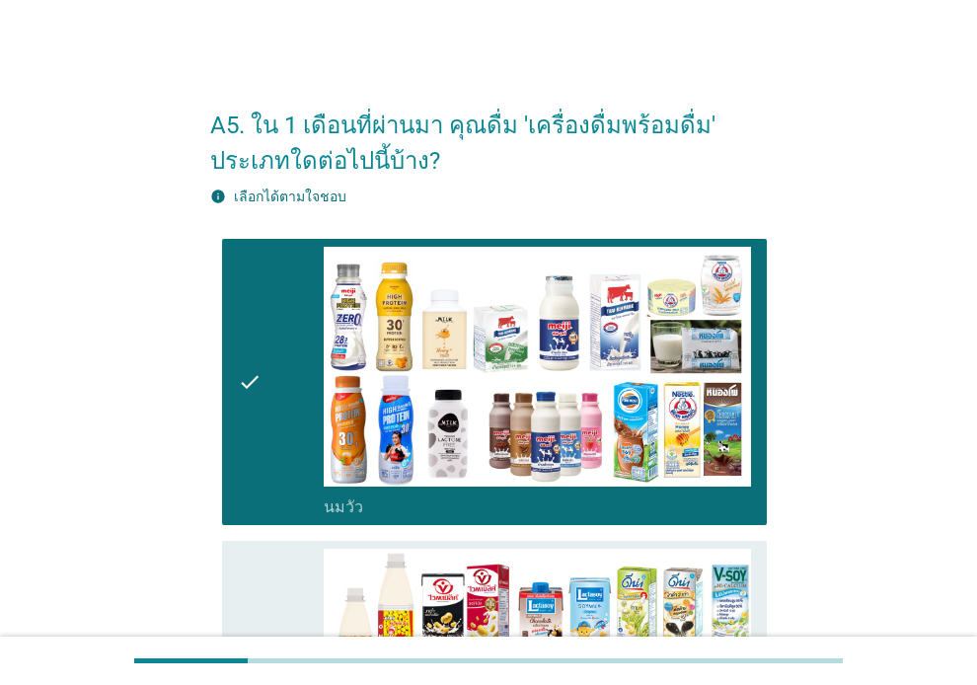
click at [261, 580] on div "check" at bounding box center [281, 683] width 86 height 271
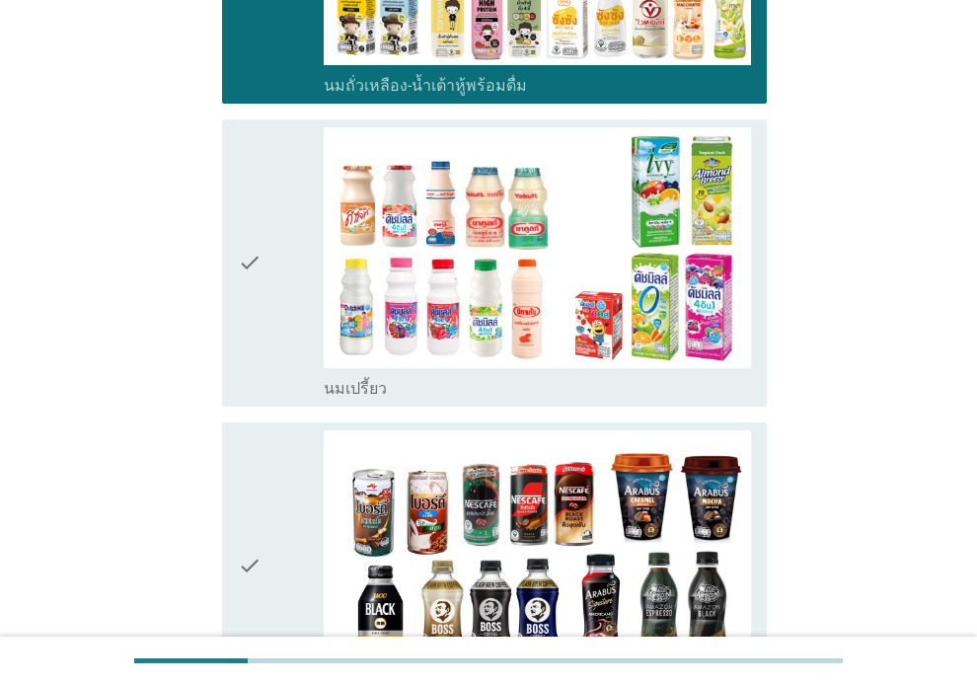
scroll to position [778, 0]
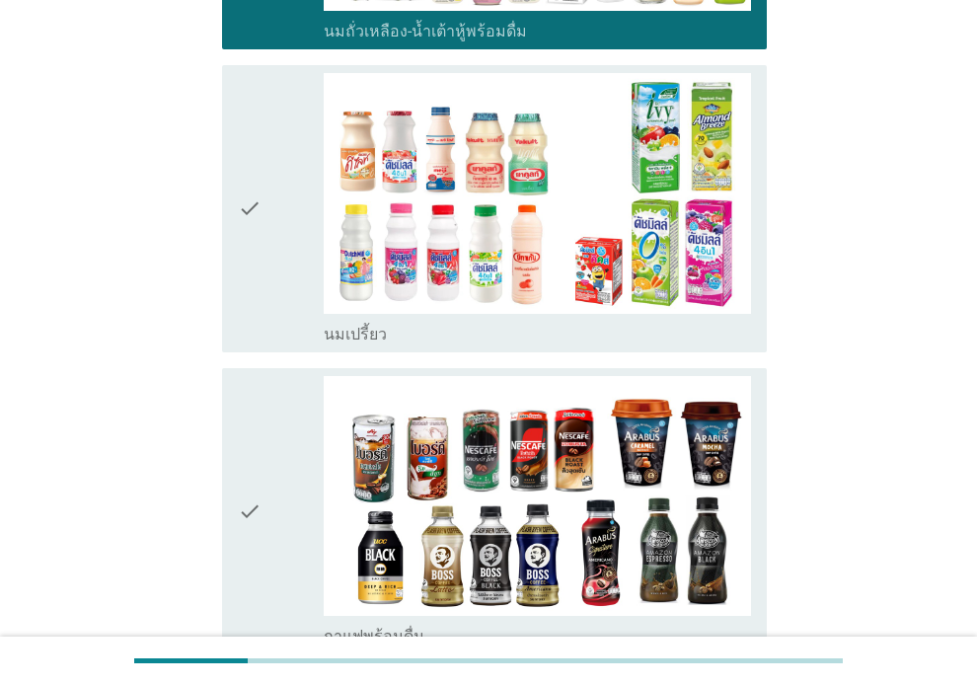
click at [278, 264] on div "check" at bounding box center [281, 208] width 86 height 271
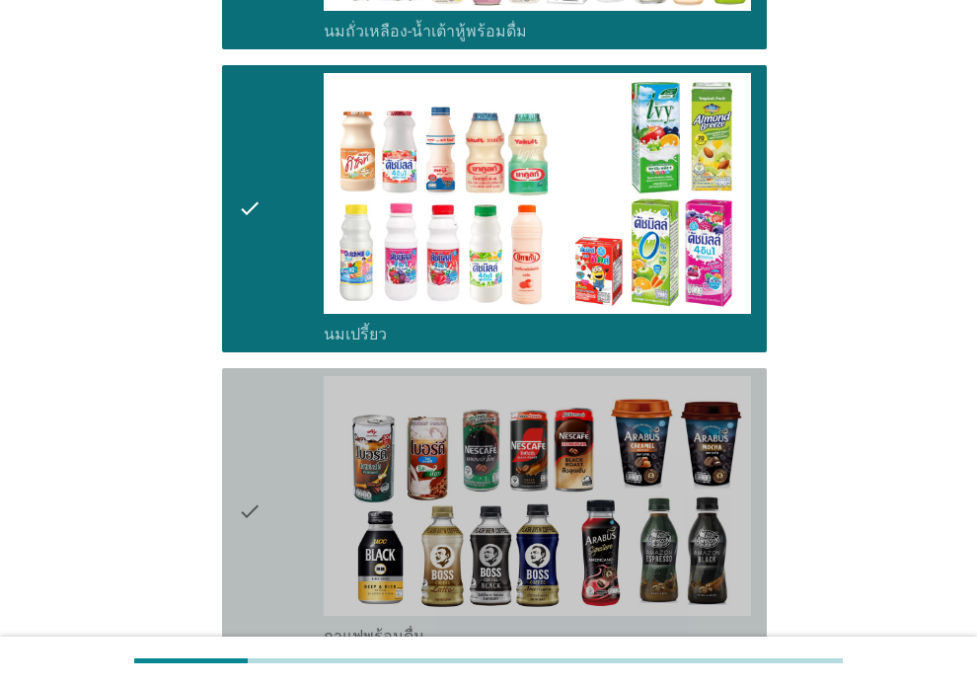
click at [263, 431] on div "check" at bounding box center [281, 511] width 86 height 271
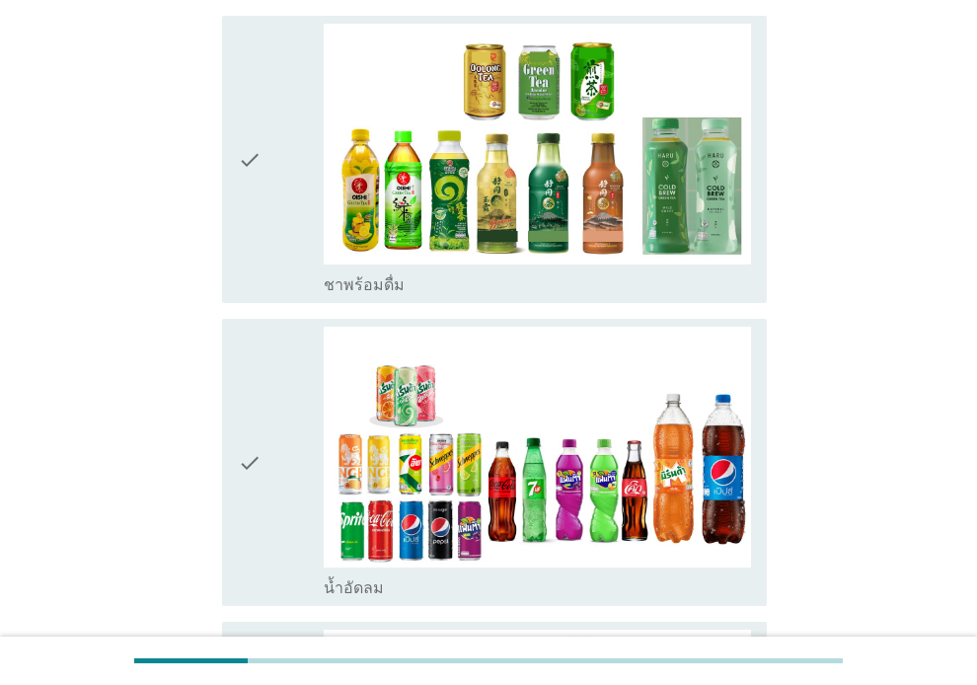
scroll to position [1443, 0]
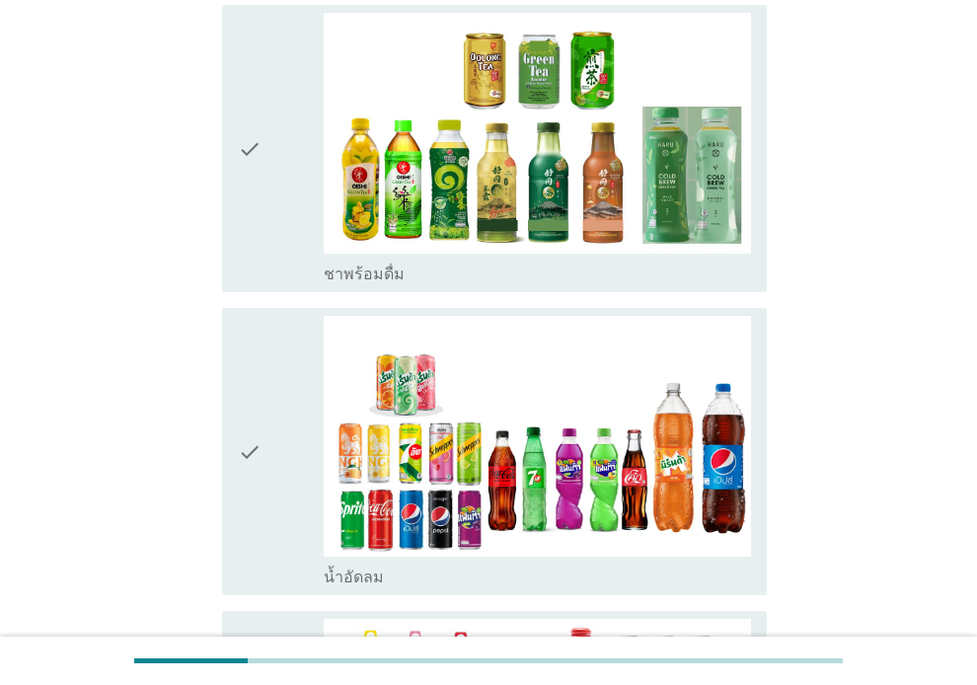
click at [254, 222] on icon "check" at bounding box center [250, 148] width 24 height 271
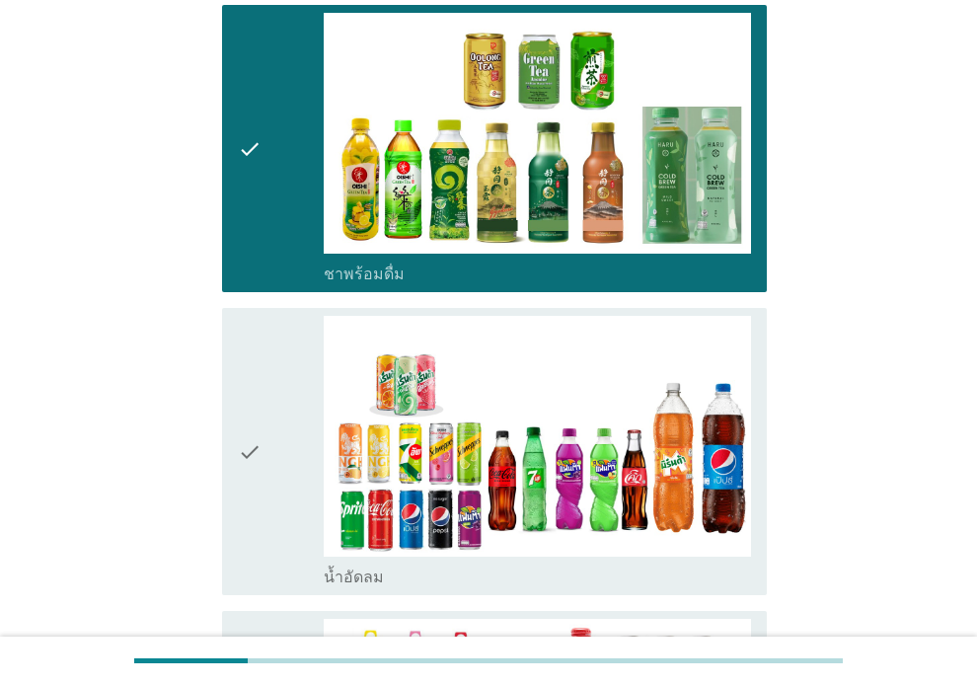
click at [233, 396] on div "check check_box_outline_blank น้ำอัดลม" at bounding box center [494, 451] width 545 height 287
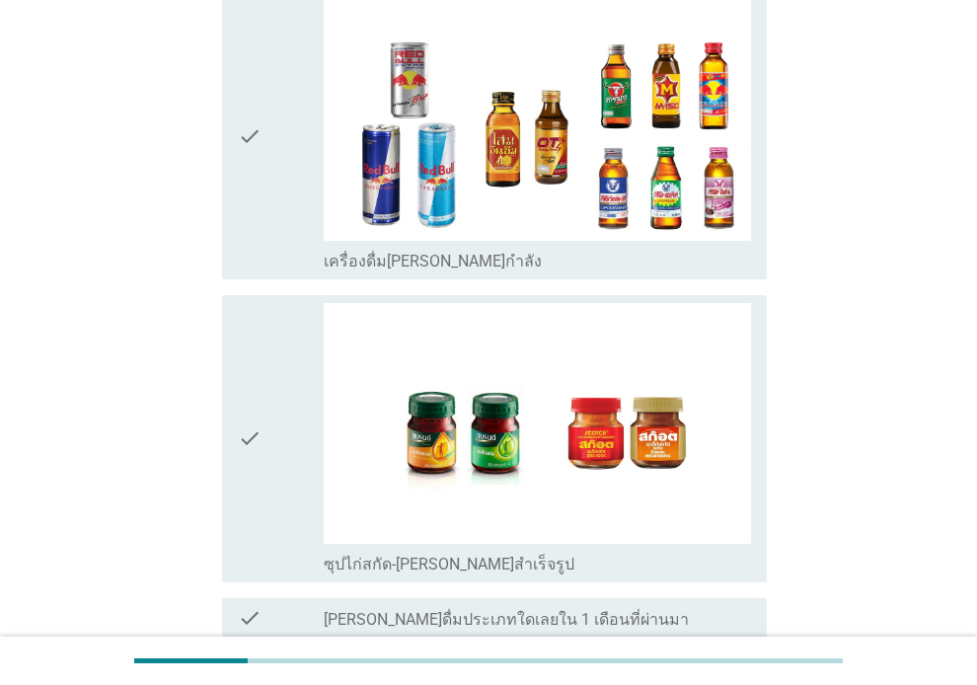
scroll to position [2849, 0]
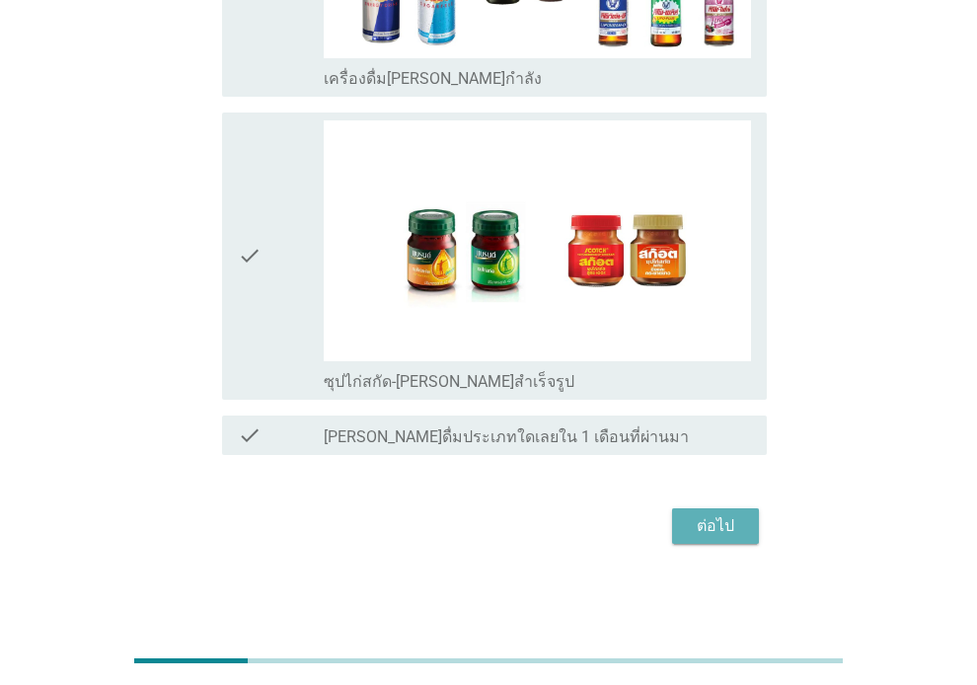
click at [706, 514] on div "ต่อไป" at bounding box center [715, 526] width 55 height 24
